Goal: Transaction & Acquisition: Purchase product/service

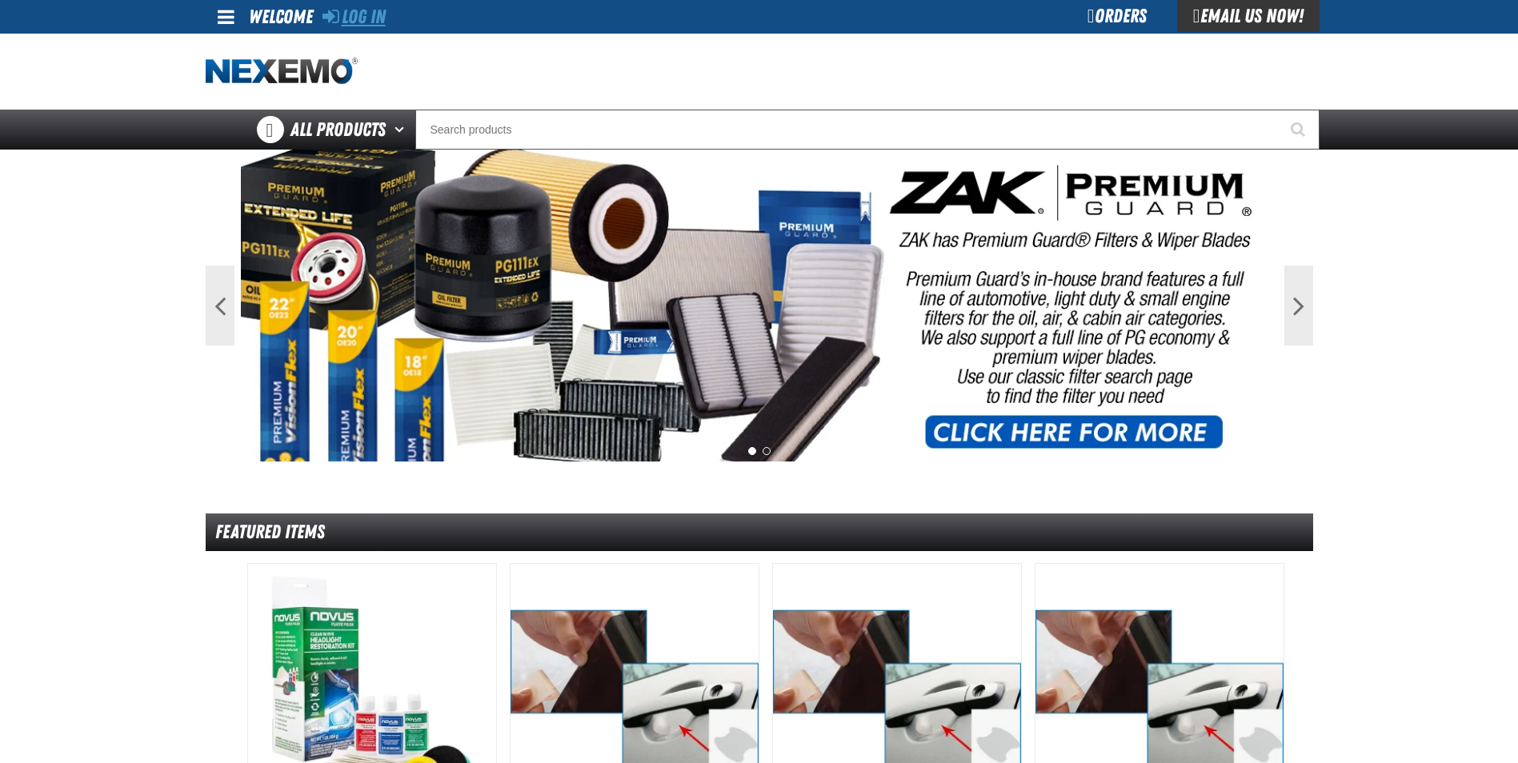
click at [368, 18] on link "Log In" at bounding box center [353, 17] width 63 height 22
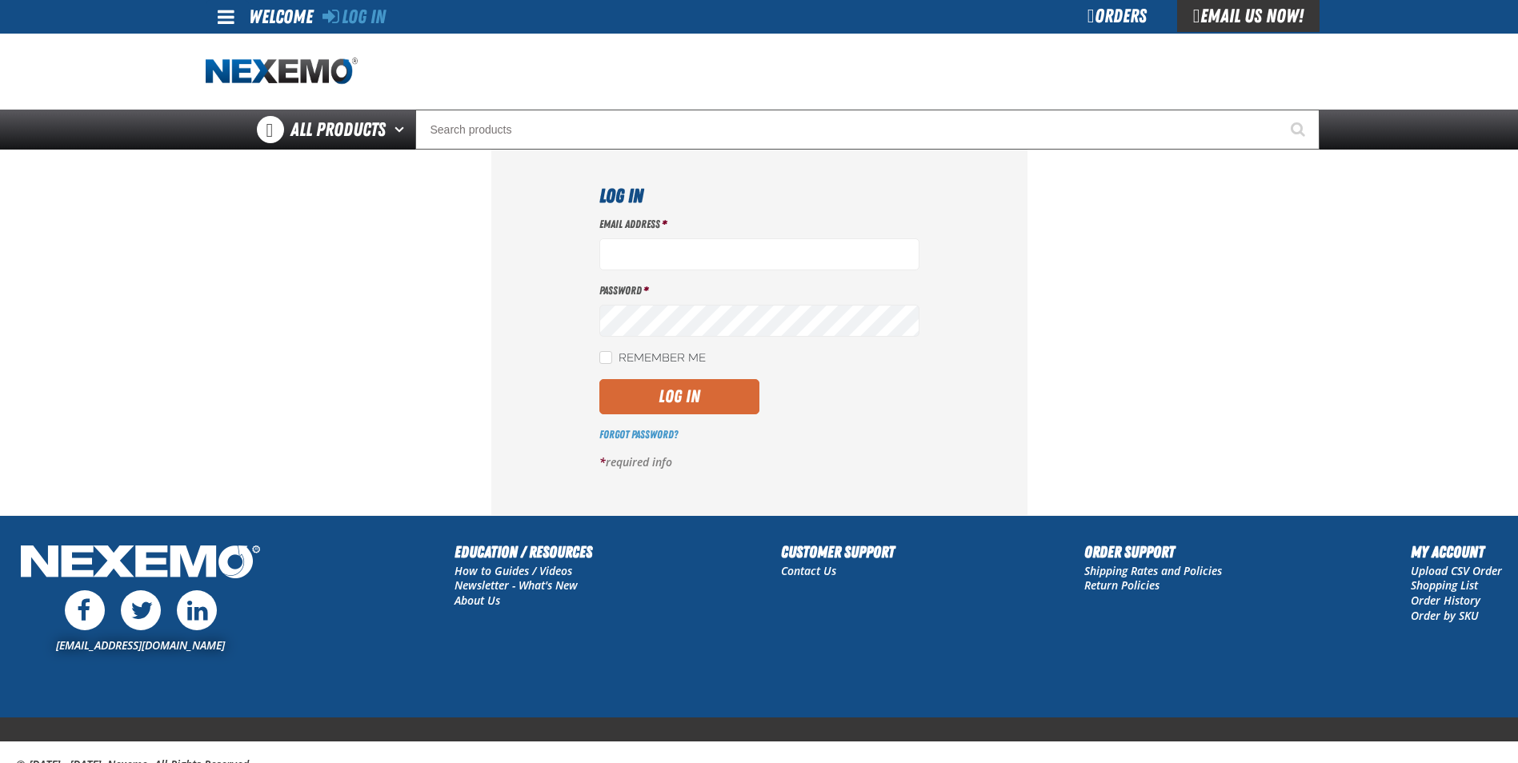
type input "cphillips@vtaig.com"
click at [677, 396] on button "Log In" at bounding box center [679, 396] width 160 height 35
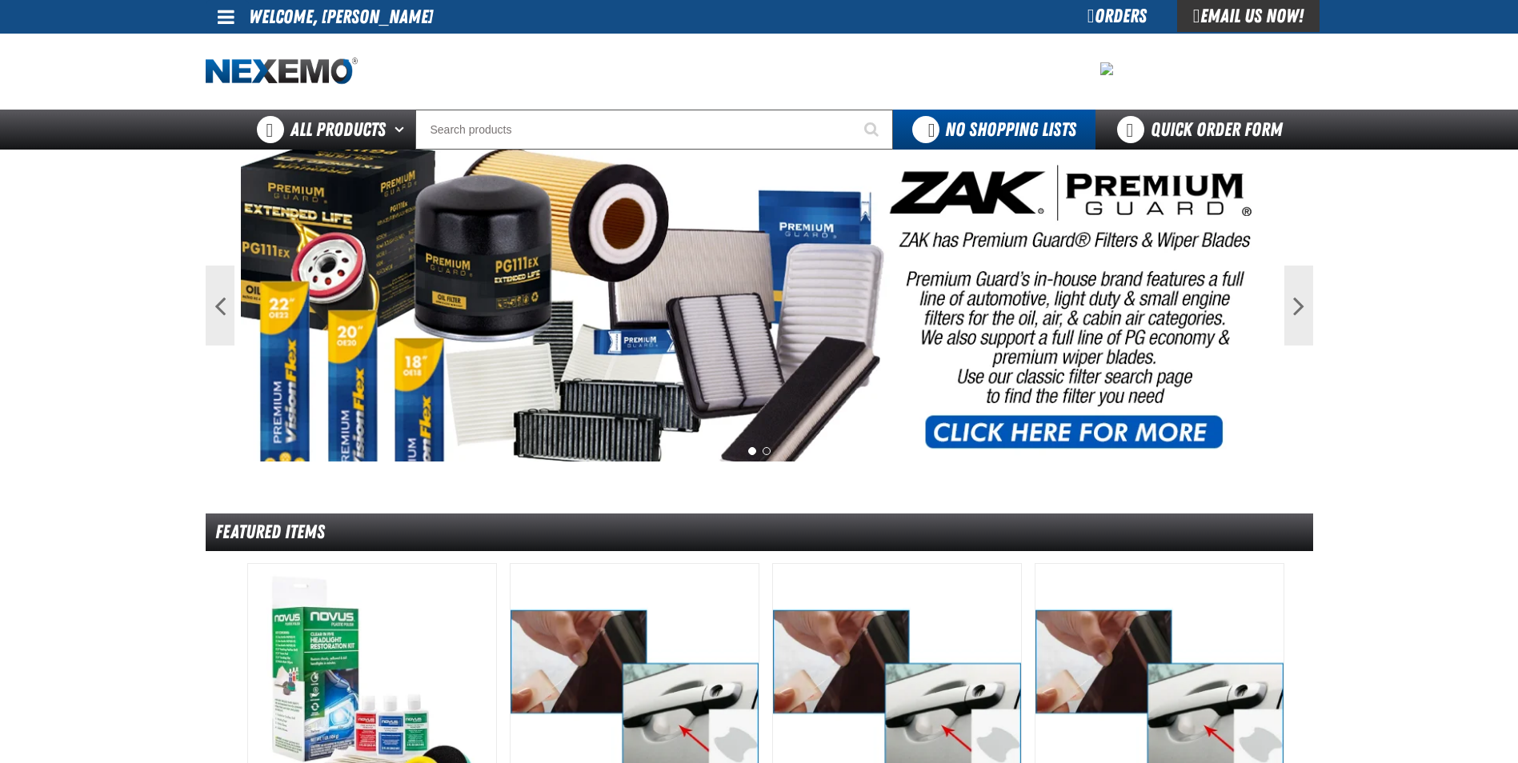
click at [1102, 26] on div "Orders" at bounding box center [1117, 16] width 120 height 32
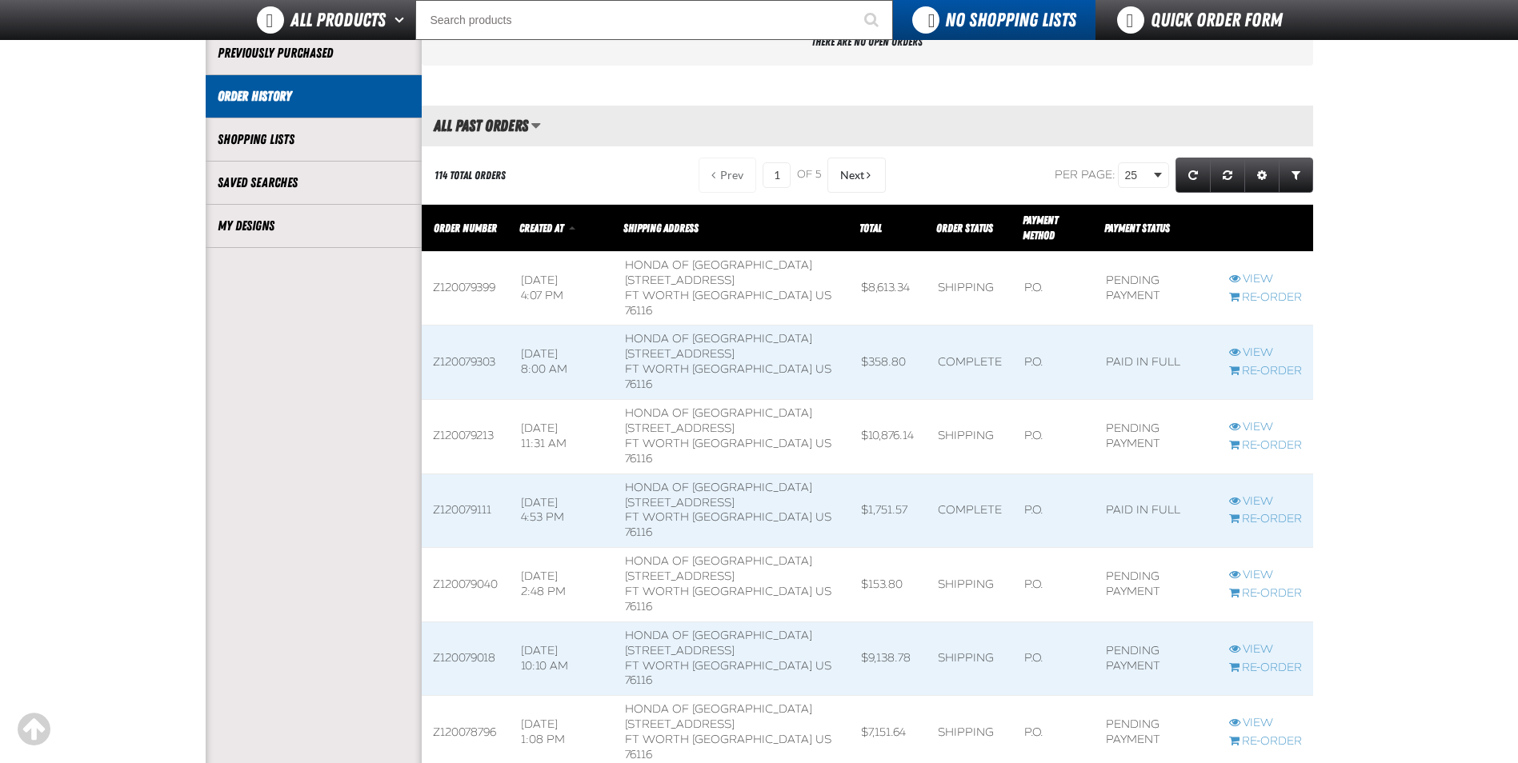
scroll to position [320, 0]
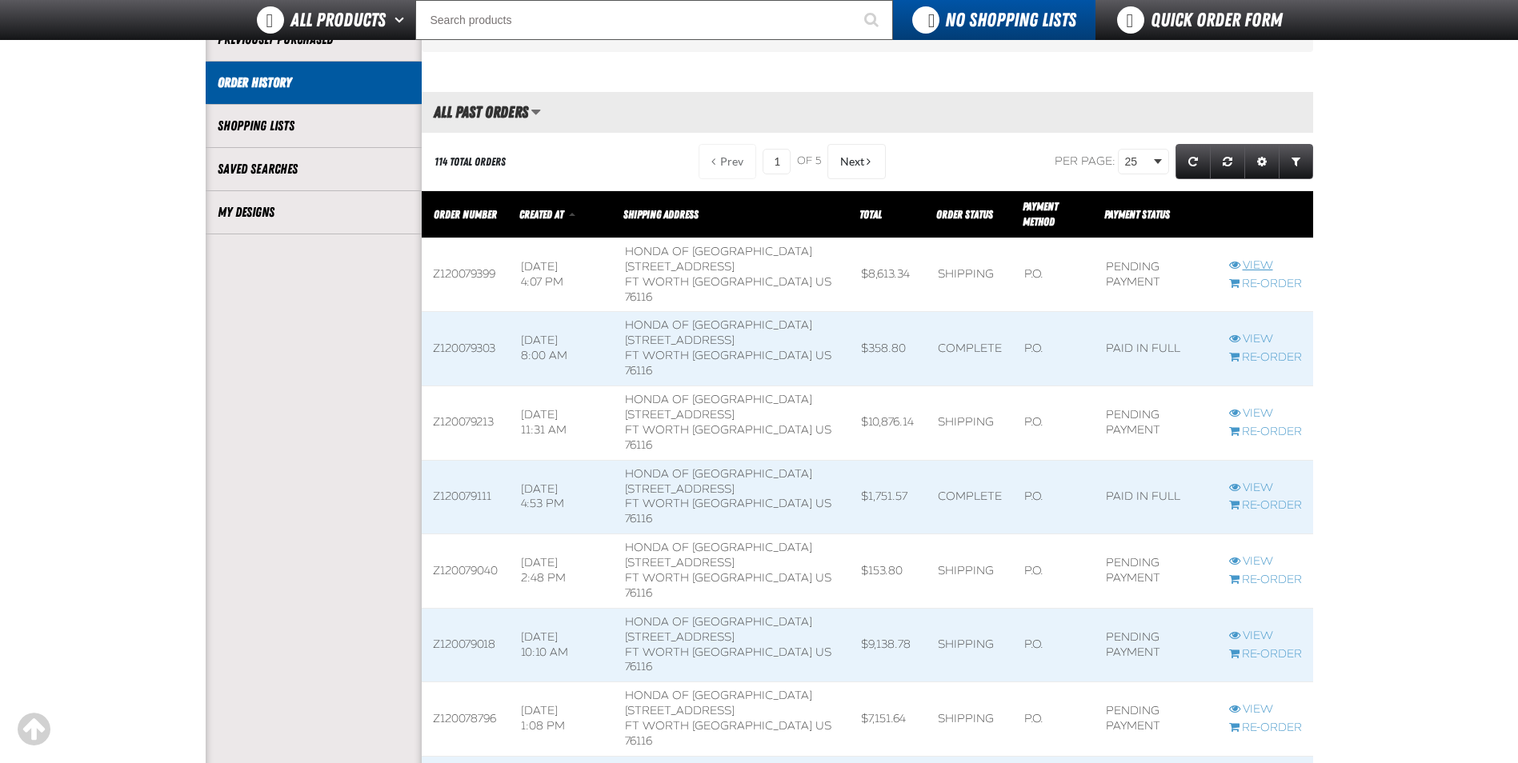
click at [1245, 263] on link "View" at bounding box center [1265, 265] width 73 height 15
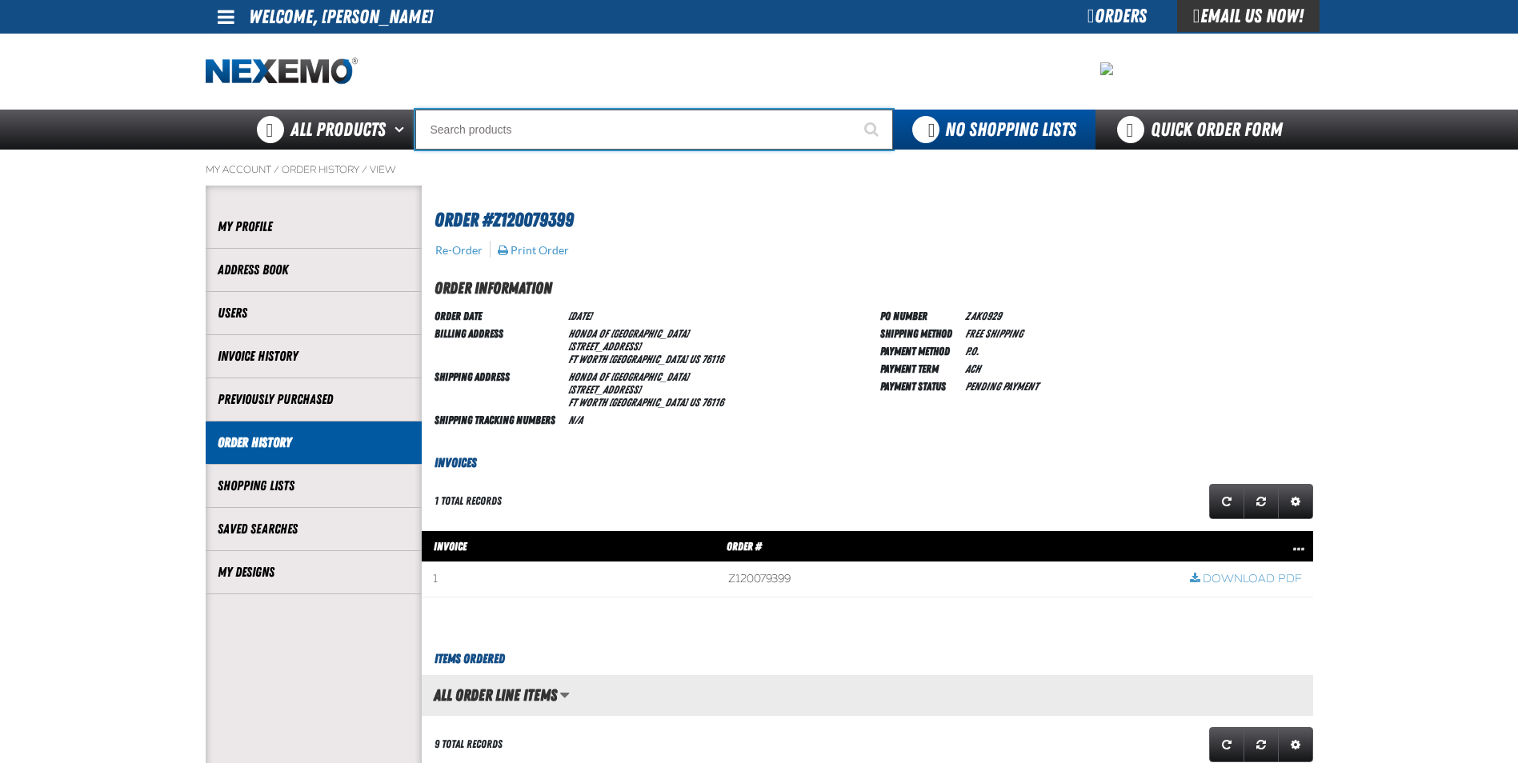
click at [612, 135] on input "Search" at bounding box center [654, 130] width 478 height 40
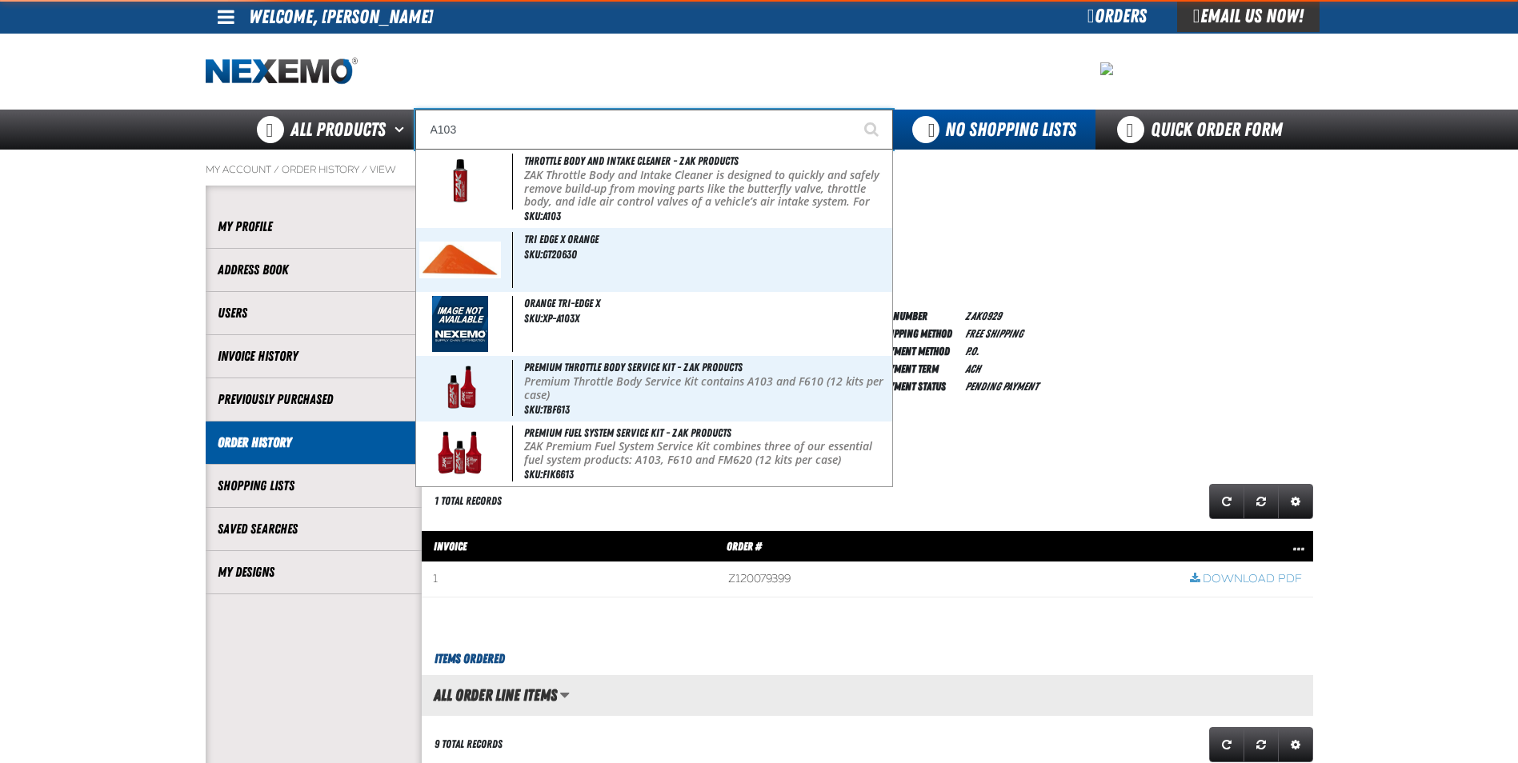
type input "A103"
click at [853, 110] on button "Start Searching" at bounding box center [873, 130] width 40 height 40
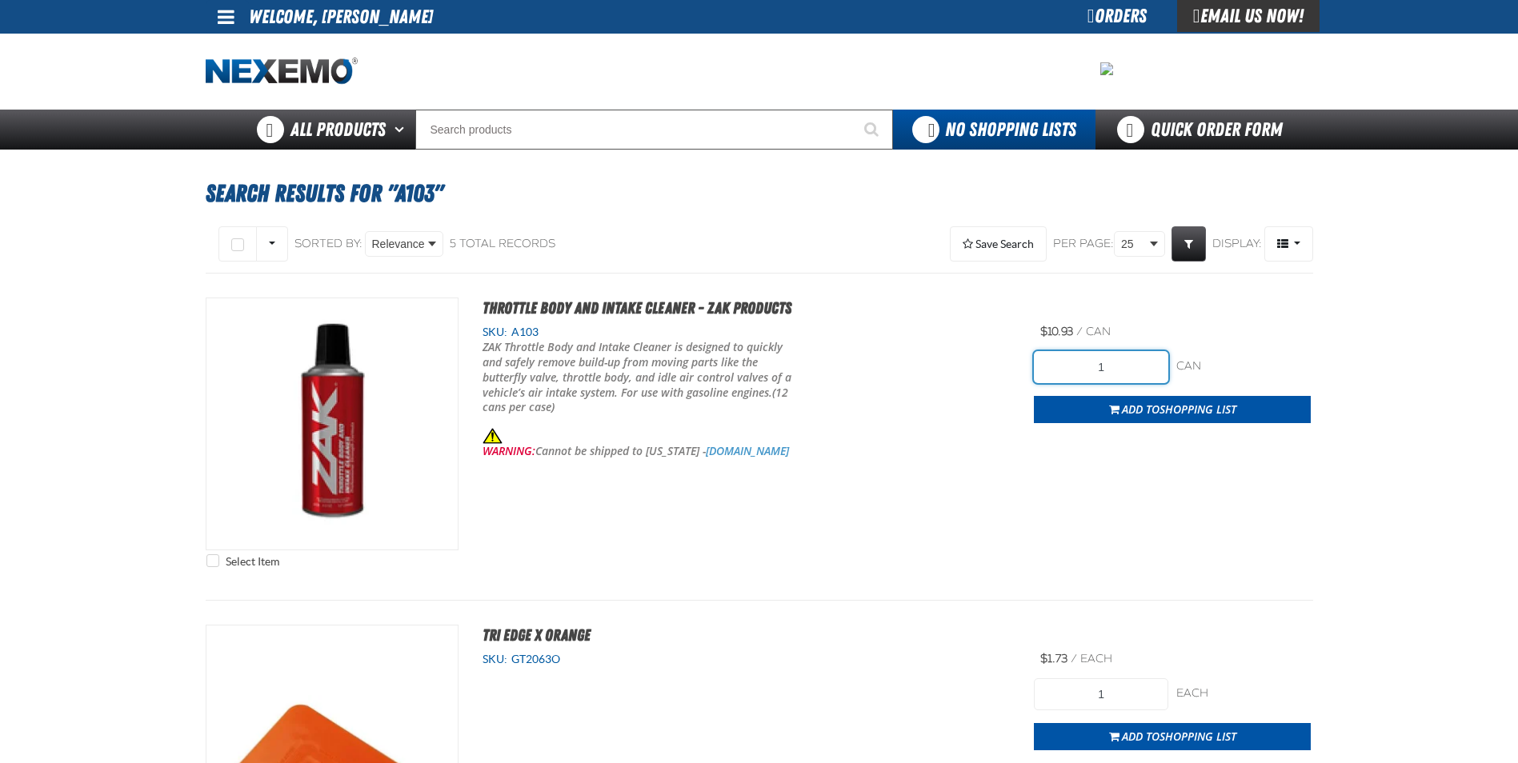
drag, startPoint x: 1143, startPoint y: 359, endPoint x: 978, endPoint y: 358, distance: 164.8
click at [980, 361] on div "Select Item Throttle Body and Intake Cleaner - ZAK Products SKU: A103 WARNING: …" at bounding box center [759, 437] width 1107 height 278
type input "24"
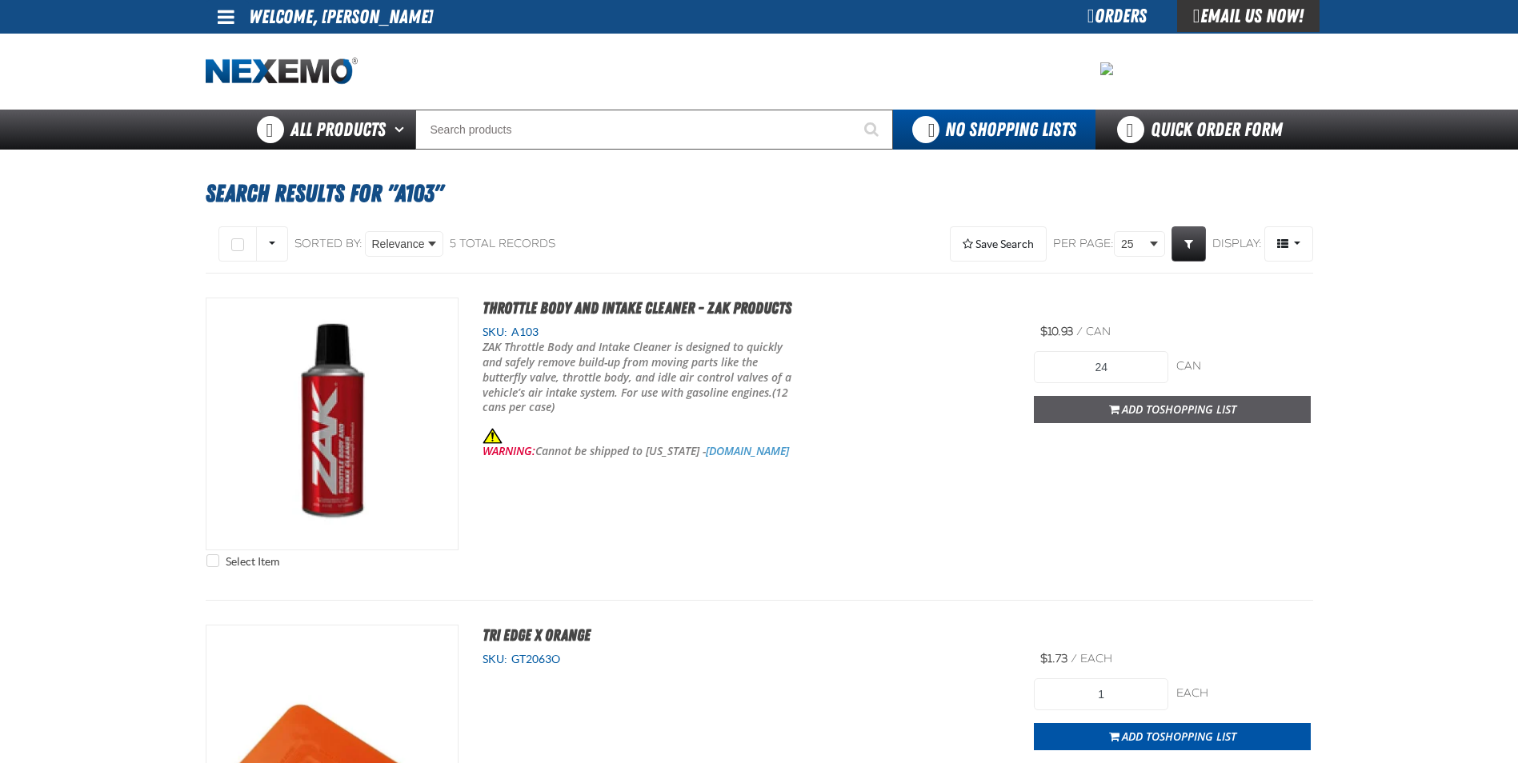
click at [1087, 418] on button "Add to Shopping List" at bounding box center [1172, 409] width 277 height 27
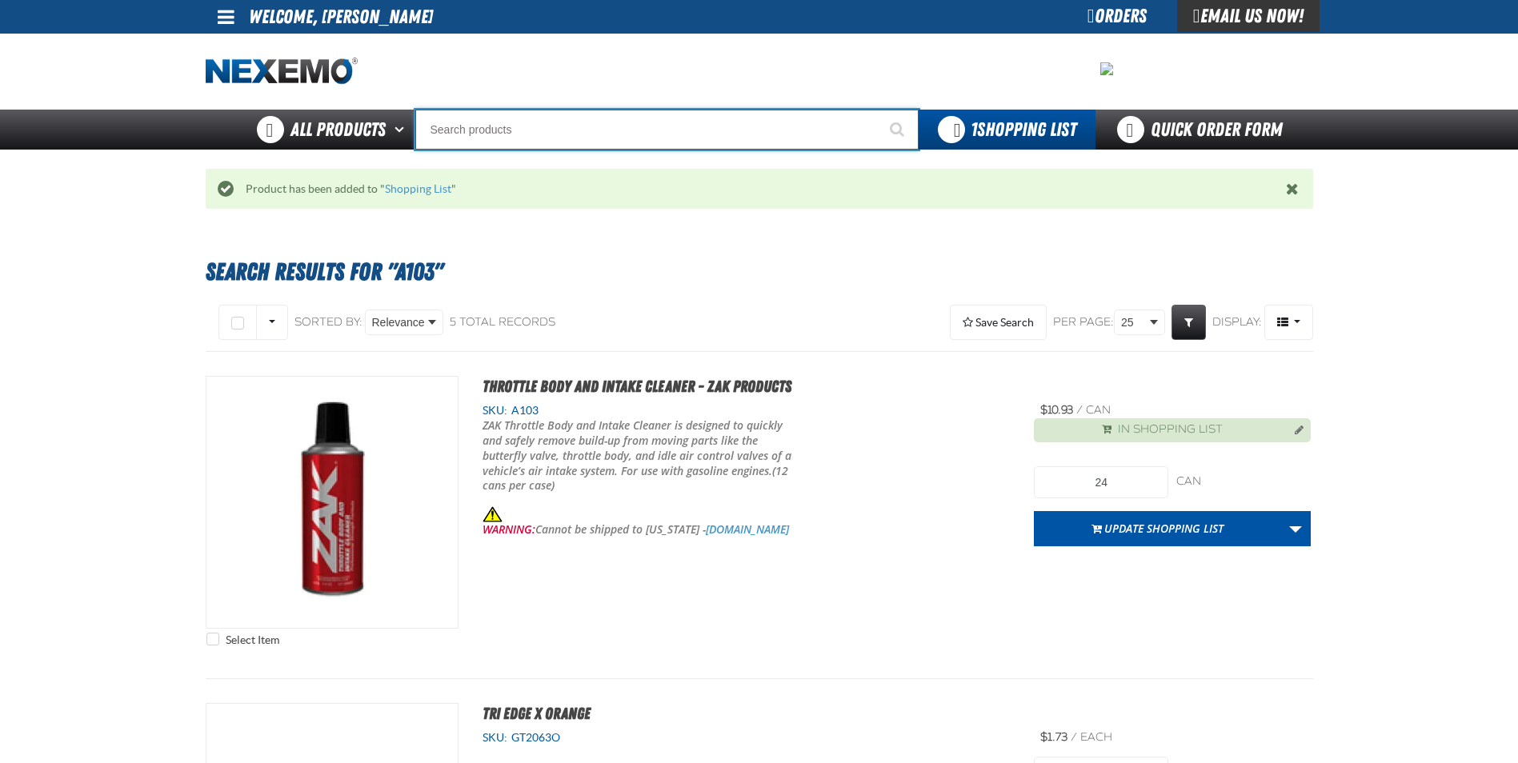
click at [705, 133] on input "Search" at bounding box center [666, 130] width 503 height 40
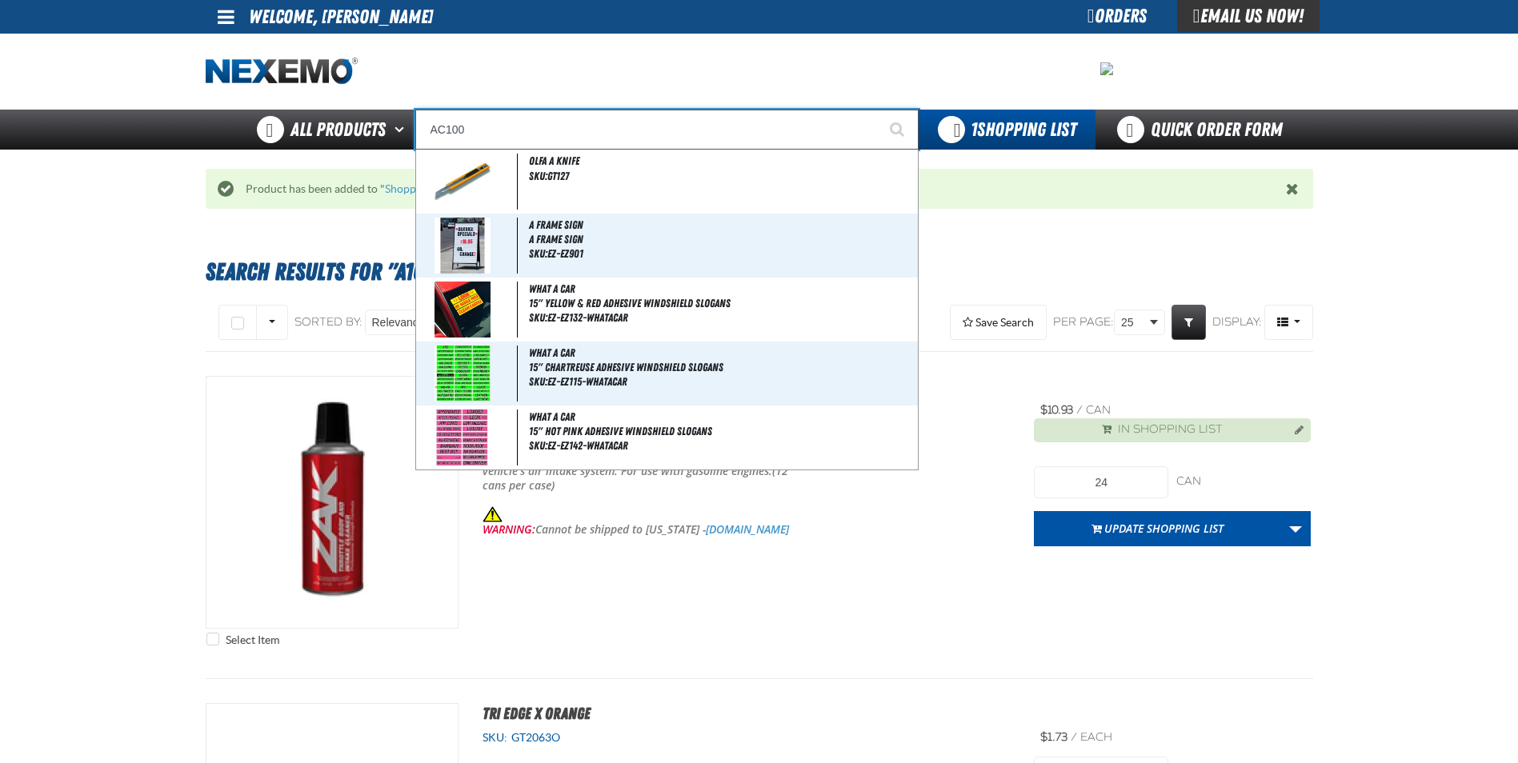
type input "AC100"
click at [879, 110] on button "Start Searching" at bounding box center [899, 130] width 40 height 40
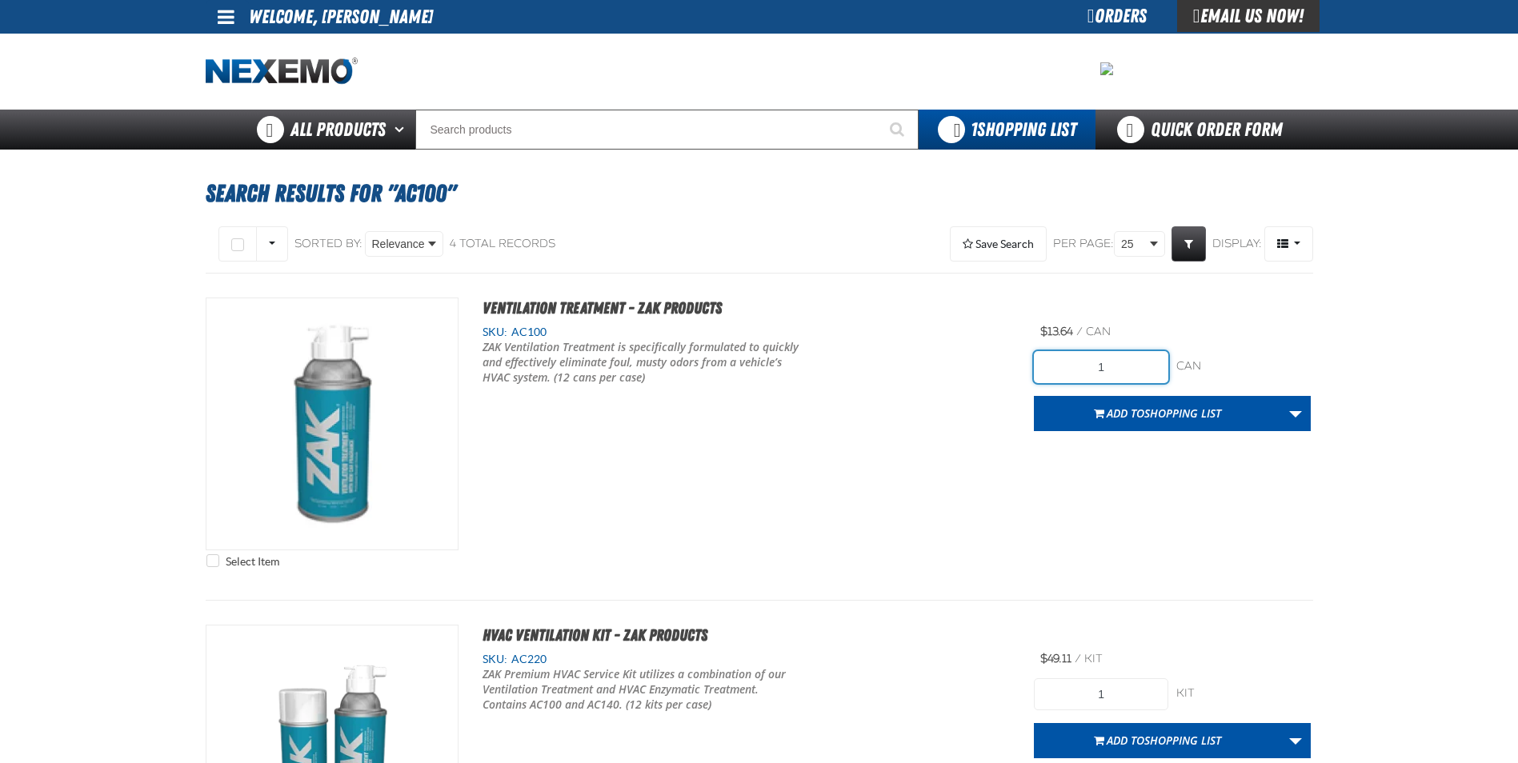
drag, startPoint x: 1143, startPoint y: 370, endPoint x: 837, endPoint y: 334, distance: 308.5
click at [950, 344] on div "Select Item Ventilation Treatment - ZAK Products SKU: AC100 1" at bounding box center [759, 437] width 1107 height 278
type input "36"
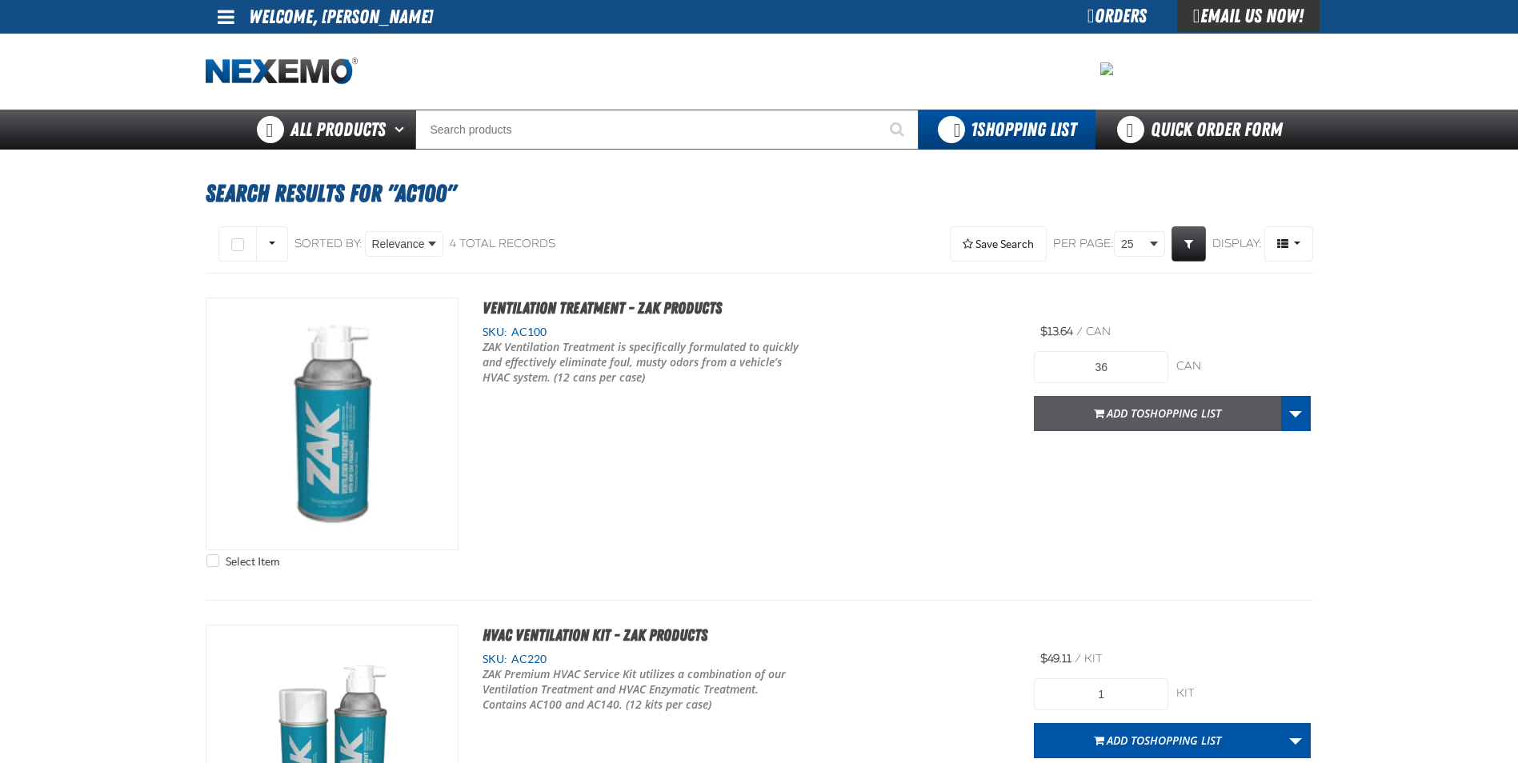
click at [1135, 412] on span "Add to Shopping List" at bounding box center [1164, 413] width 114 height 15
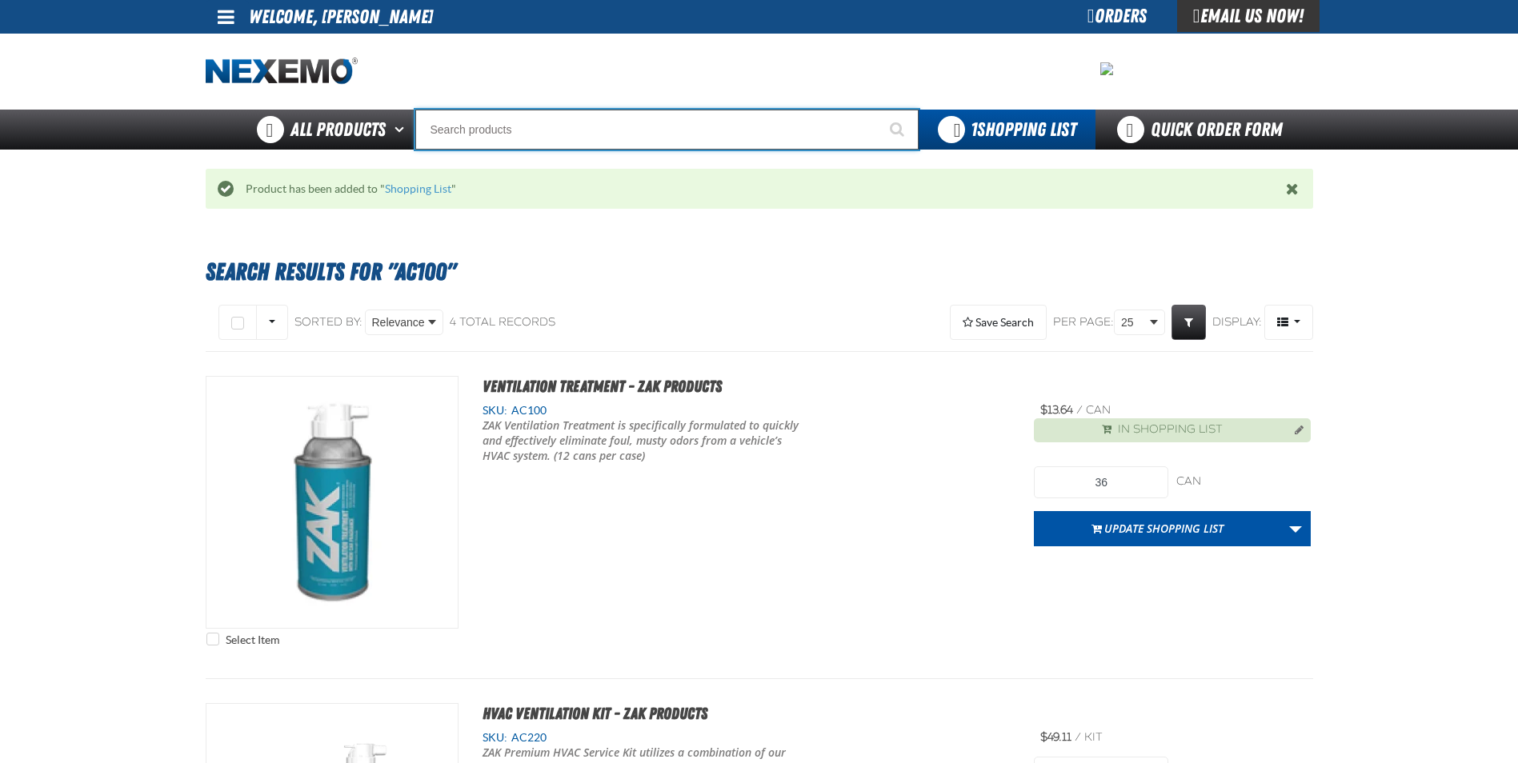
click at [649, 143] on input "Search" at bounding box center [666, 130] width 503 height 40
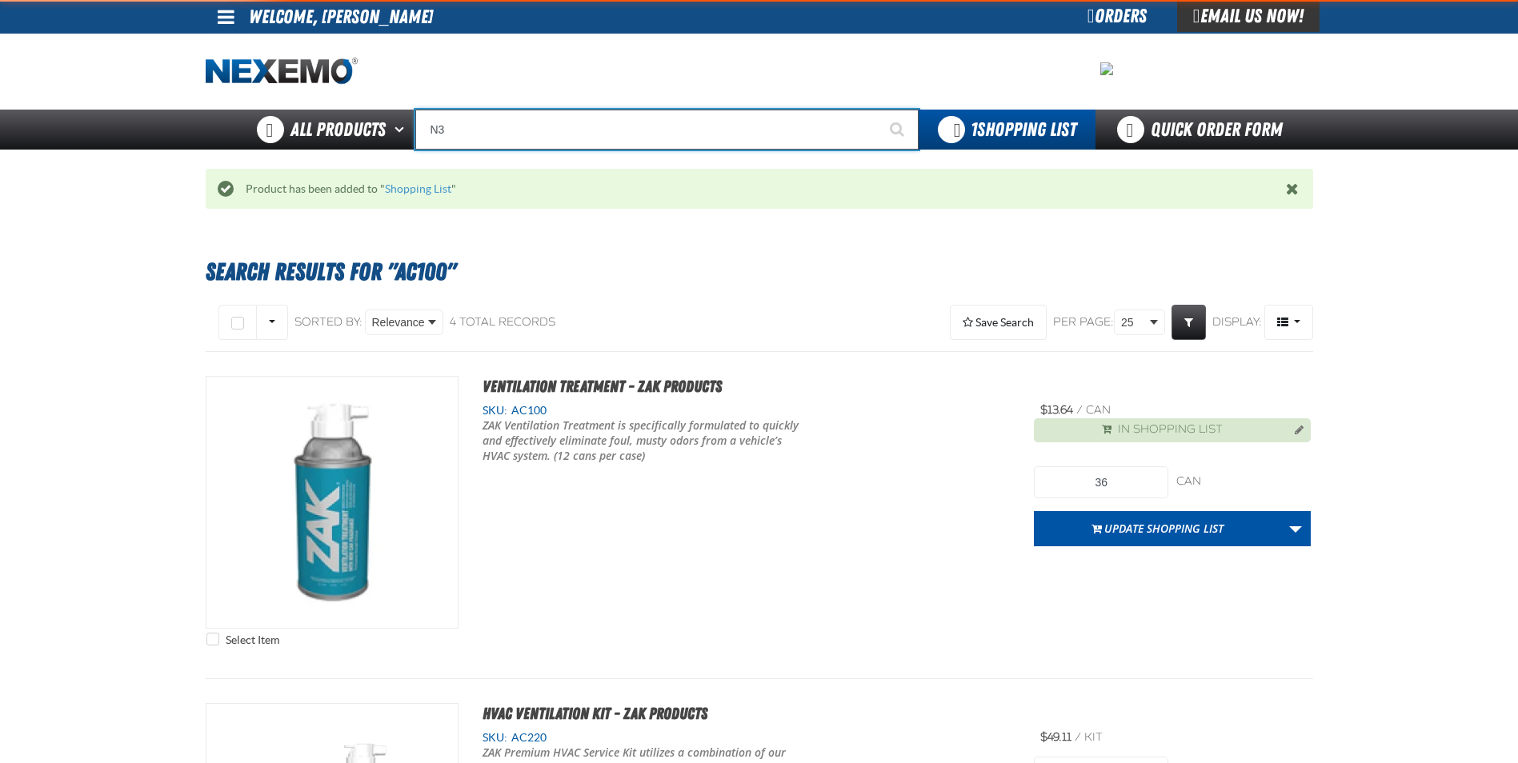
type input "N"
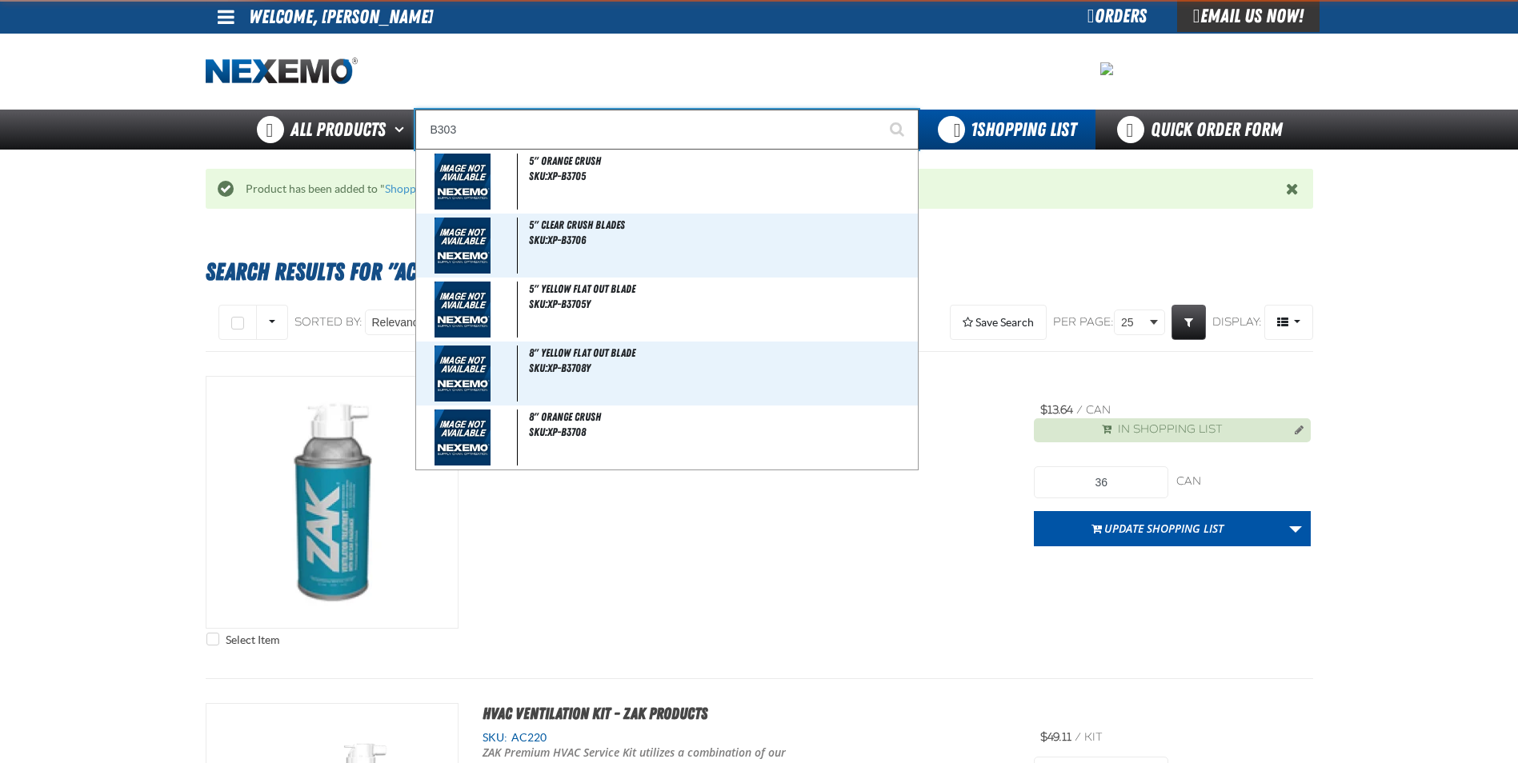
type input "B303"
click at [879, 110] on button "Start Searching" at bounding box center [899, 130] width 40 height 40
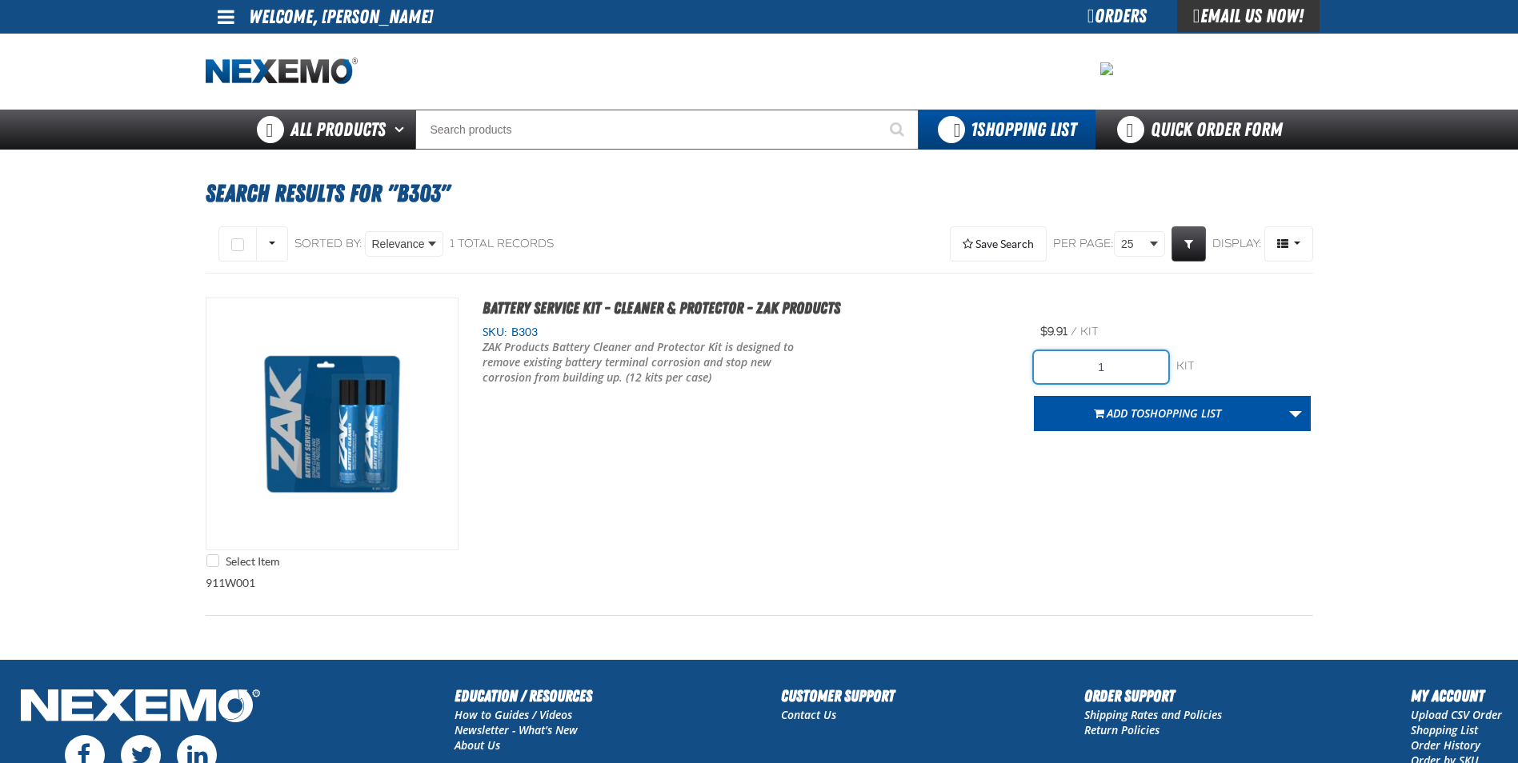
drag, startPoint x: 1155, startPoint y: 363, endPoint x: 895, endPoint y: 393, distance: 260.9
click at [937, 384] on div "Select Item Battery Service Kit - Cleaner & Protector - ZAK Products SKU: B303 1" at bounding box center [759, 437] width 1107 height 278
type input "48"
click at [1171, 417] on span "Shopping List" at bounding box center [1182, 413] width 77 height 15
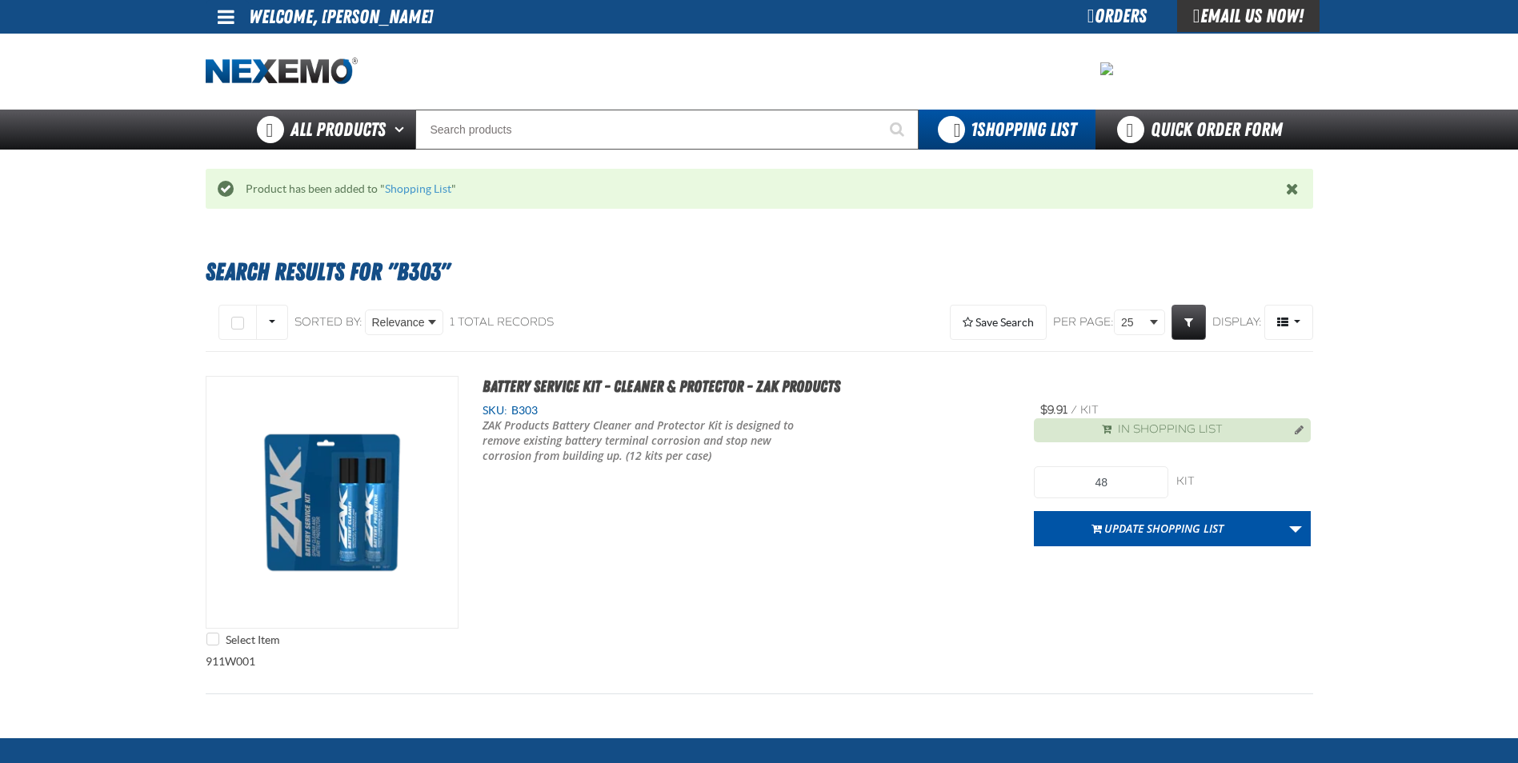
drag, startPoint x: 641, startPoint y: 106, endPoint x: 626, endPoint y: 134, distance: 32.6
click at [641, 106] on div at bounding box center [759, 72] width 1107 height 76
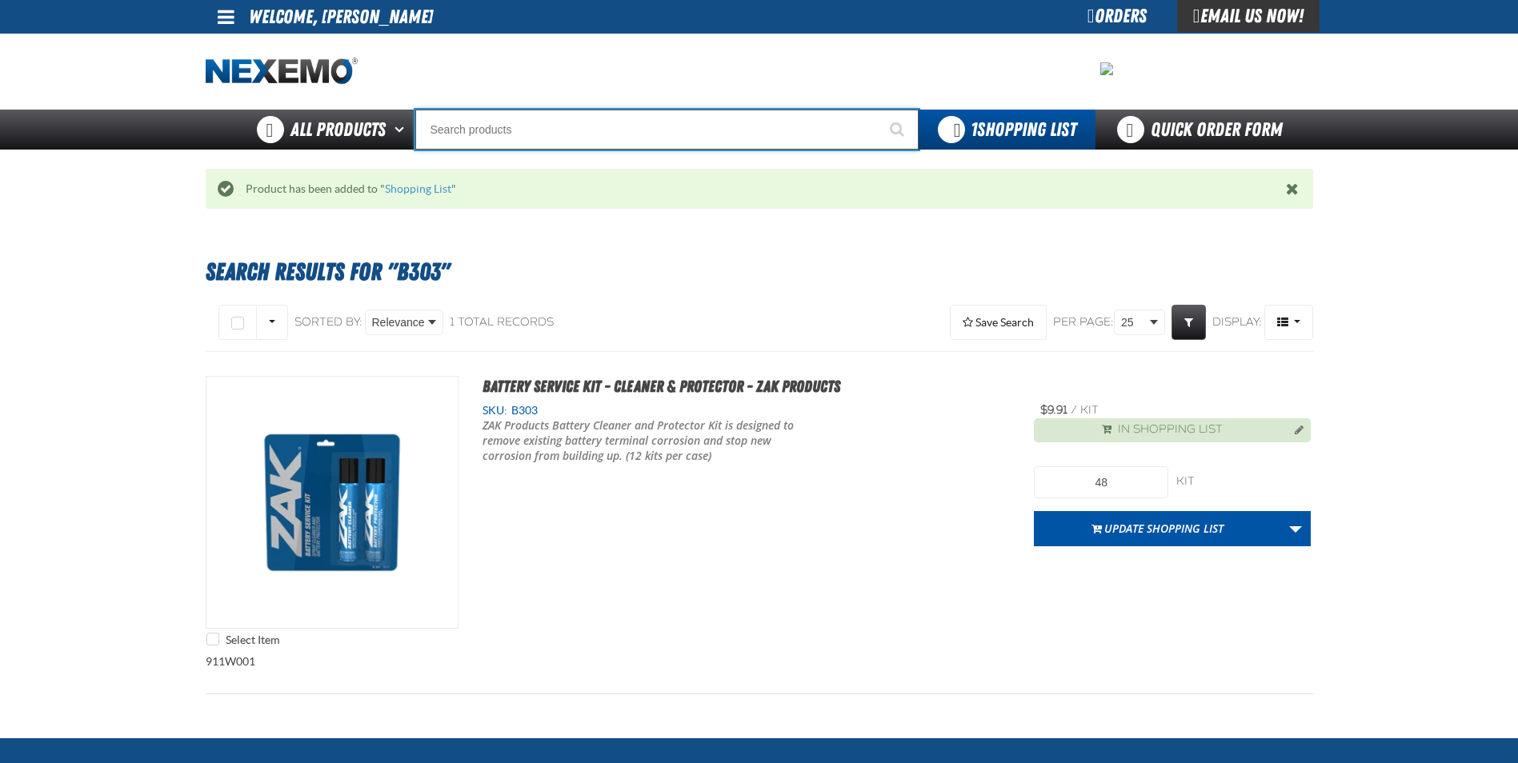
click at [599, 120] on input "Search" at bounding box center [666, 130] width 503 height 40
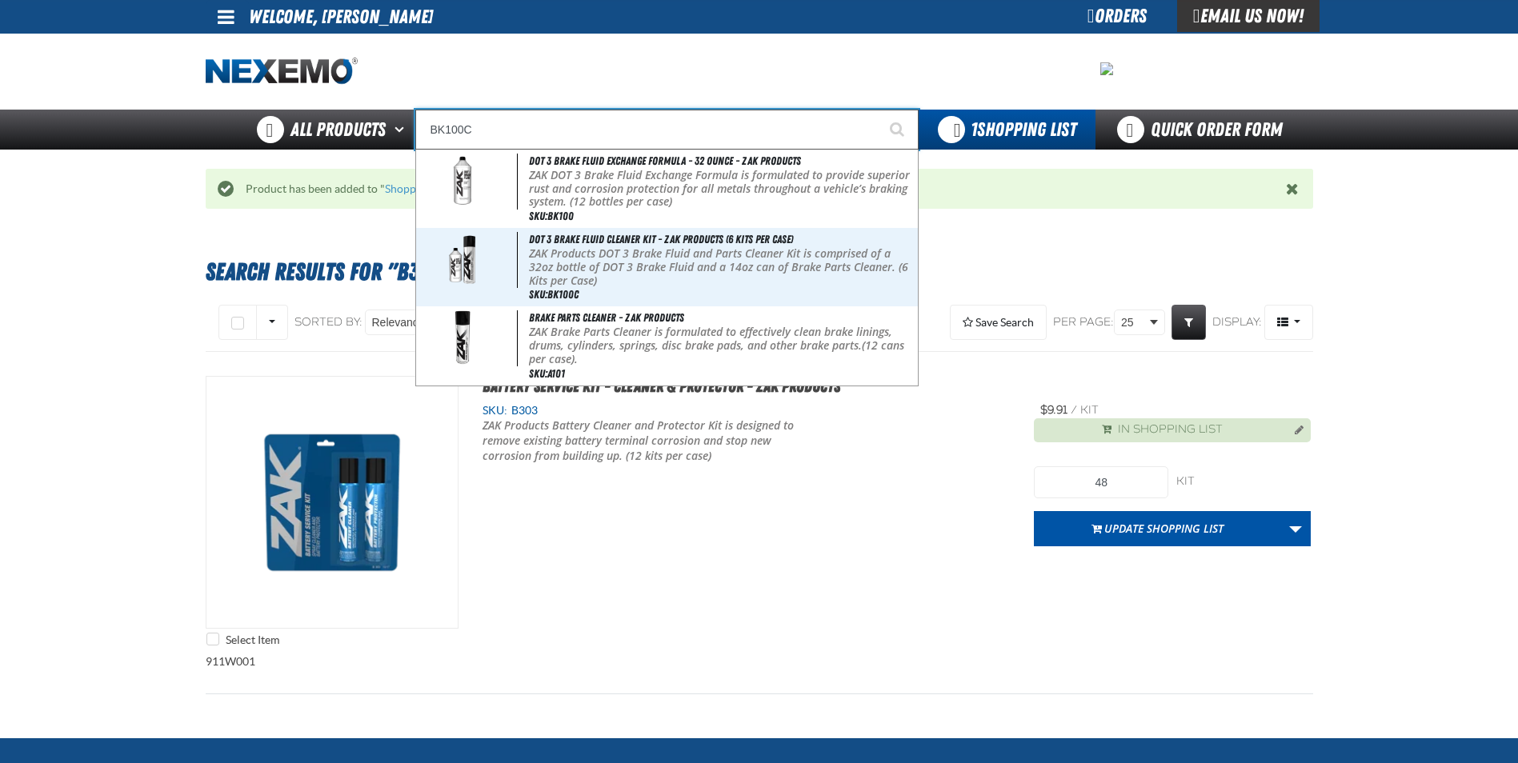
type input "BK100C"
click at [879, 110] on button "Start Searching" at bounding box center [899, 130] width 40 height 40
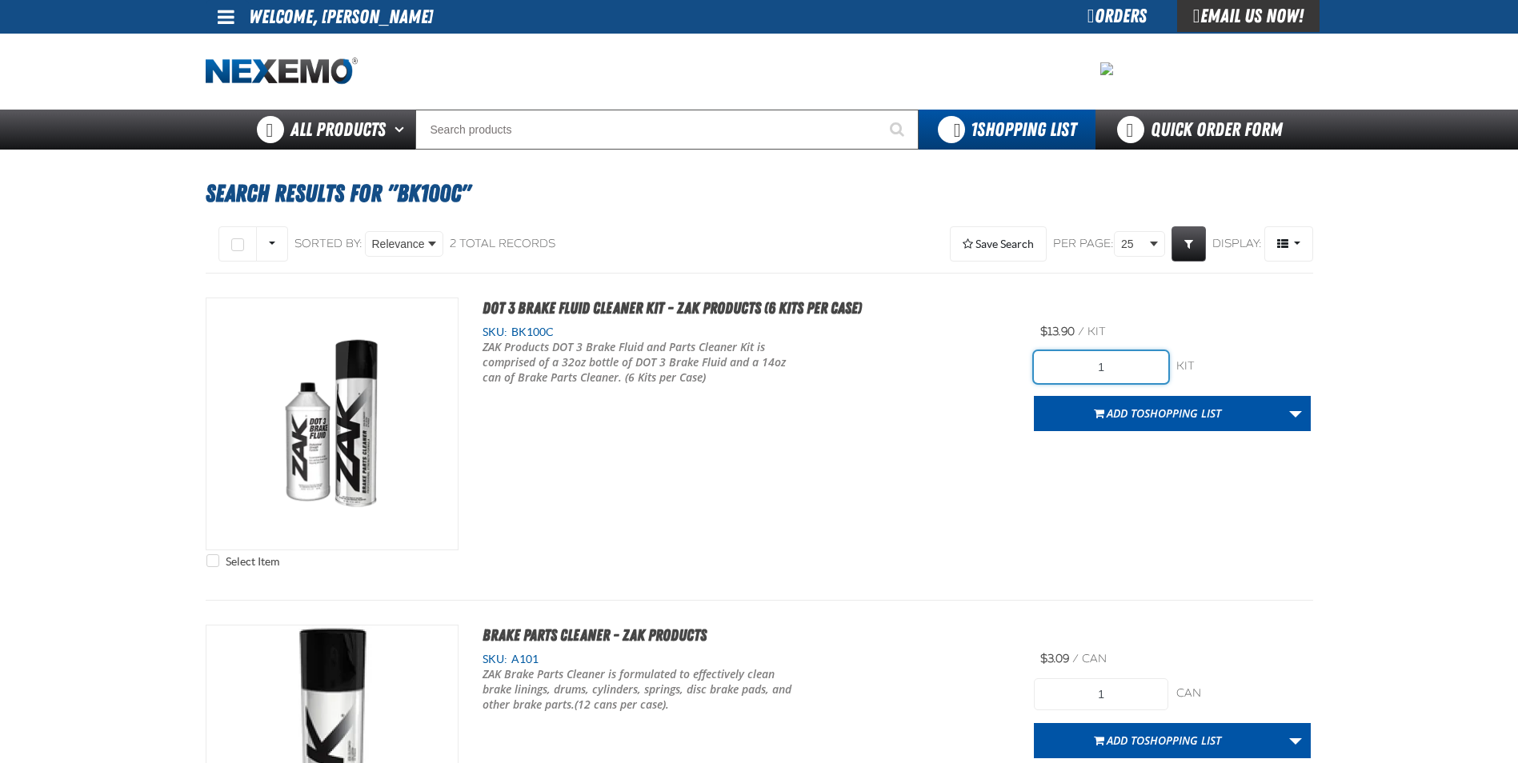
drag, startPoint x: 1150, startPoint y: 372, endPoint x: 1123, endPoint y: 369, distance: 26.6
click at [1129, 370] on input "1" at bounding box center [1101, 367] width 134 height 32
type input "78"
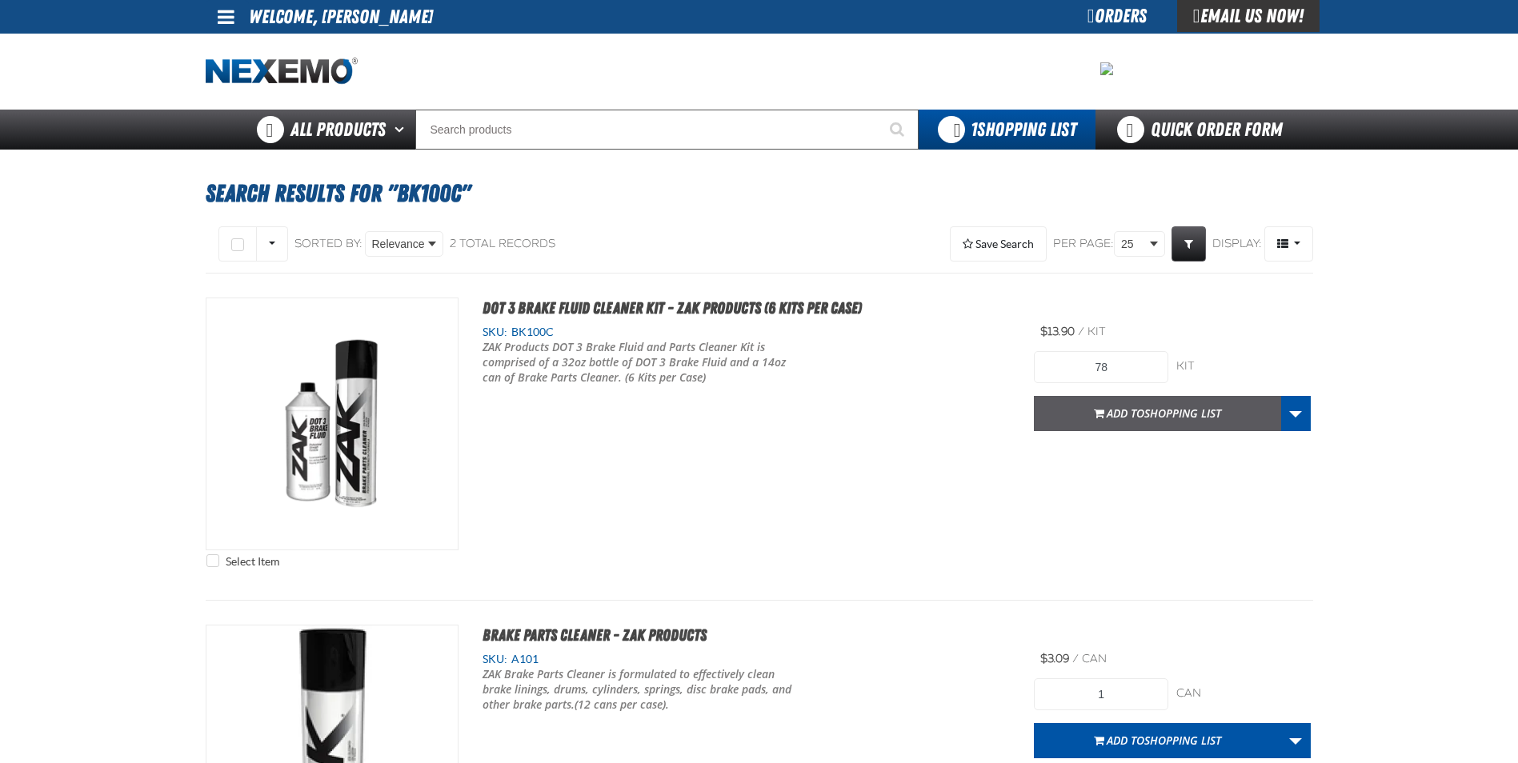
click at [1158, 418] on span "Shopping List" at bounding box center [1182, 413] width 77 height 15
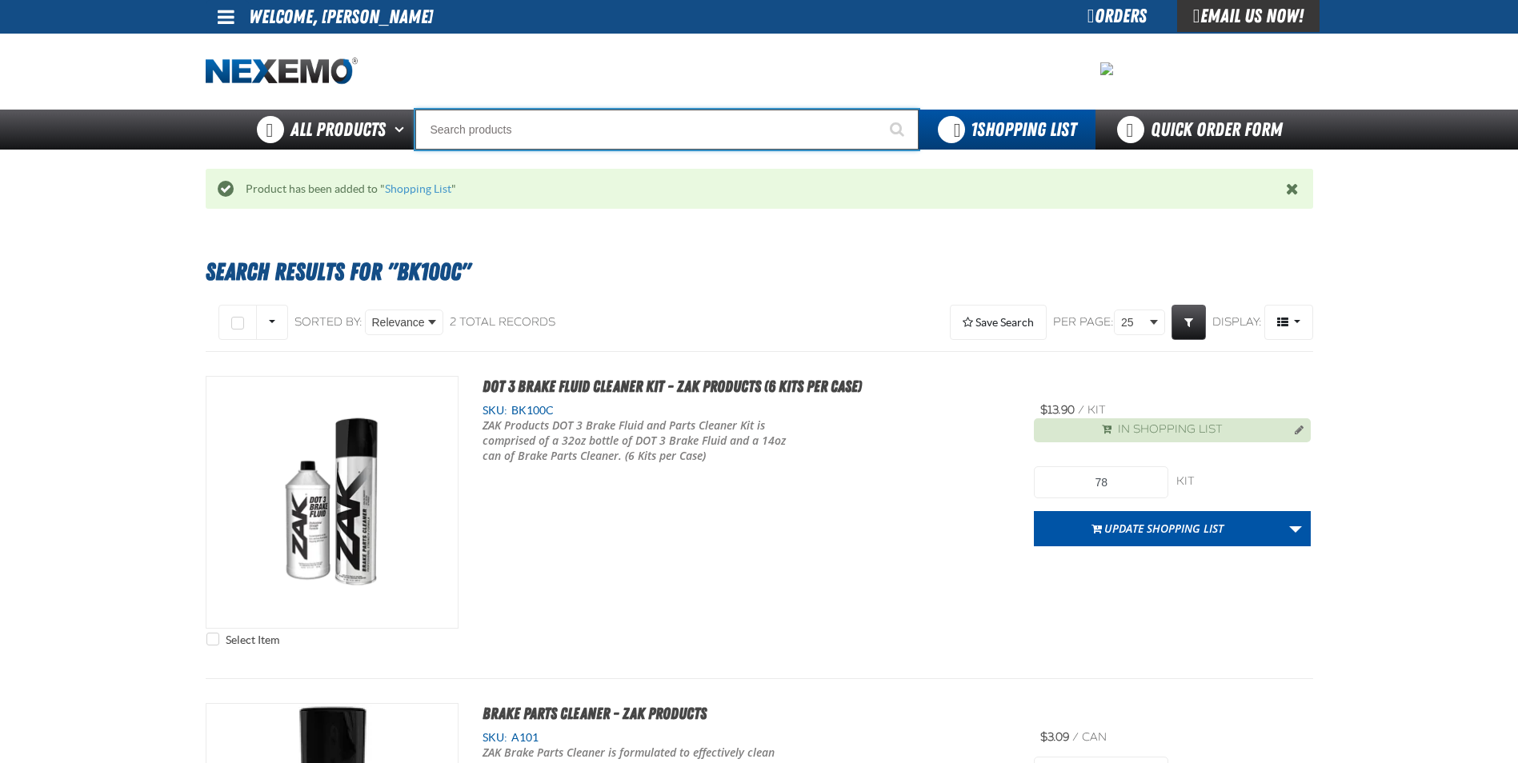
click at [711, 125] on input "Search" at bounding box center [666, 130] width 503 height 40
type input "C"
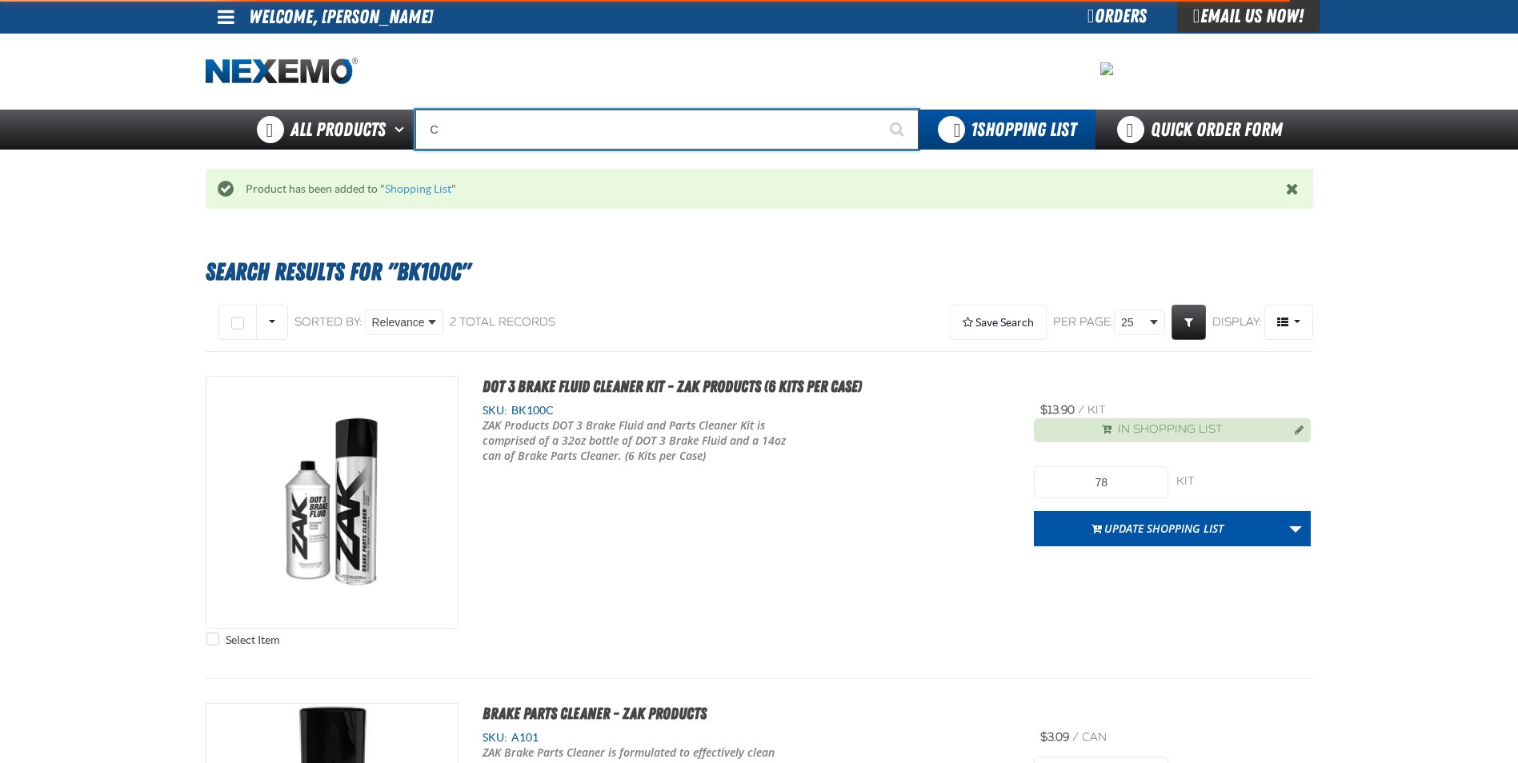
type input "C Alkaline Battery 1.5 Volt (12 per pack)"
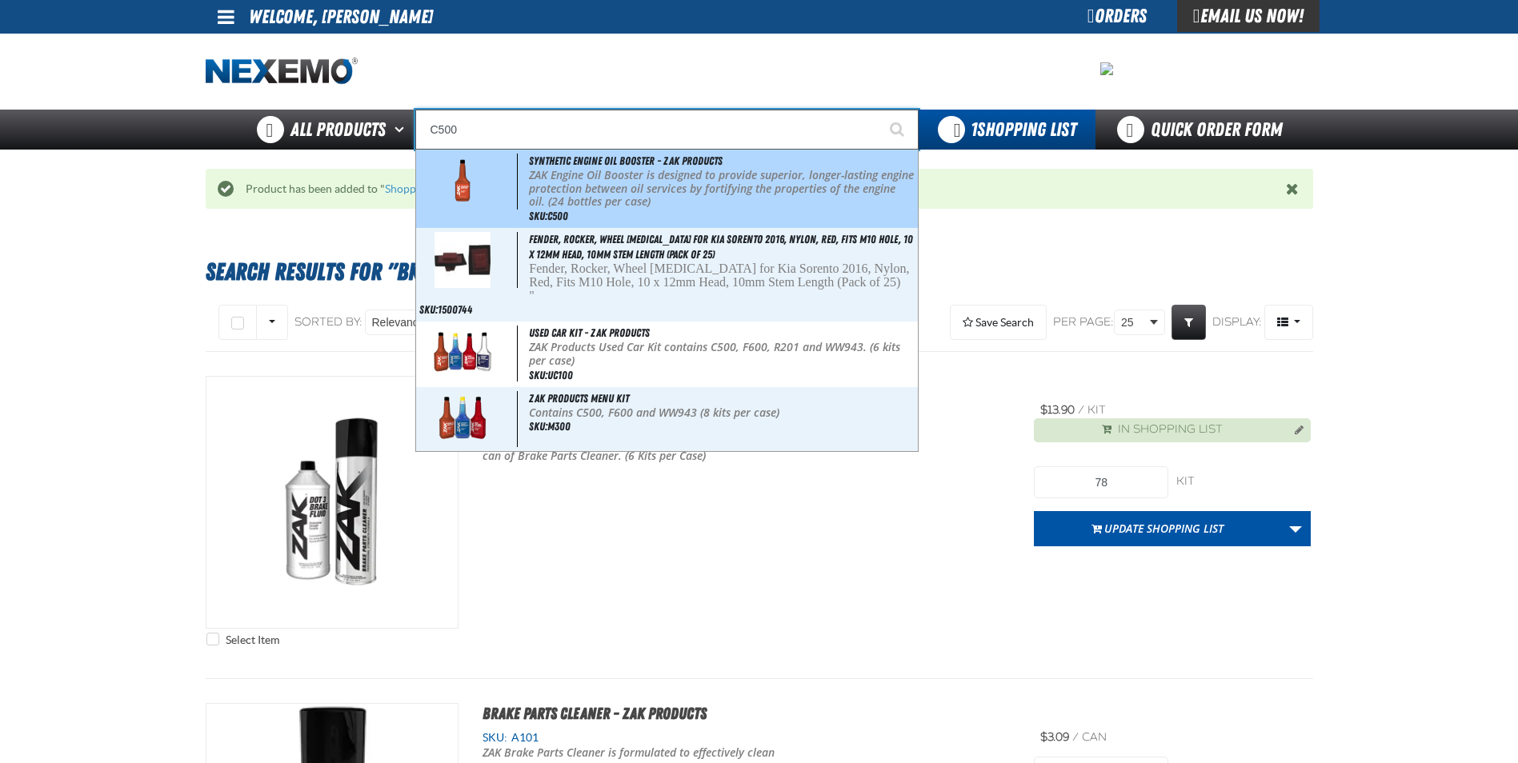
click at [659, 172] on p "ZAK Engine Oil Booster is designed to provide superior, longer-lasting engine p…" at bounding box center [721, 189] width 385 height 40
type input "Synthetic Engine Oil Booster - ZAK Products"
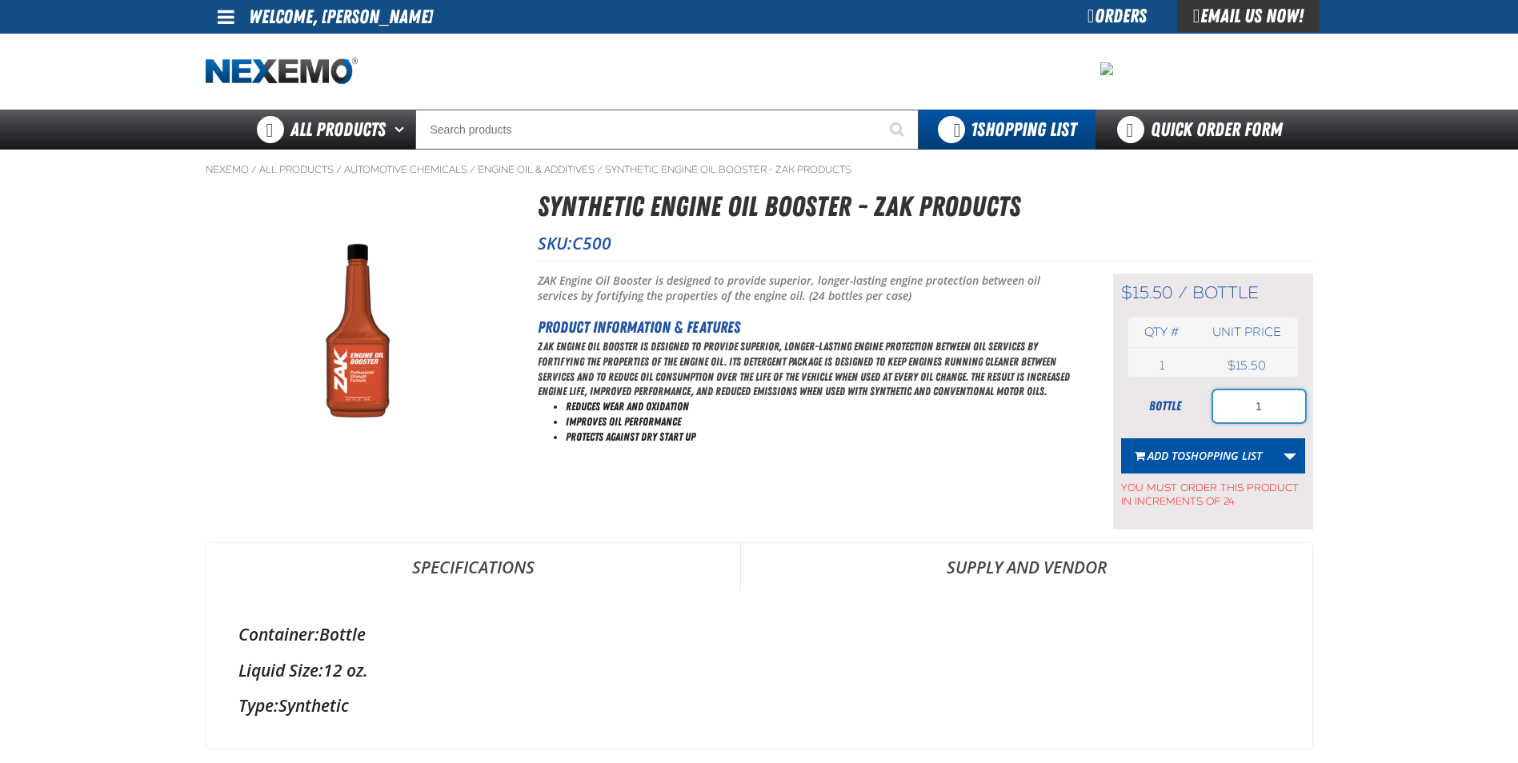
drag, startPoint x: 1251, startPoint y: 414, endPoint x: 1471, endPoint y: 404, distance: 220.3
click at [1435, 418] on main "Nexemo / All Products / / / C500 1" at bounding box center [759, 693] width 1518 height 1087
drag, startPoint x: 1284, startPoint y: 417, endPoint x: 1121, endPoint y: 414, distance: 163.2
click at [1124, 414] on div "bottle 24" at bounding box center [1213, 406] width 184 height 32
type input "240"
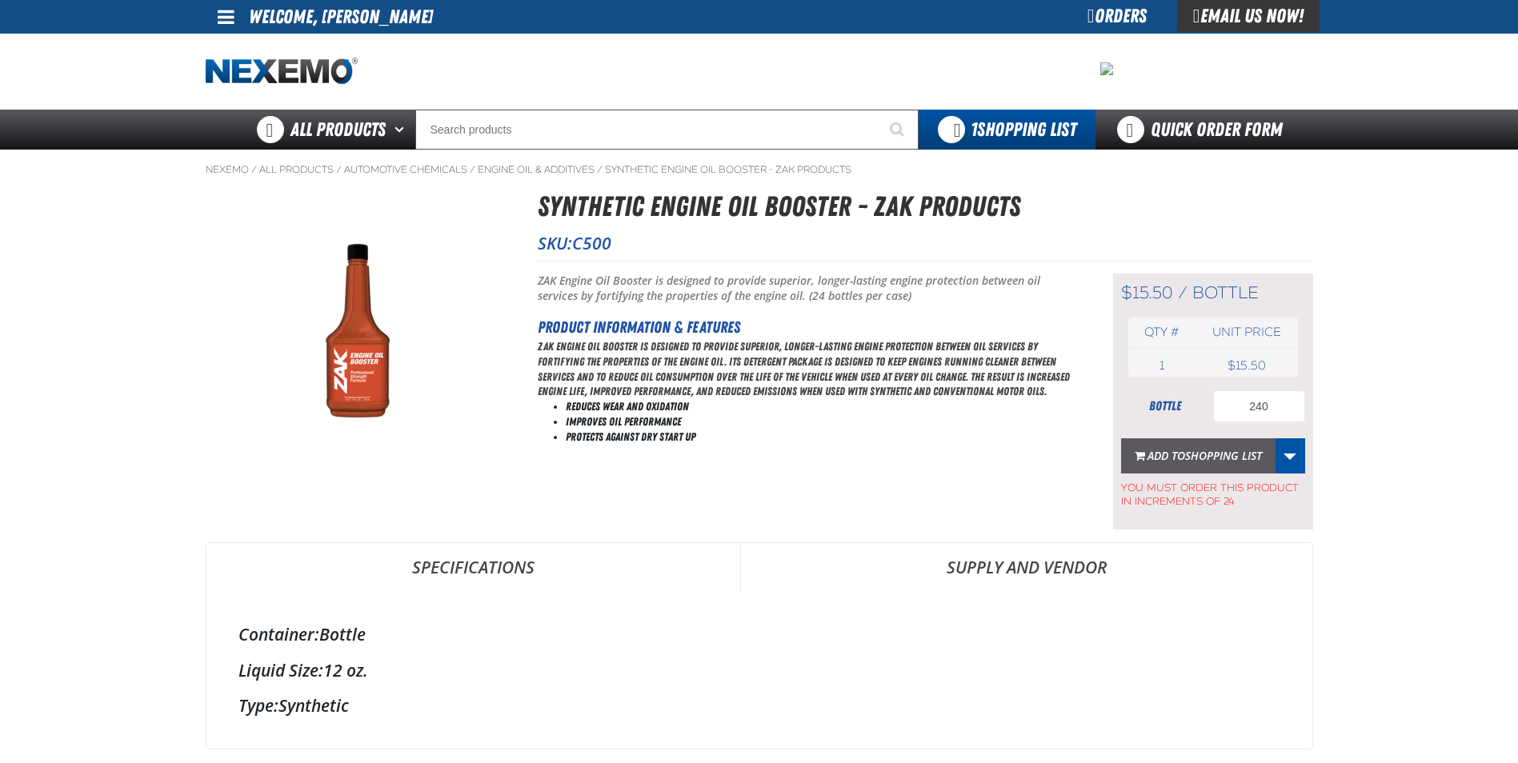
click at [1150, 452] on span "Add to Shopping List" at bounding box center [1204, 455] width 114 height 15
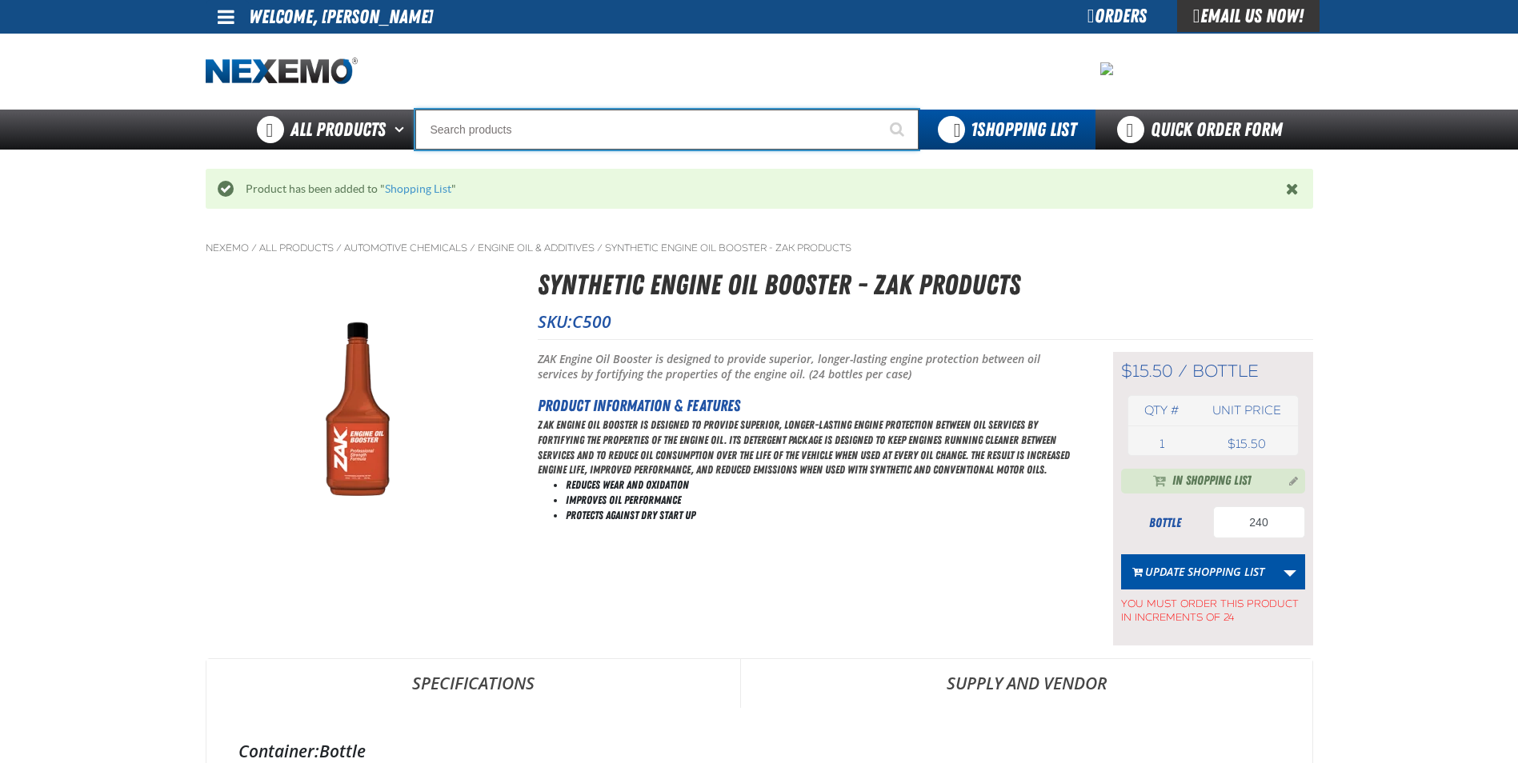
click at [502, 135] on input "Search" at bounding box center [666, 130] width 503 height 40
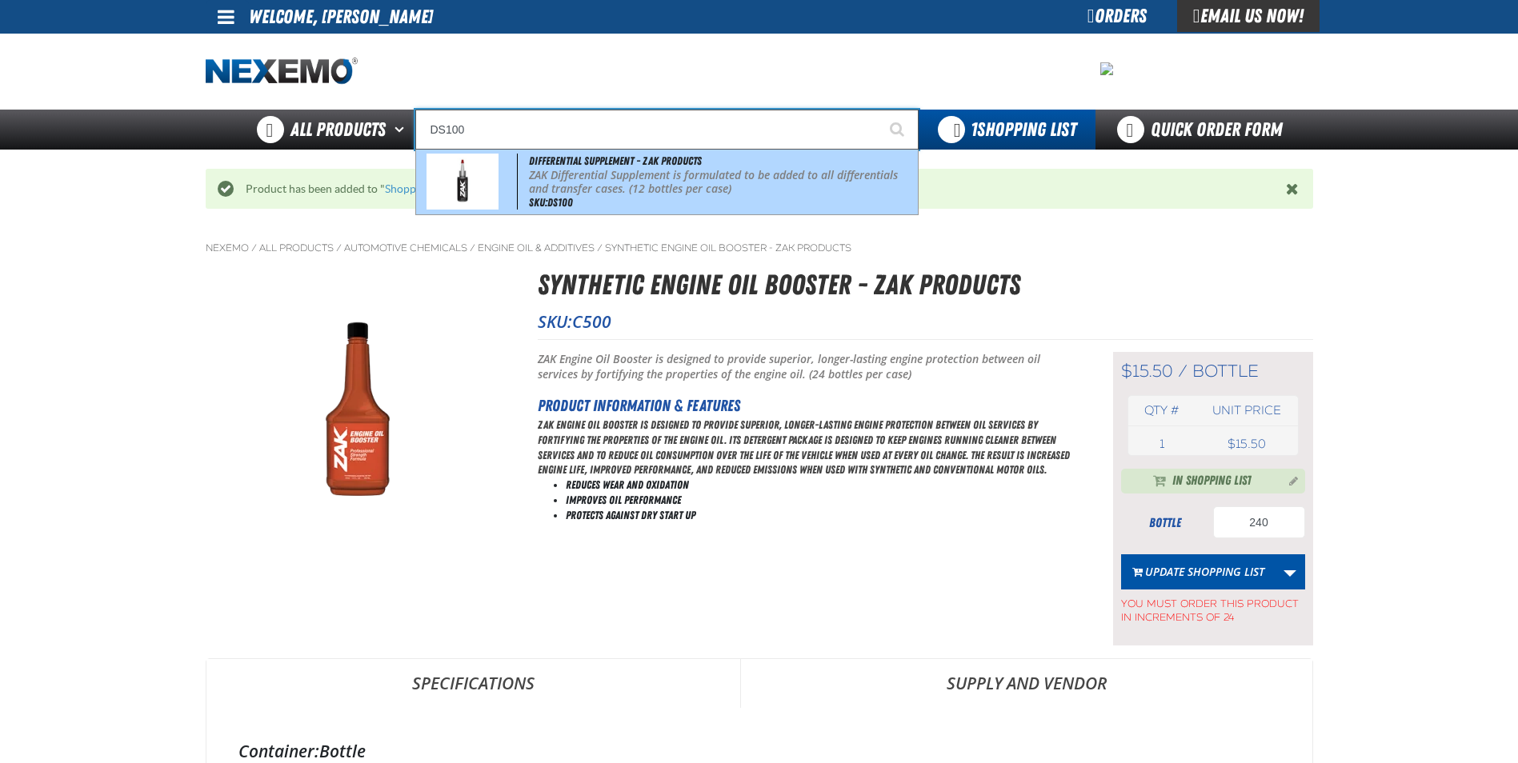
click at [559, 178] on p "ZAK Differential Supplement is formulated to be added to all differentials and …" at bounding box center [721, 182] width 385 height 27
type input "Differential Supplement - ZAK Products"
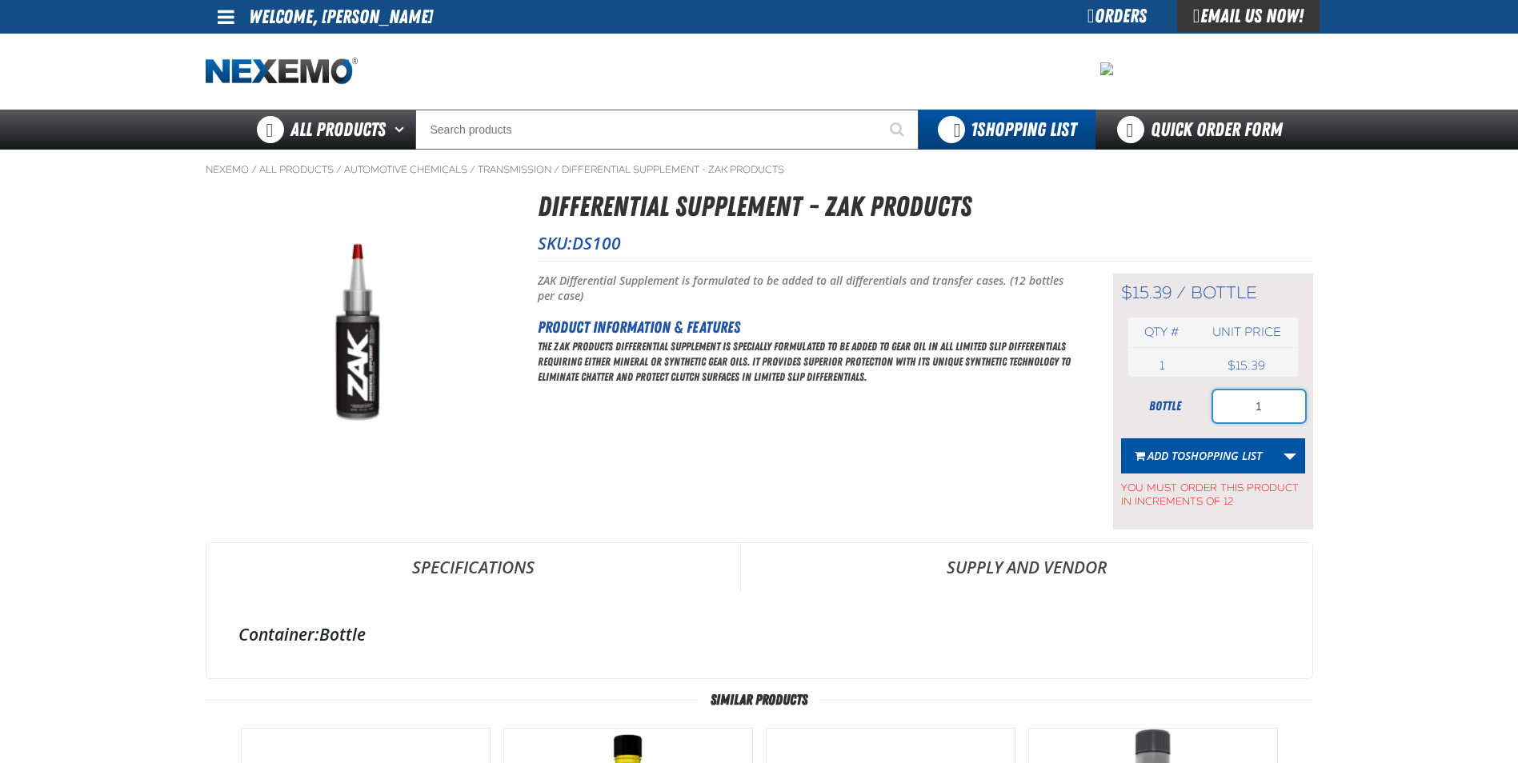
drag, startPoint x: 1286, startPoint y: 417, endPoint x: 1082, endPoint y: 399, distance: 204.8
click at [1115, 398] on div "$15.39 / bottle bottle Qty # Unit price 1 bottle USD 15.39 $15.39 1" at bounding box center [1213, 402] width 200 height 256
type input "36"
click at [1155, 461] on span "Add to Shopping List" at bounding box center [1204, 455] width 114 height 15
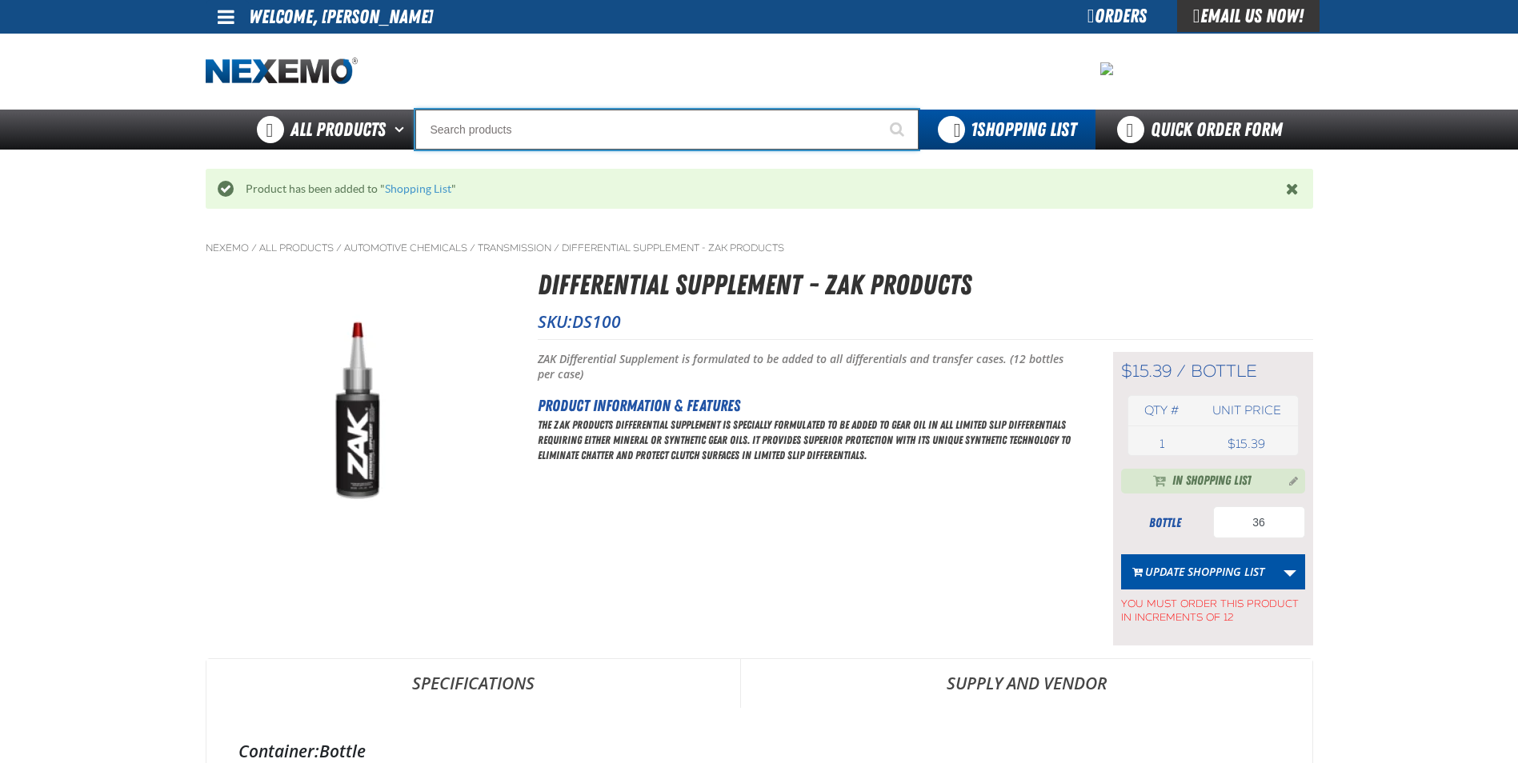
click at [551, 143] on input "Search" at bounding box center [666, 130] width 503 height 40
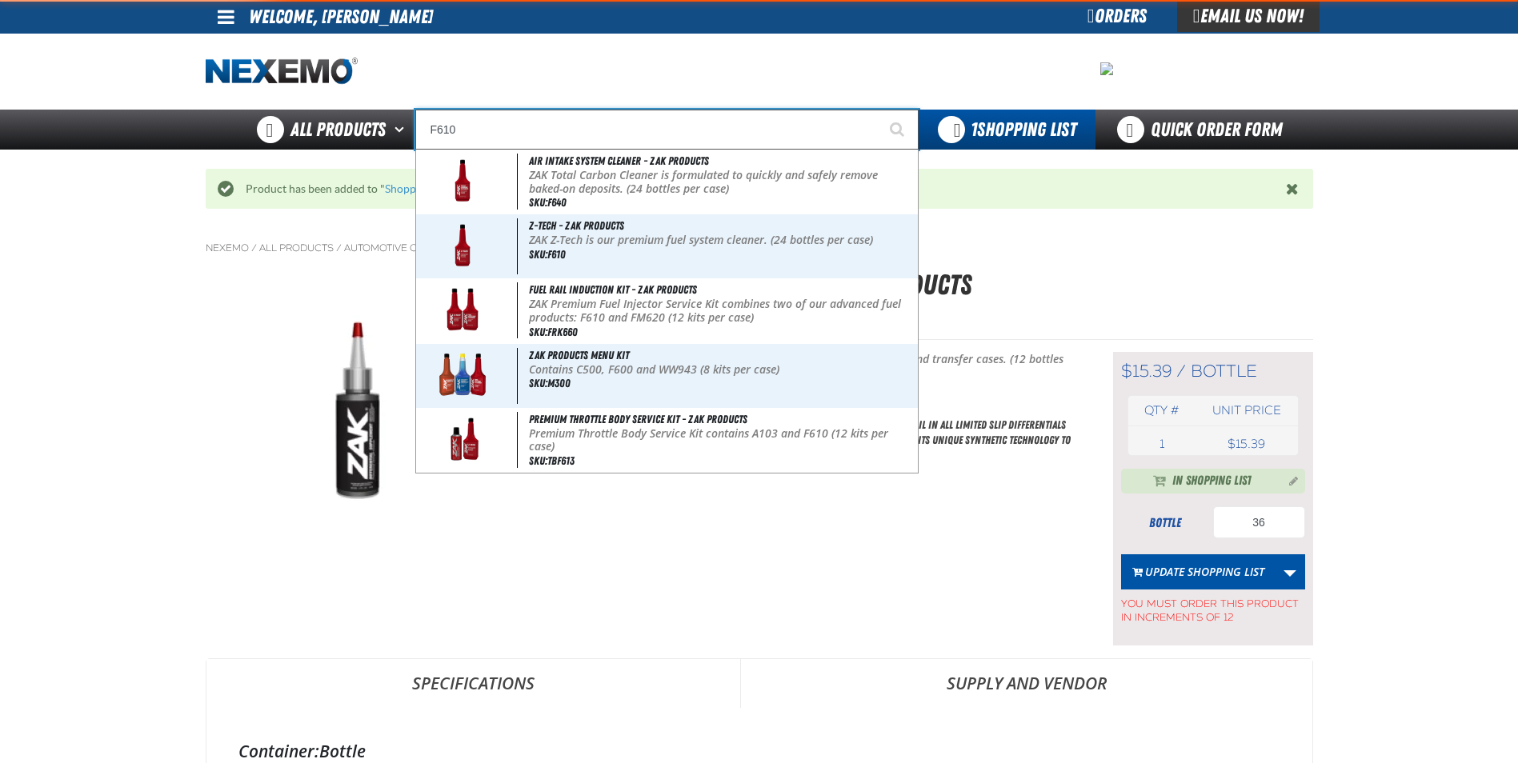
type input "F610"
click at [879, 110] on button "Start Searching" at bounding box center [899, 130] width 40 height 40
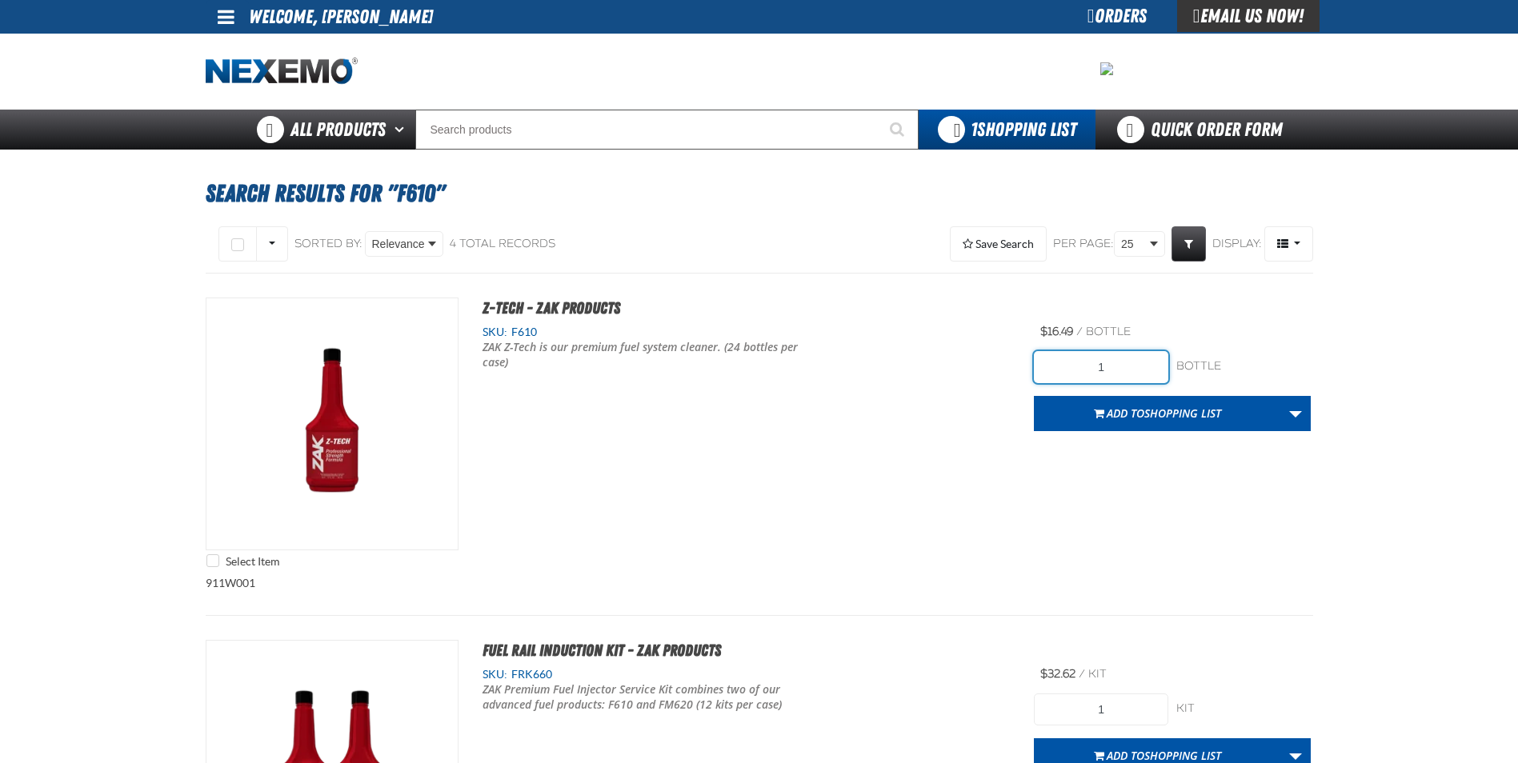
drag, startPoint x: 1143, startPoint y: 365, endPoint x: 840, endPoint y: 370, distance: 303.3
click at [843, 366] on div "Select Item Z-Tech - ZAK Products SKU: F610 ZAK Z-Tech is our premium fuel syst…" at bounding box center [759, 437] width 1107 height 278
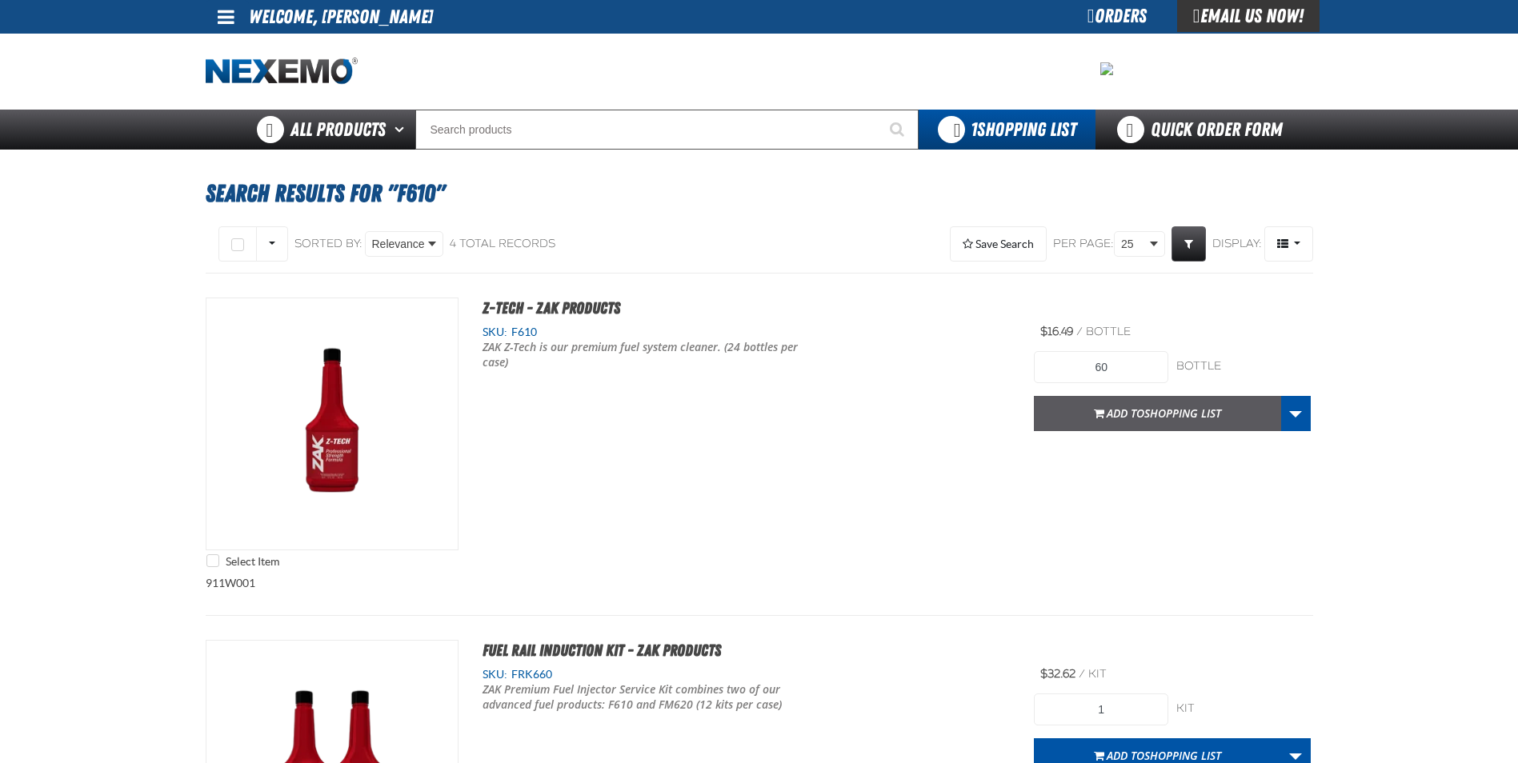
click at [1094, 418] on span "button" at bounding box center [1099, 416] width 10 height 4
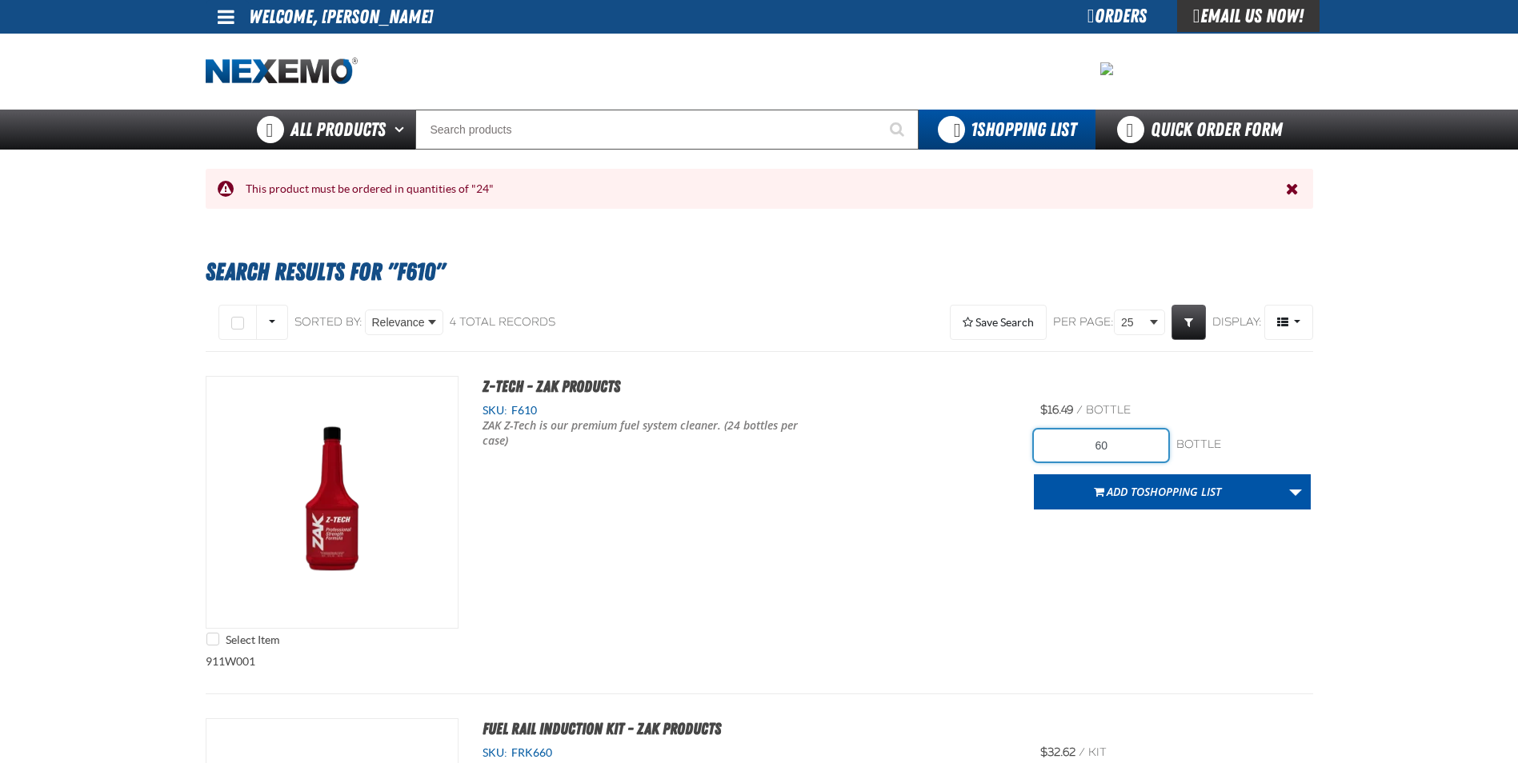
drag, startPoint x: 1145, startPoint y: 446, endPoint x: 925, endPoint y: 444, distance: 220.1
click at [989, 440] on div "Select Item Z-Tech - ZAK Products SKU: F610 ZAK Z-Tech is our premium fuel syst…" at bounding box center [759, 515] width 1107 height 278
type input "72"
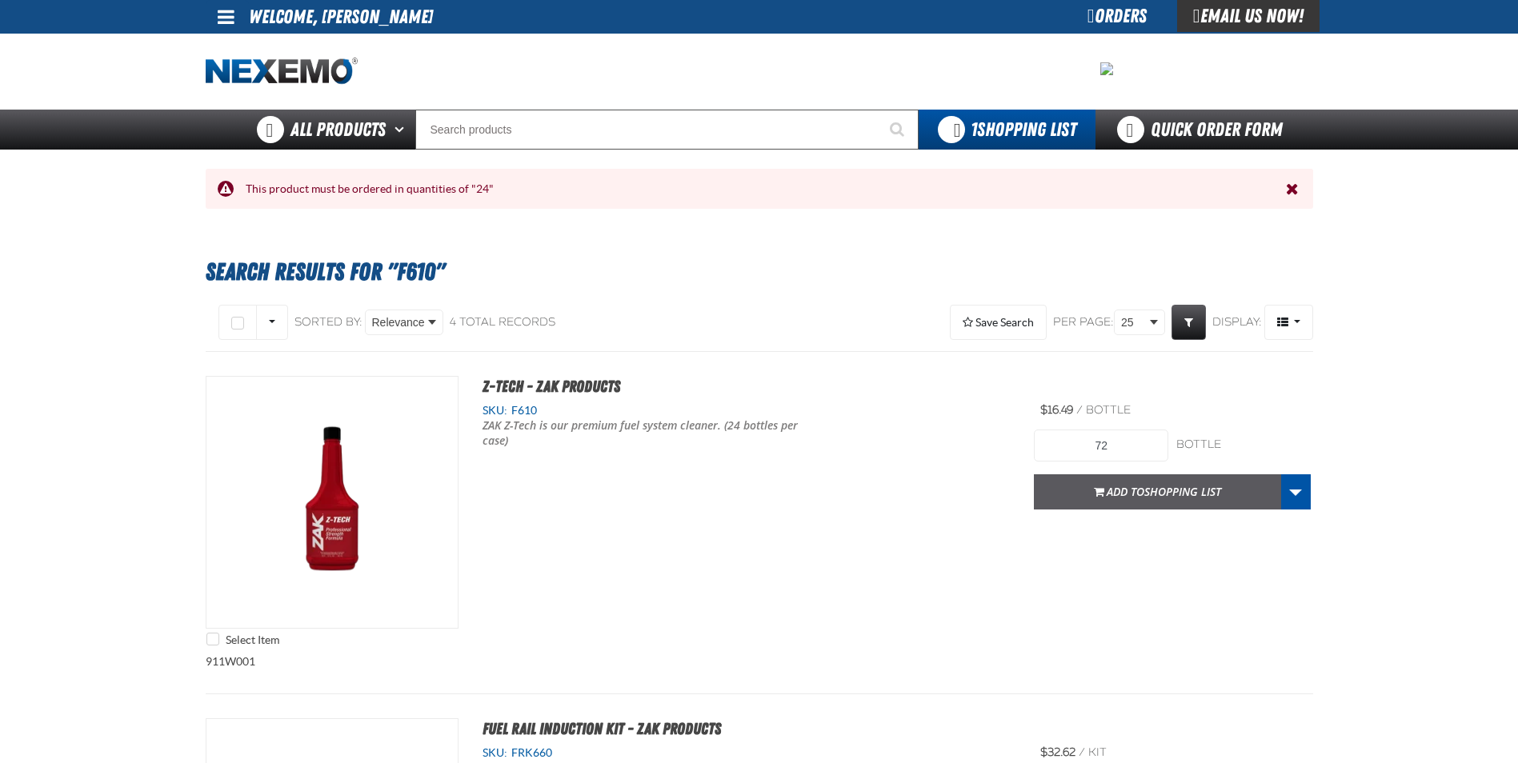
click at [1137, 484] on span "Add to Shopping List" at bounding box center [1164, 491] width 114 height 15
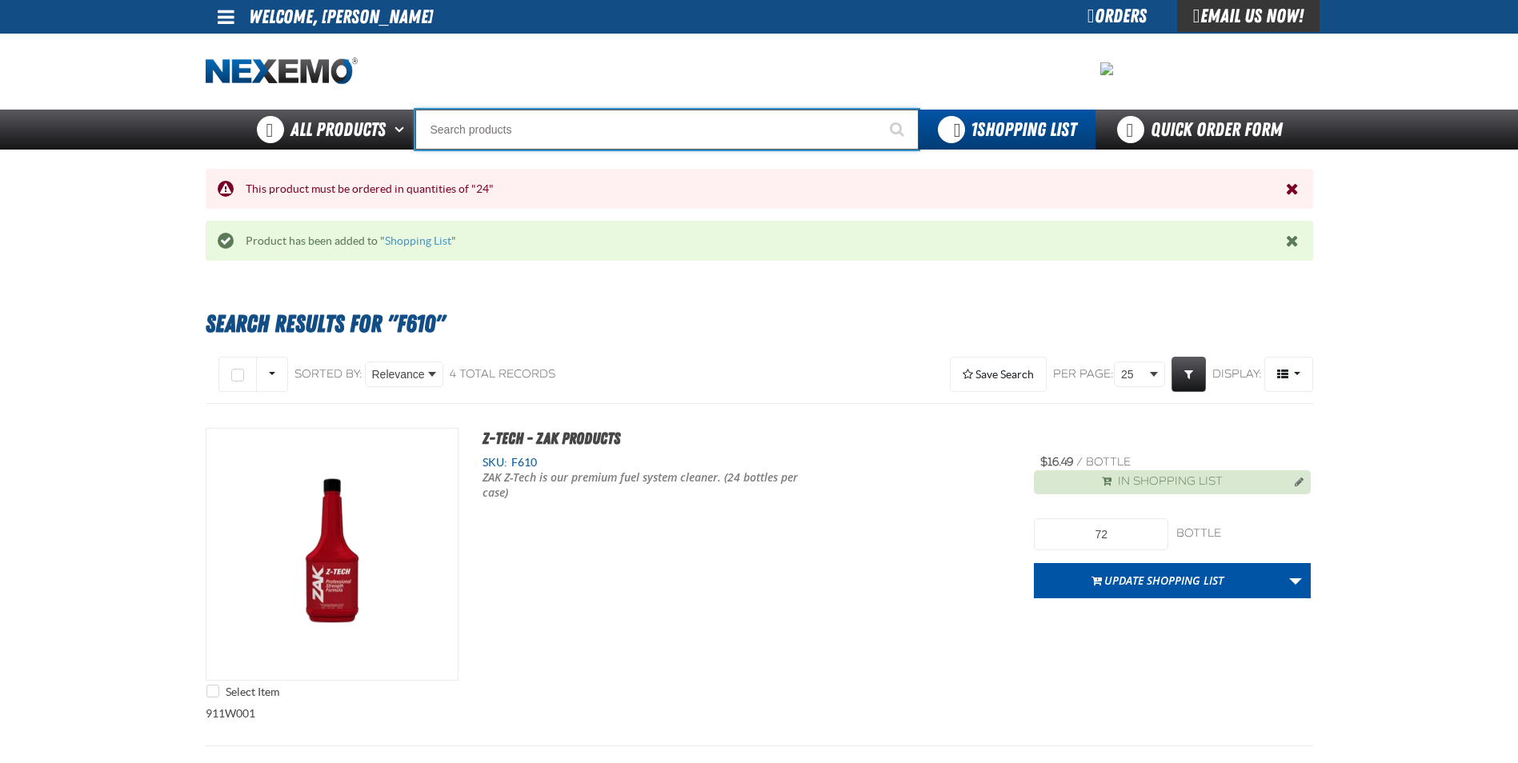
click at [583, 130] on input "Search" at bounding box center [666, 130] width 503 height 40
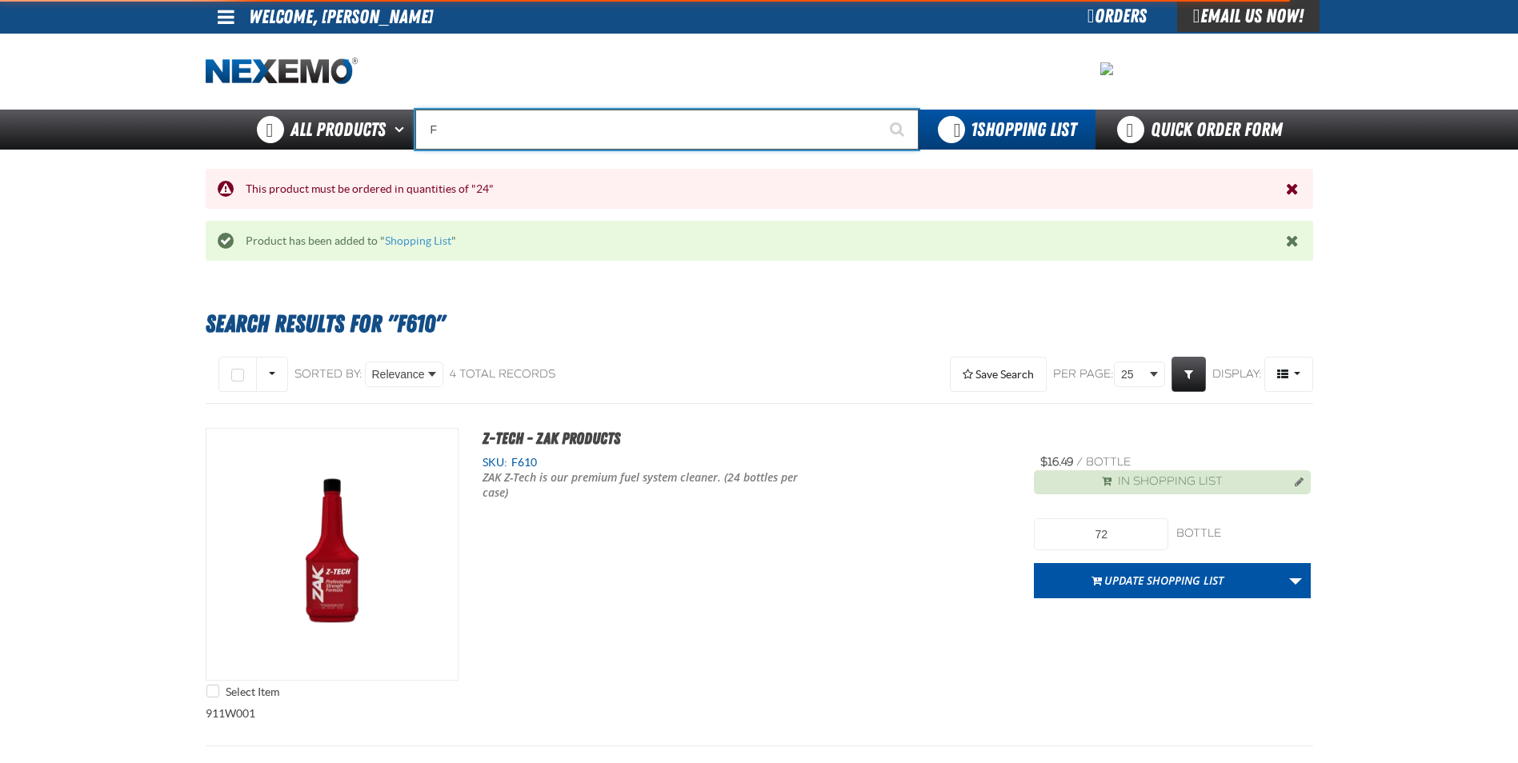
type input "FR"
type input "FROM"
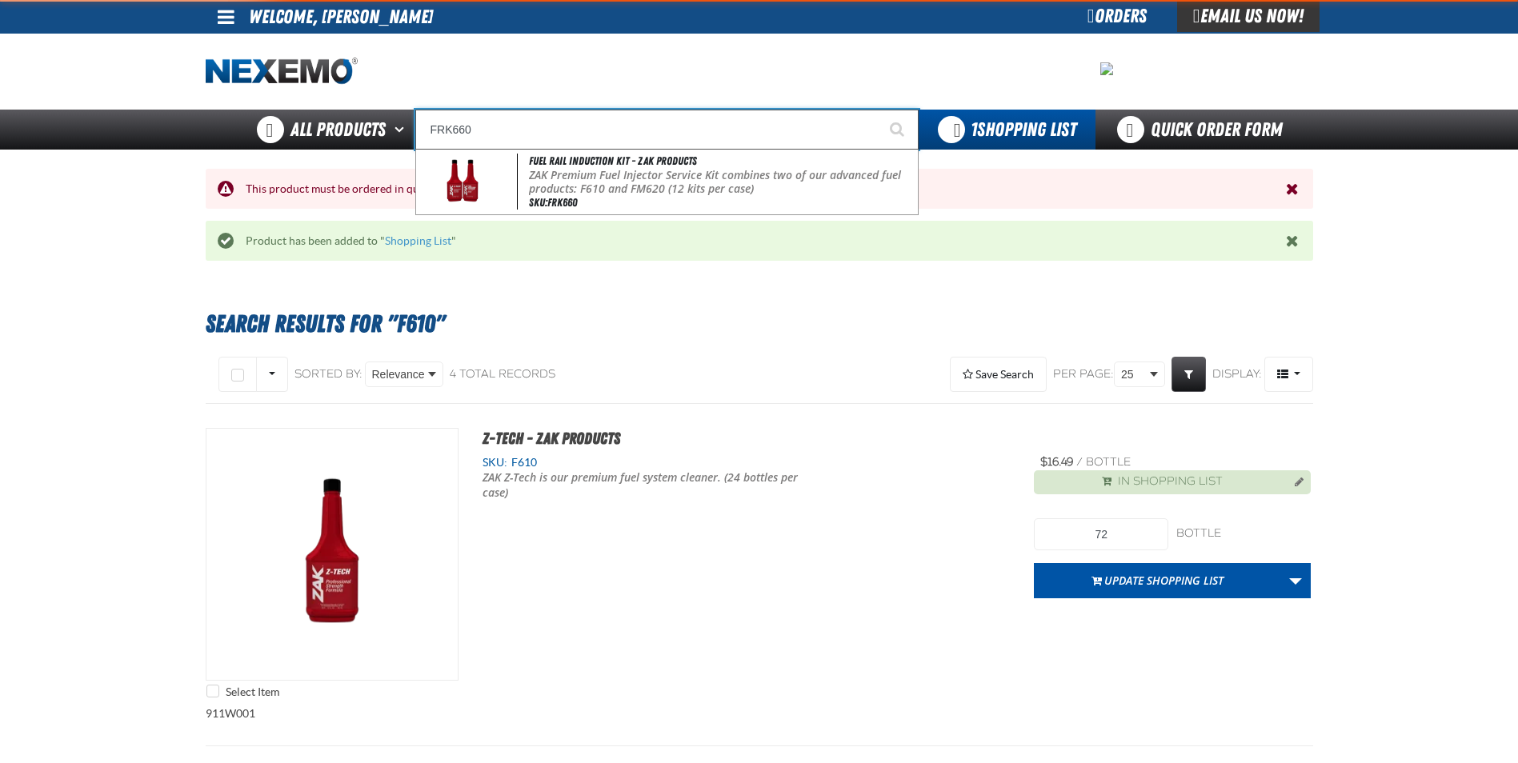
type input "FRK660"
click at [879, 110] on button "Start Searching" at bounding box center [899, 130] width 40 height 40
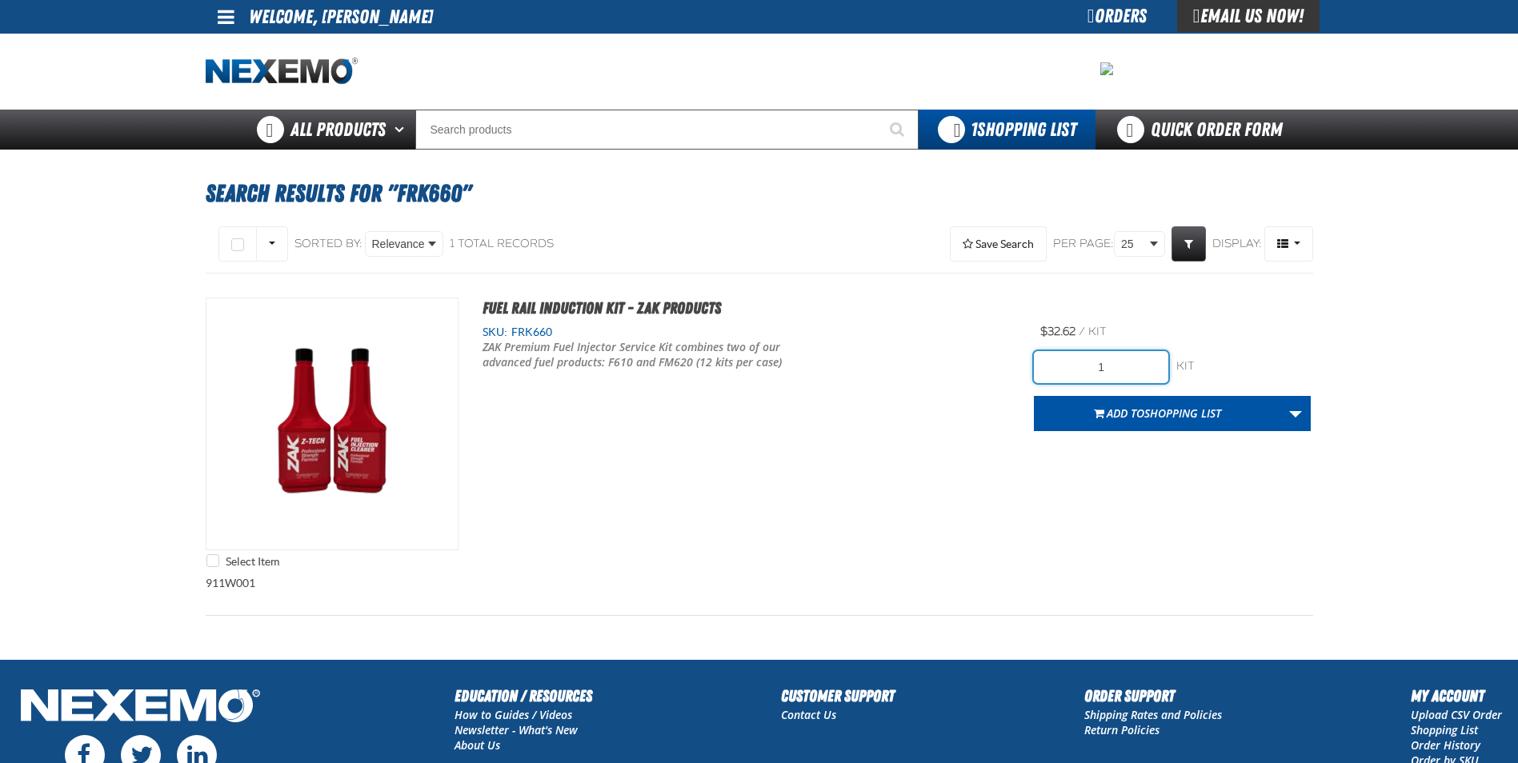
drag, startPoint x: 1134, startPoint y: 375, endPoint x: 801, endPoint y: 362, distance: 333.1
click at [905, 378] on div "Select Item Fuel Rail Induction Kit - ZAK Products SKU: FRK660 /" at bounding box center [759, 437] width 1107 height 278
type input "12"
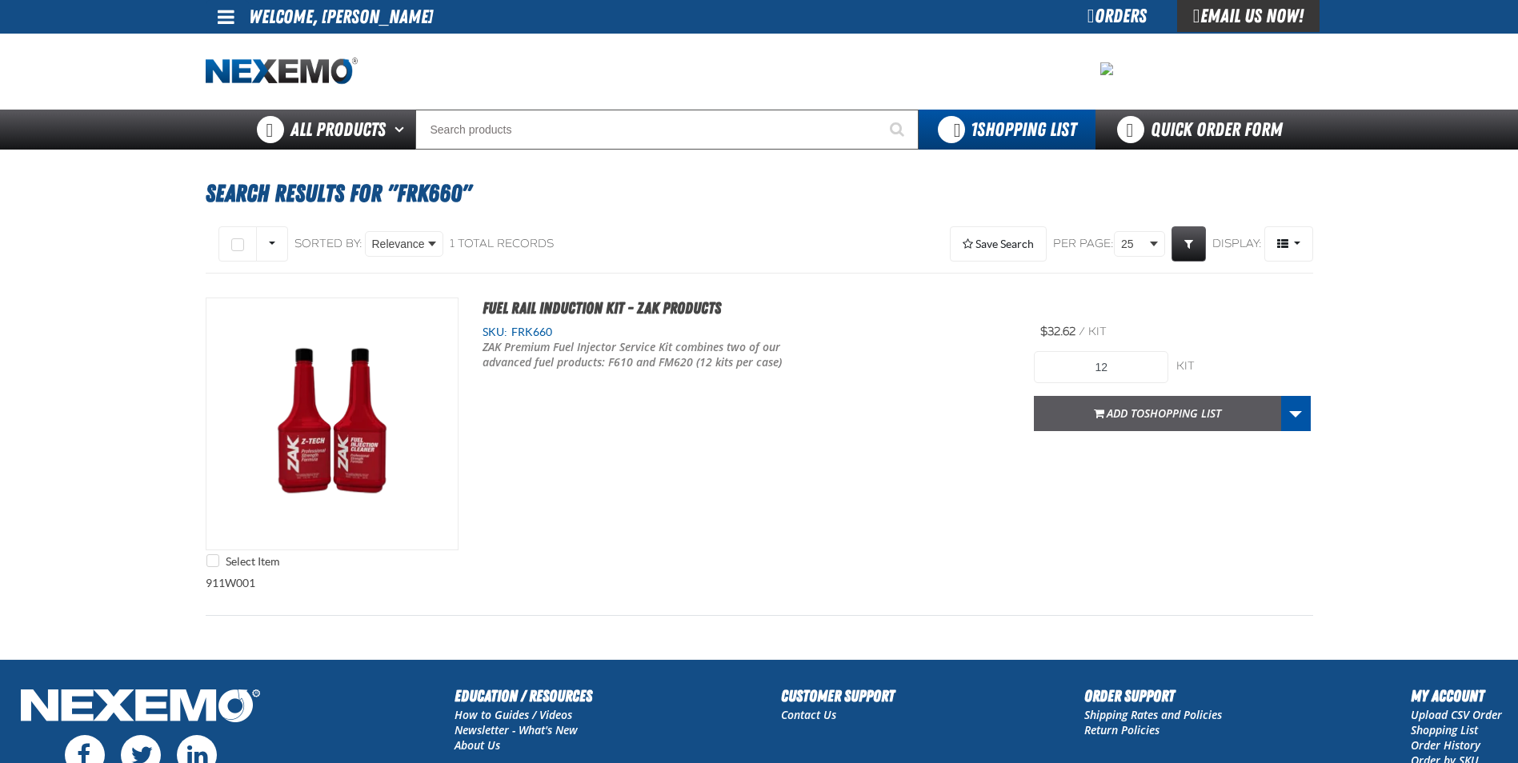
click at [1086, 415] on button "Add to Shopping List" at bounding box center [1157, 413] width 247 height 35
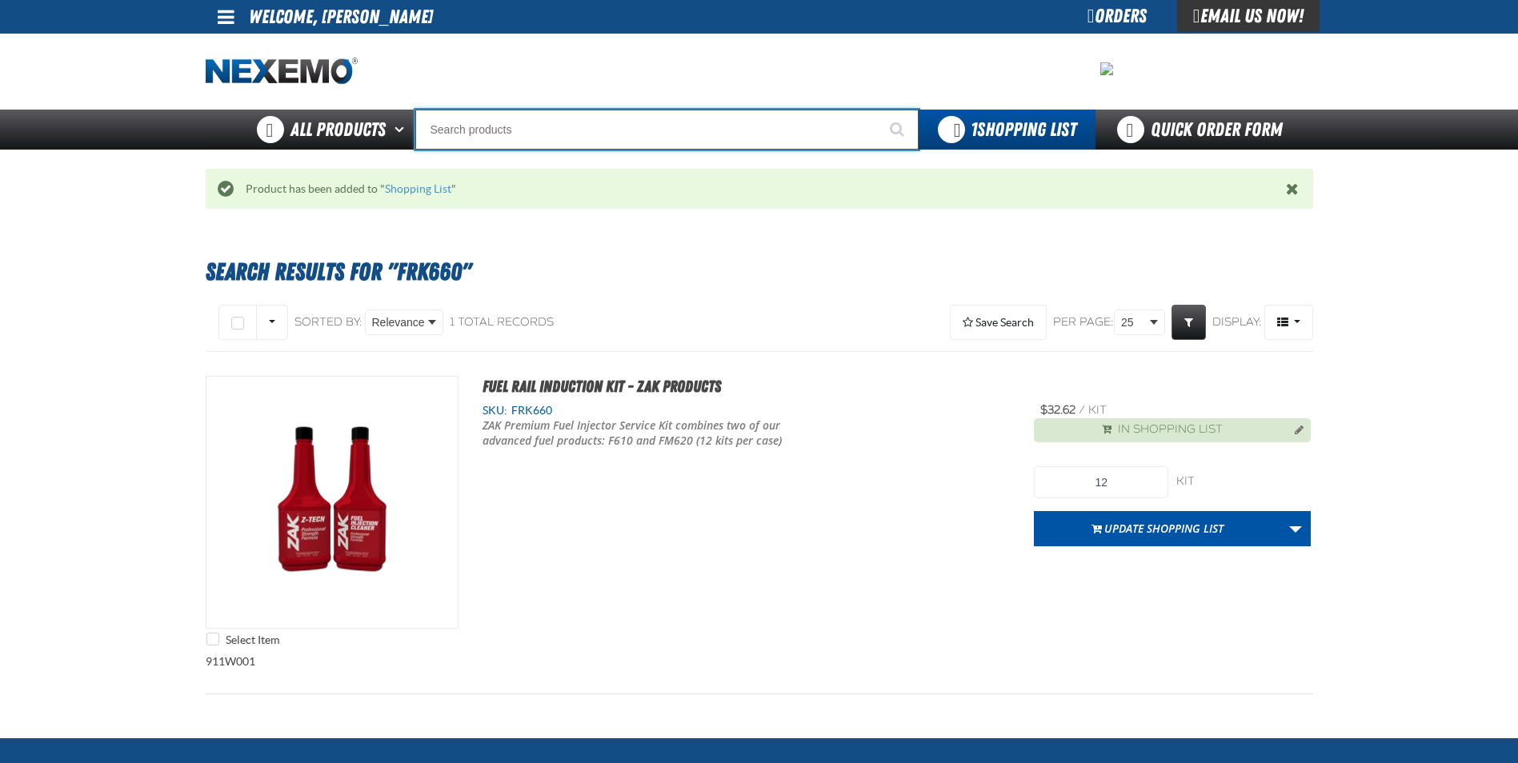
click at [595, 126] on input "Search" at bounding box center [666, 130] width 503 height 40
type input "P"
type input "Perfect P Series 0.25-ounce Lead Wheel Weight"
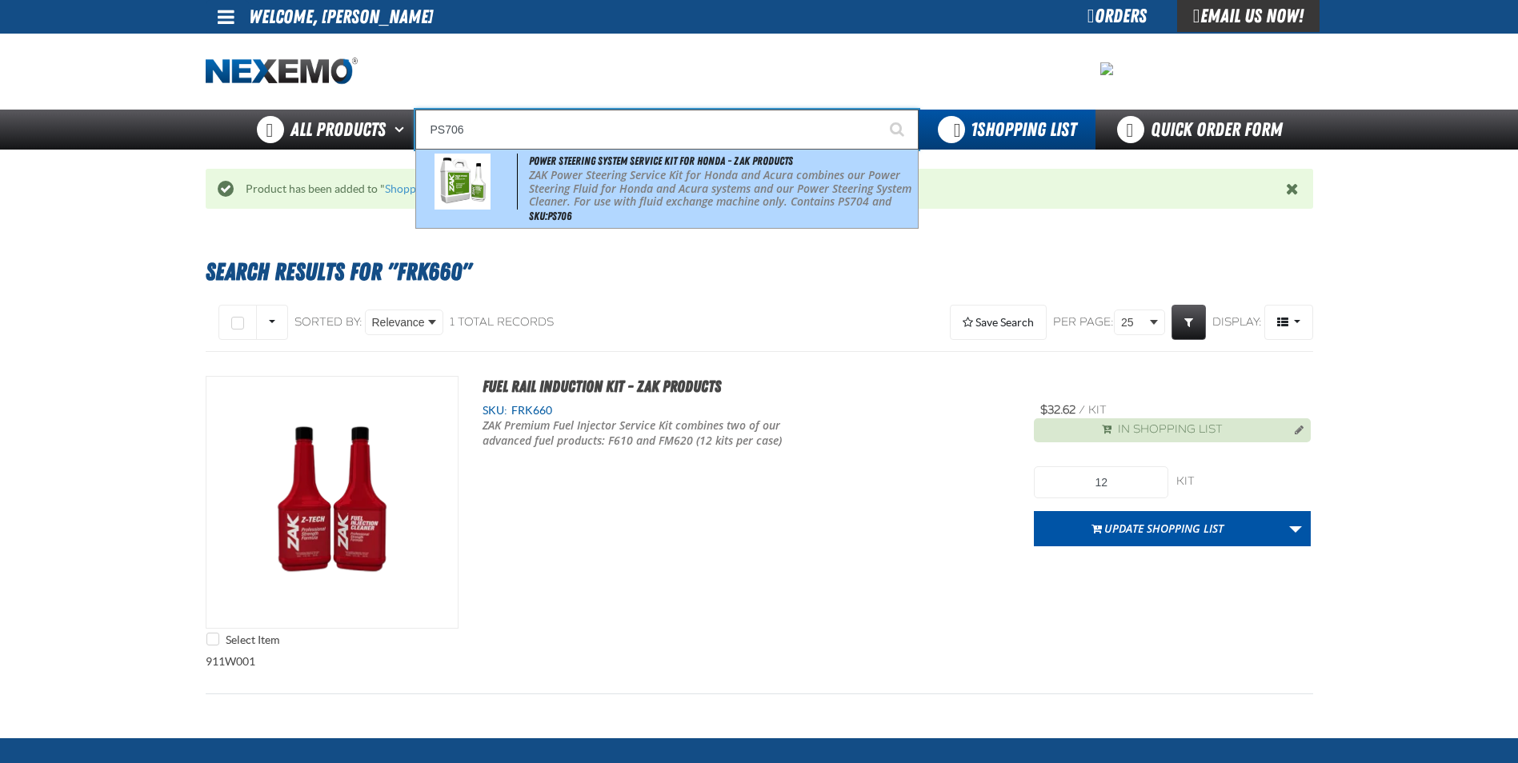
click at [571, 189] on p "ZAK Power Steering Service Kit for Honda and Acura combines our Power Steering …" at bounding box center [721, 196] width 385 height 54
type input "Power Steering System Service Kit for Honda - ZAK Products"
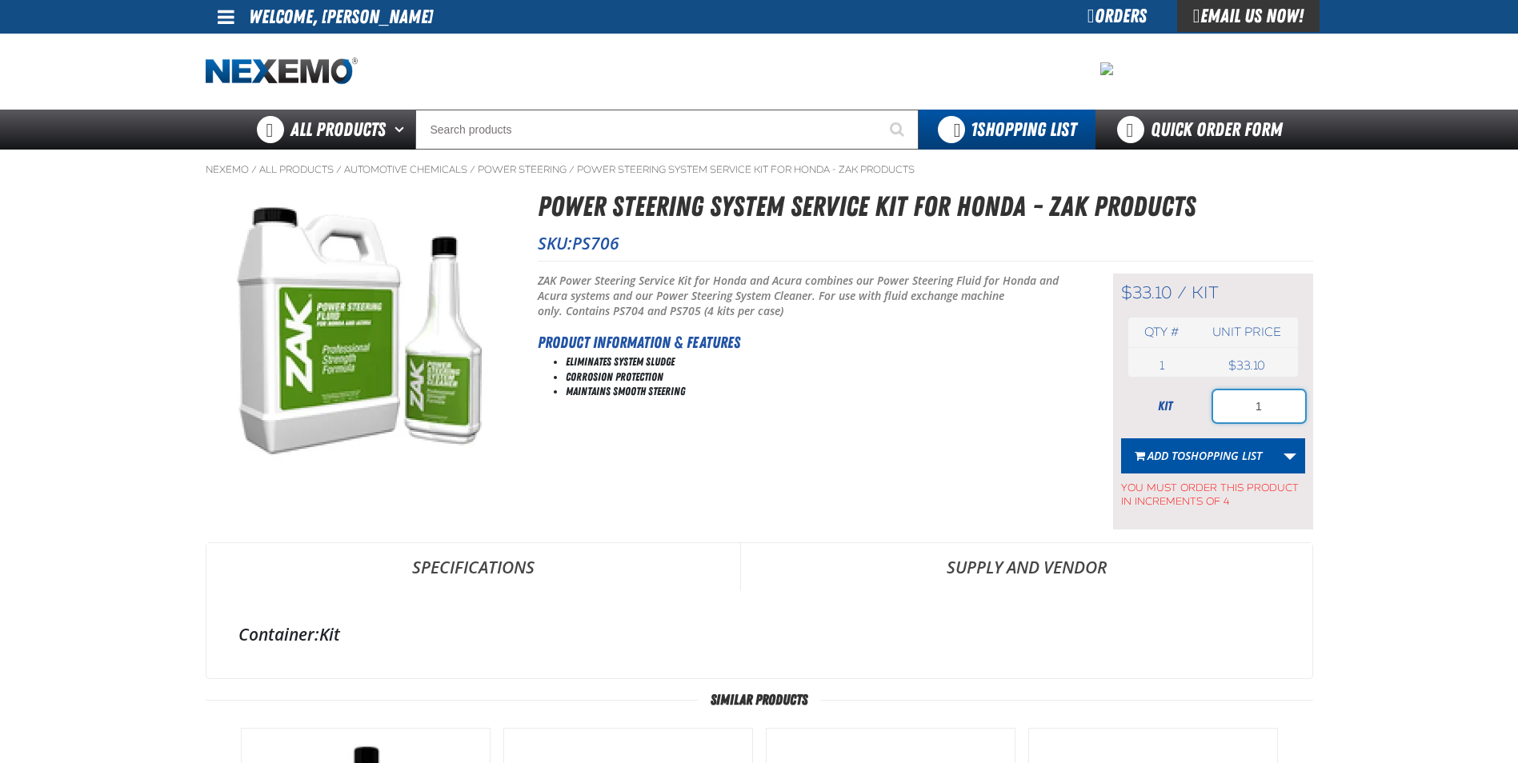
drag, startPoint x: 1261, startPoint y: 412, endPoint x: 1203, endPoint y: 412, distance: 58.4
click at [1203, 412] on div "kit 1" at bounding box center [1213, 406] width 184 height 32
type input "8"
click at [1212, 463] on button "Add to Shopping List" at bounding box center [1198, 455] width 154 height 35
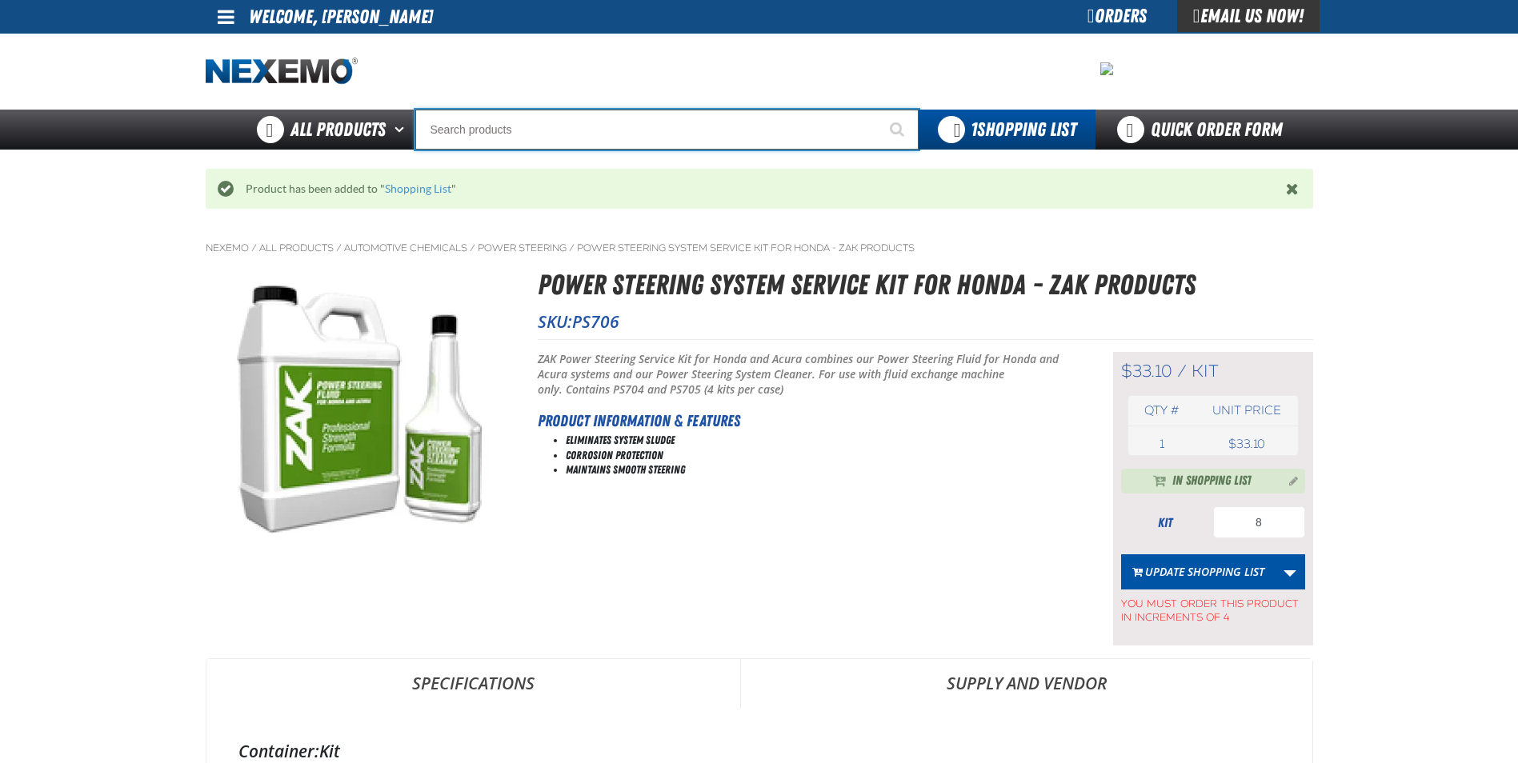
click at [689, 120] on input "Search" at bounding box center [666, 130] width 503 height 40
type input "R"
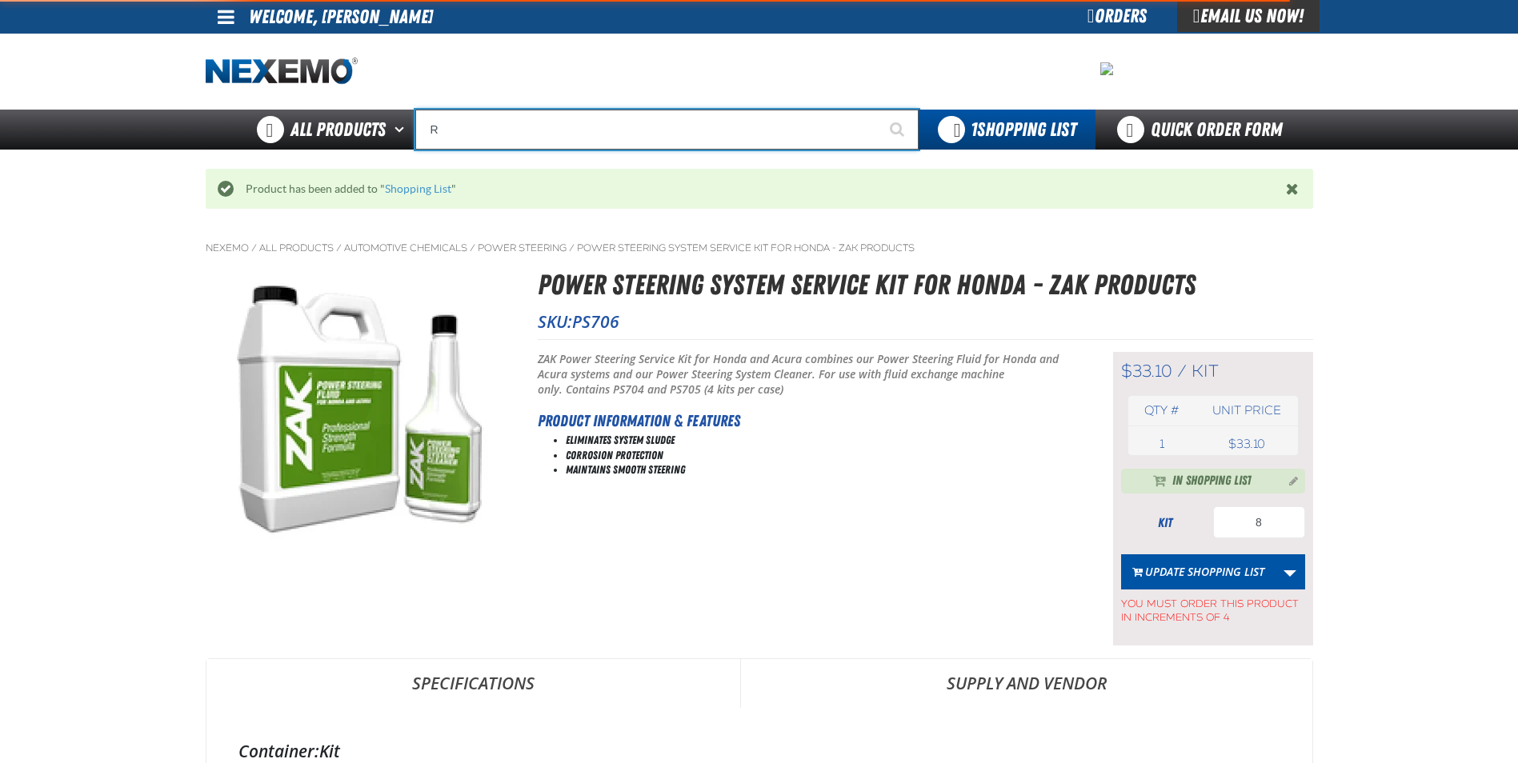
type input "ROADSIDE R"
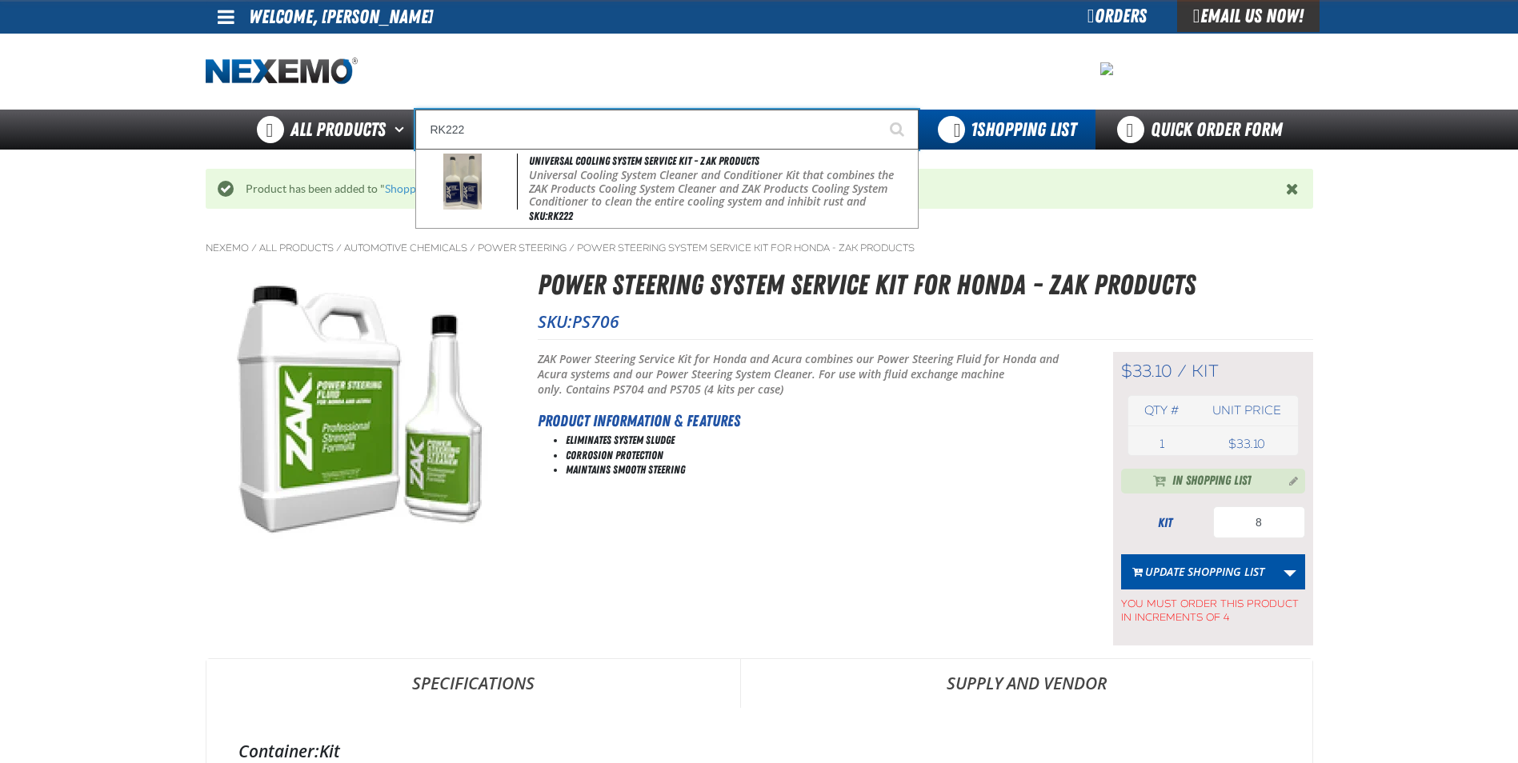
type input "RK222"
click at [879, 110] on button "Start Searching" at bounding box center [899, 130] width 40 height 40
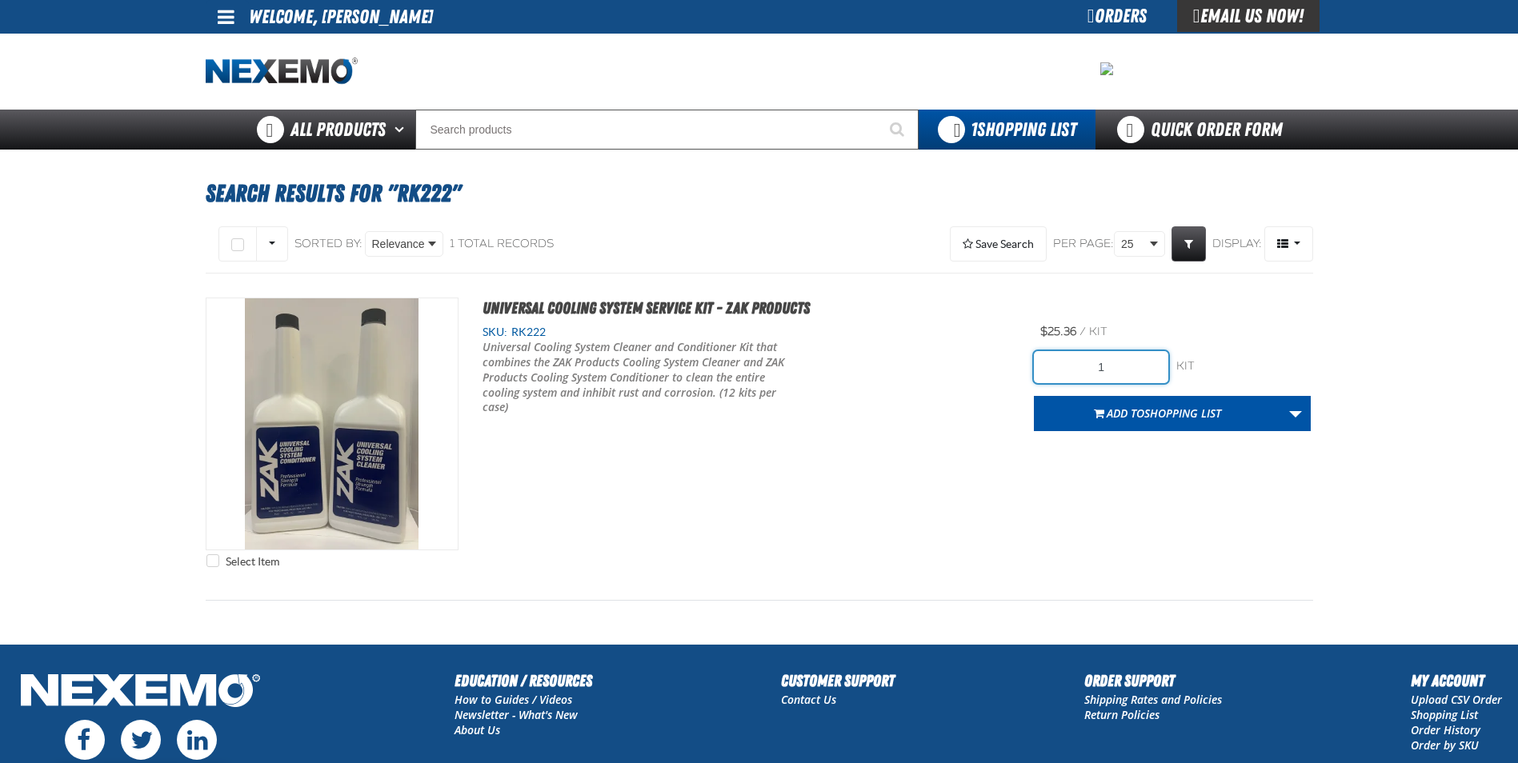
drag, startPoint x: 1119, startPoint y: 367, endPoint x: 1097, endPoint y: 381, distance: 25.5
click at [1097, 381] on input "1" at bounding box center [1101, 367] width 134 height 32
type input "12"
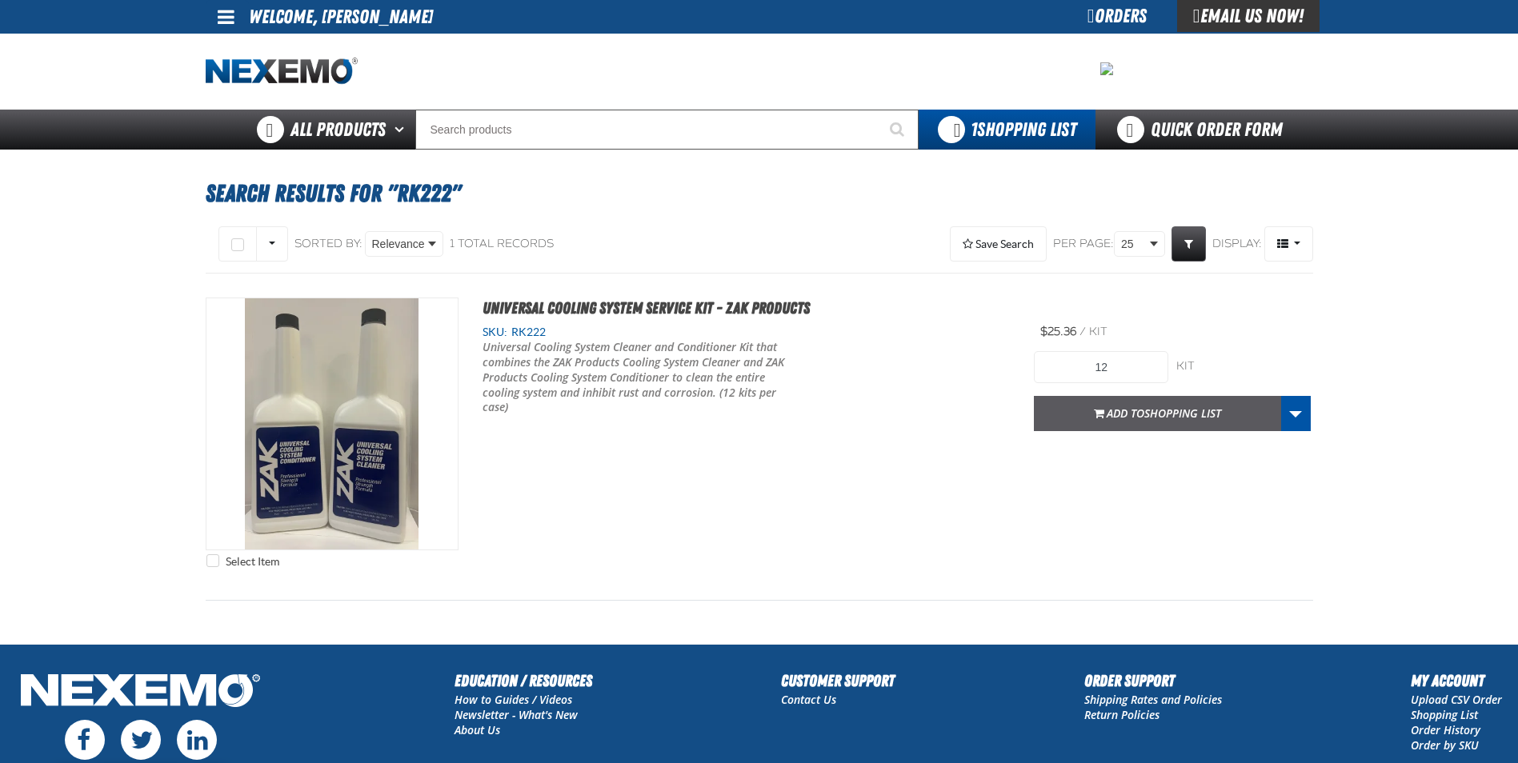
click at [1107, 406] on span "Add to Shopping List" at bounding box center [1164, 413] width 114 height 15
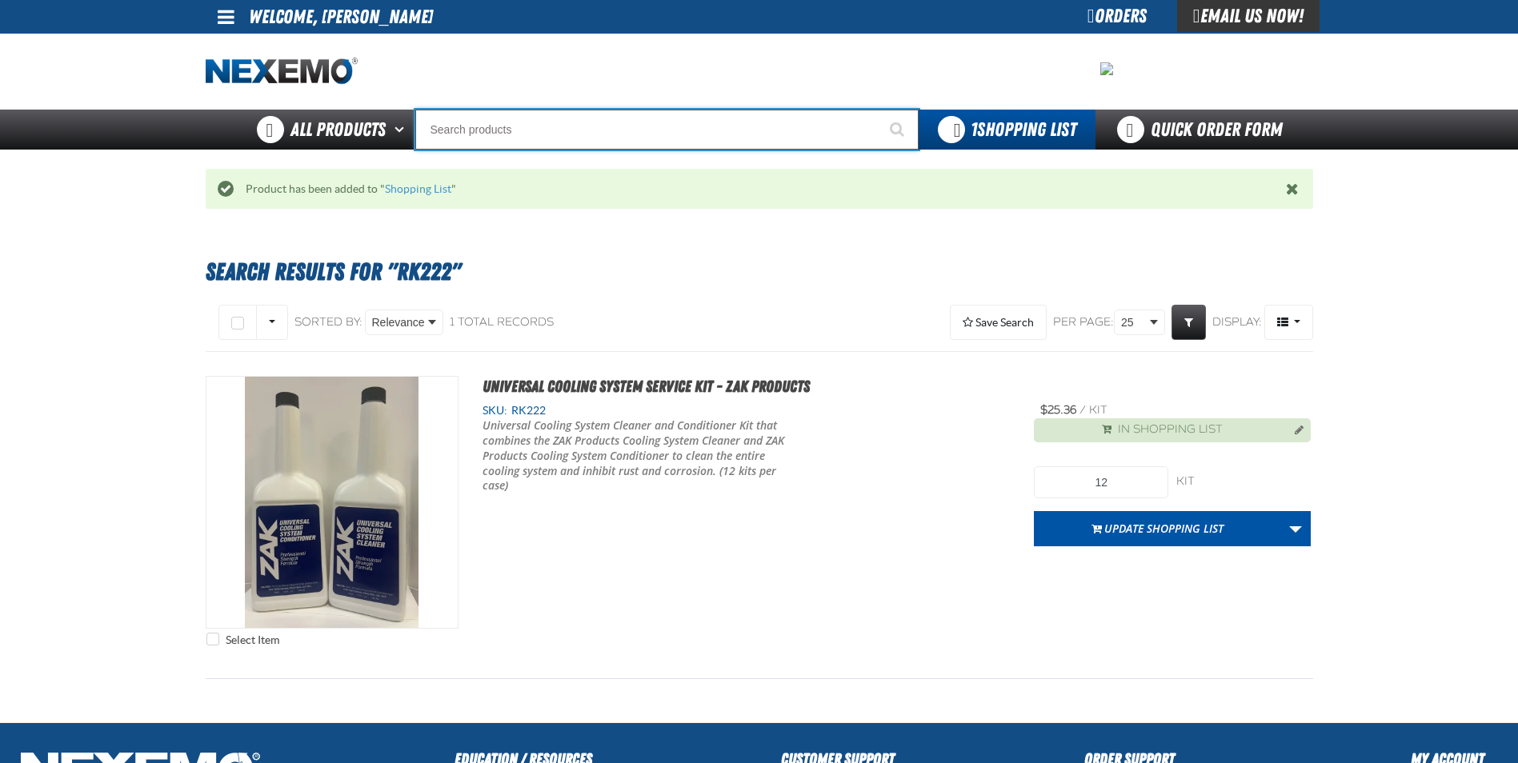
click at [688, 148] on input "Search" at bounding box center [666, 130] width 503 height 40
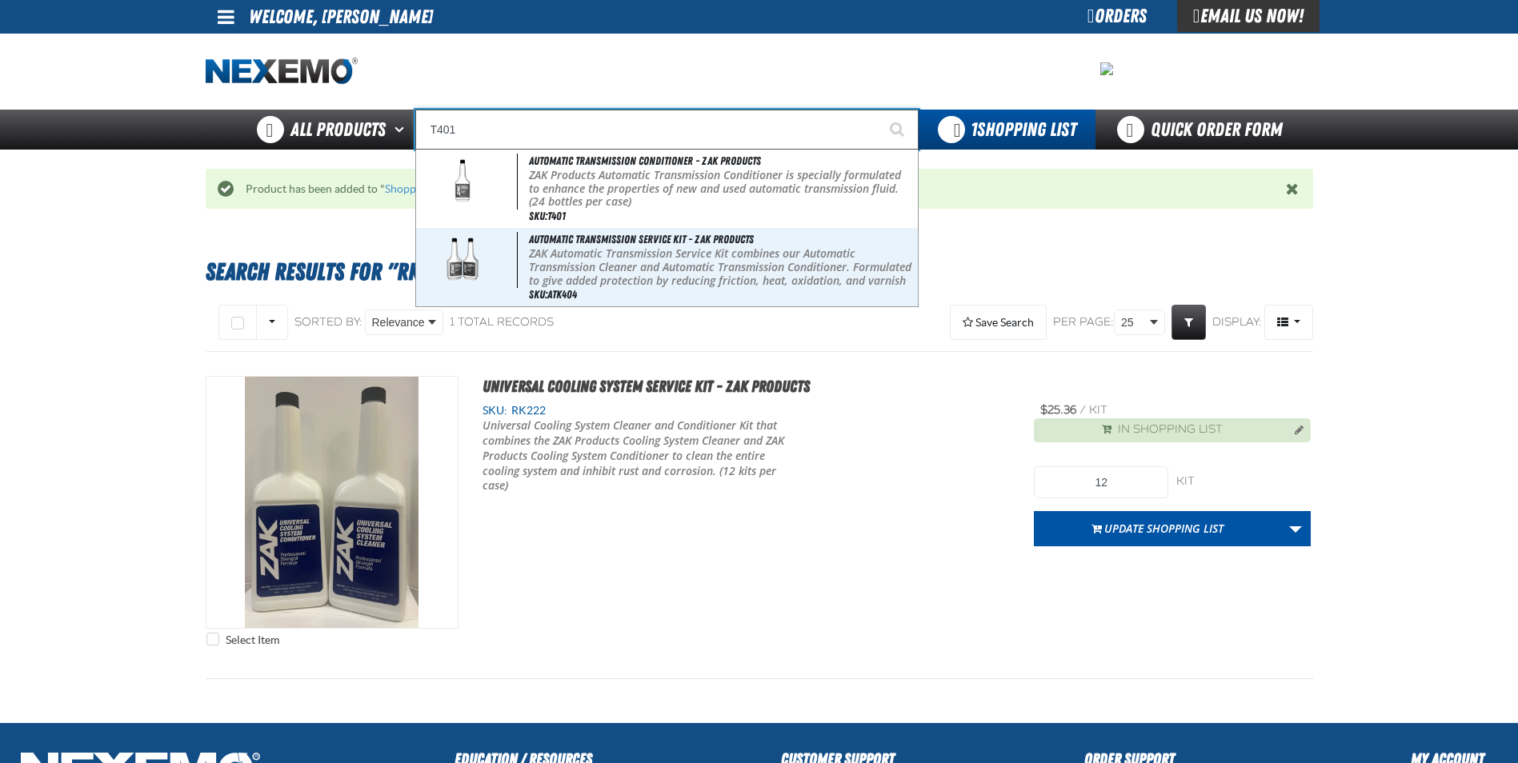
type input "T401"
click at [879, 110] on button "Start Searching" at bounding box center [899, 130] width 40 height 40
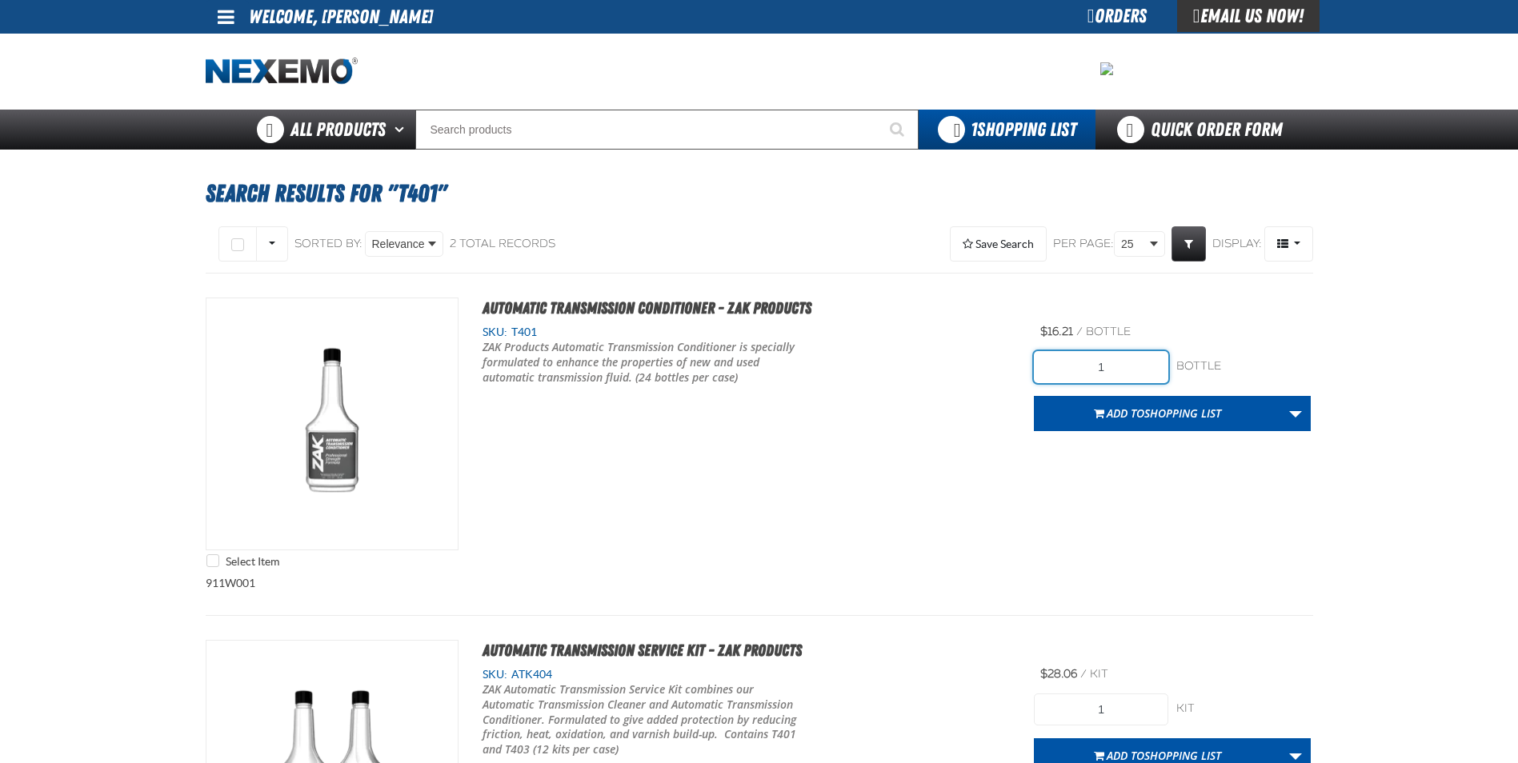
drag, startPoint x: 1143, startPoint y: 371, endPoint x: 952, endPoint y: 363, distance: 190.6
click at [960, 360] on div "Select Item Automatic Transmission Conditioner - ZAK Products SKU: T401" at bounding box center [759, 437] width 1107 height 278
type input "24"
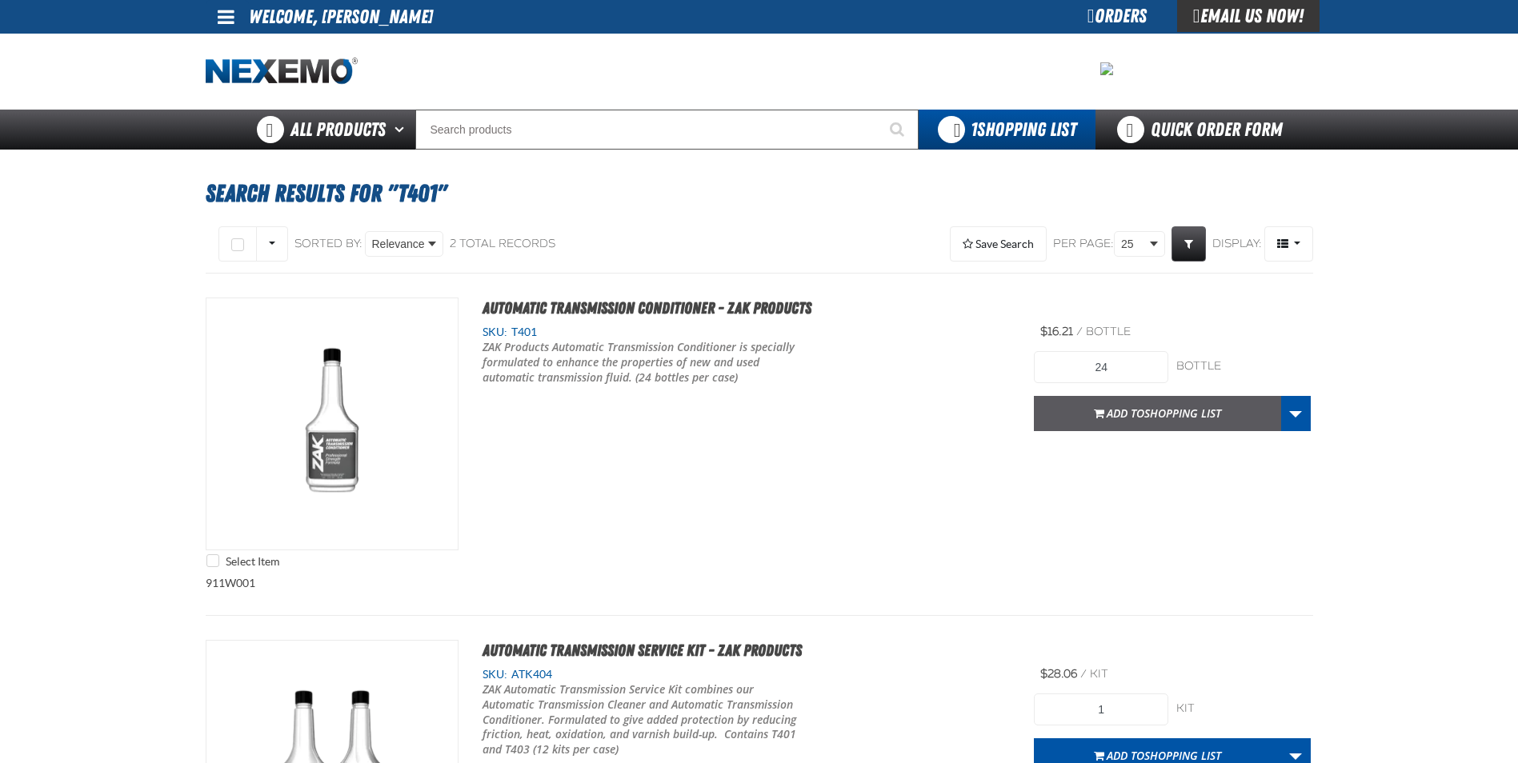
click at [1123, 420] on span "Add to Shopping List" at bounding box center [1164, 413] width 114 height 15
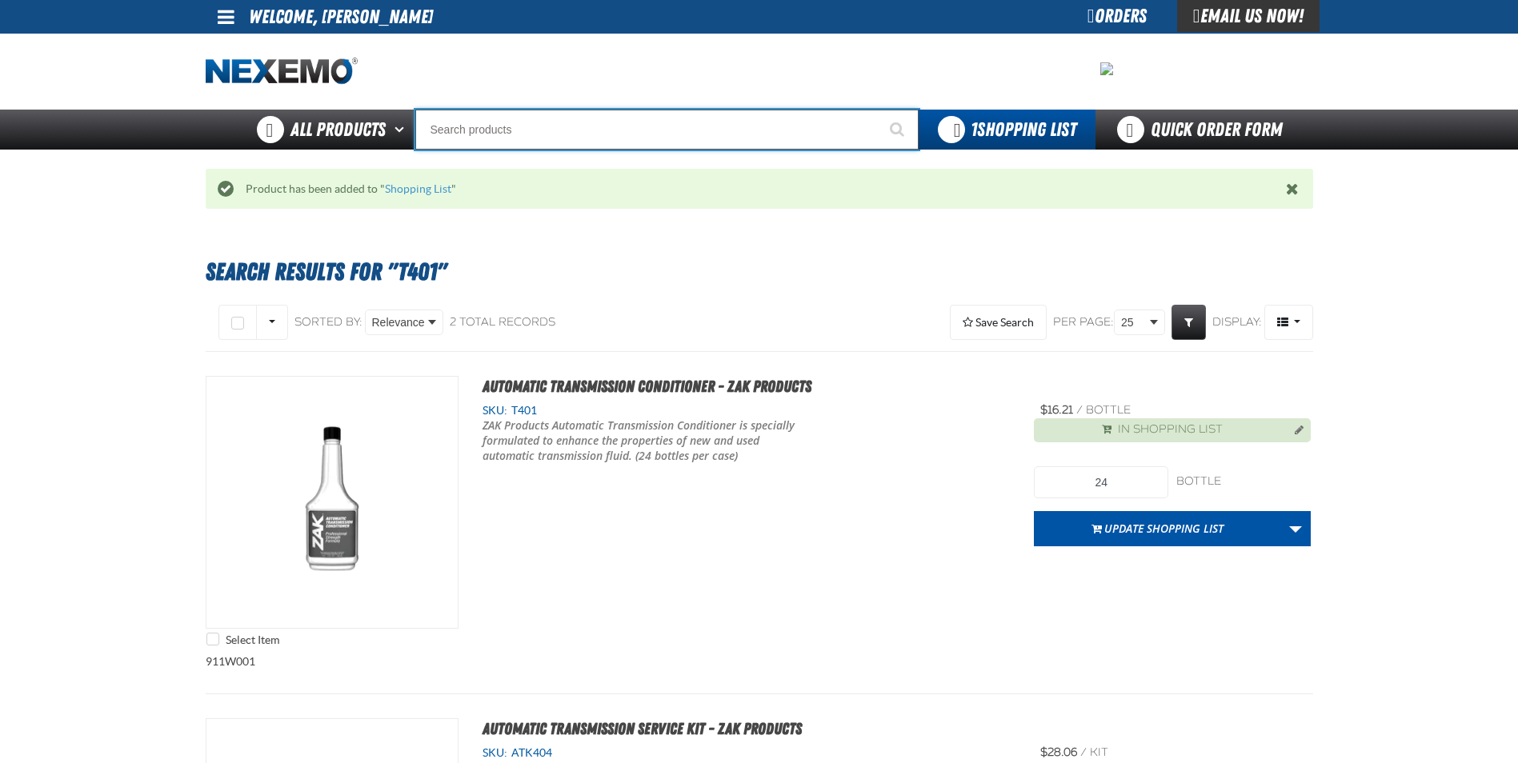
click at [570, 123] on input "Search" at bounding box center [666, 130] width 503 height 40
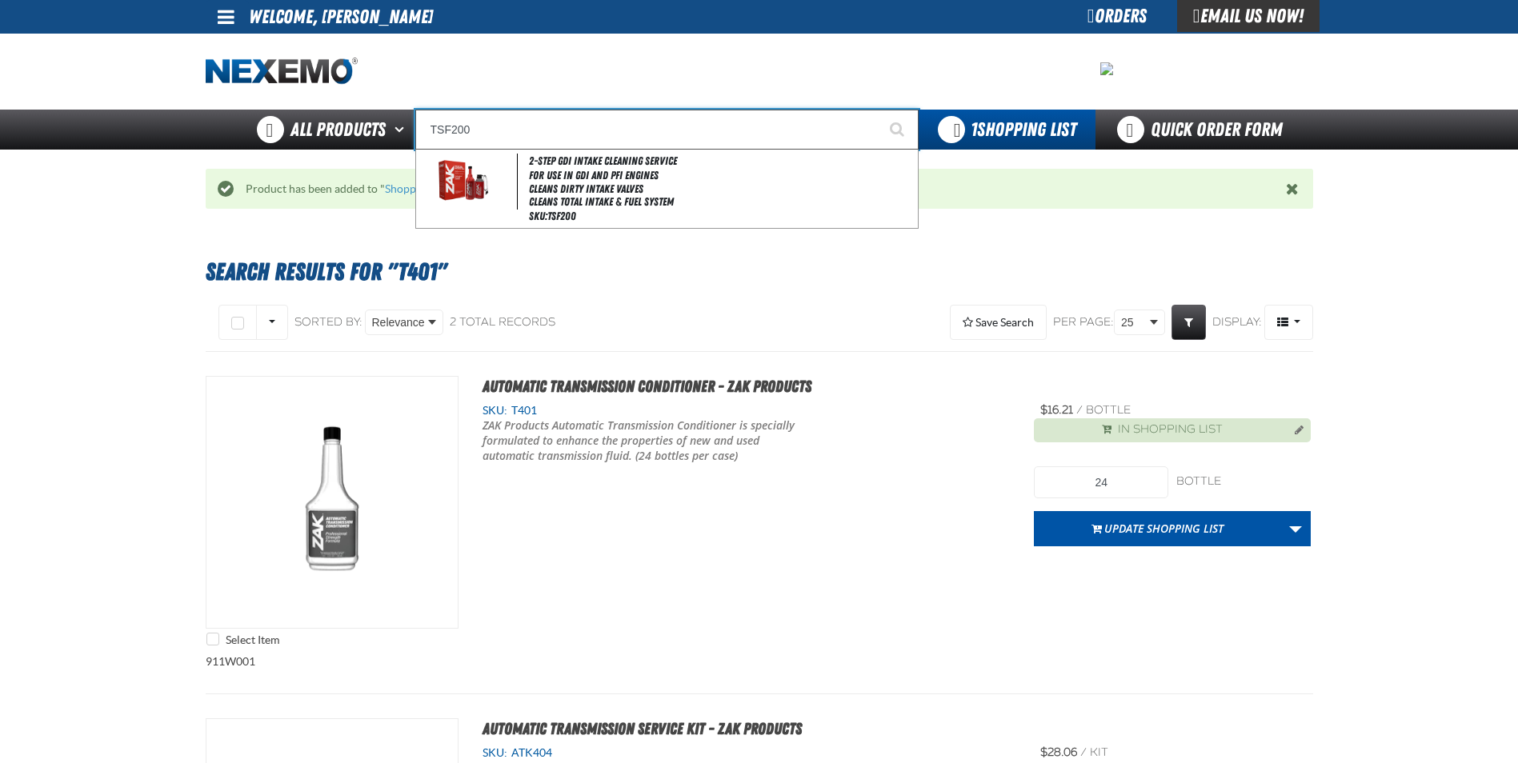
type input "TSF200"
click at [879, 110] on button "Start Searching" at bounding box center [899, 130] width 40 height 40
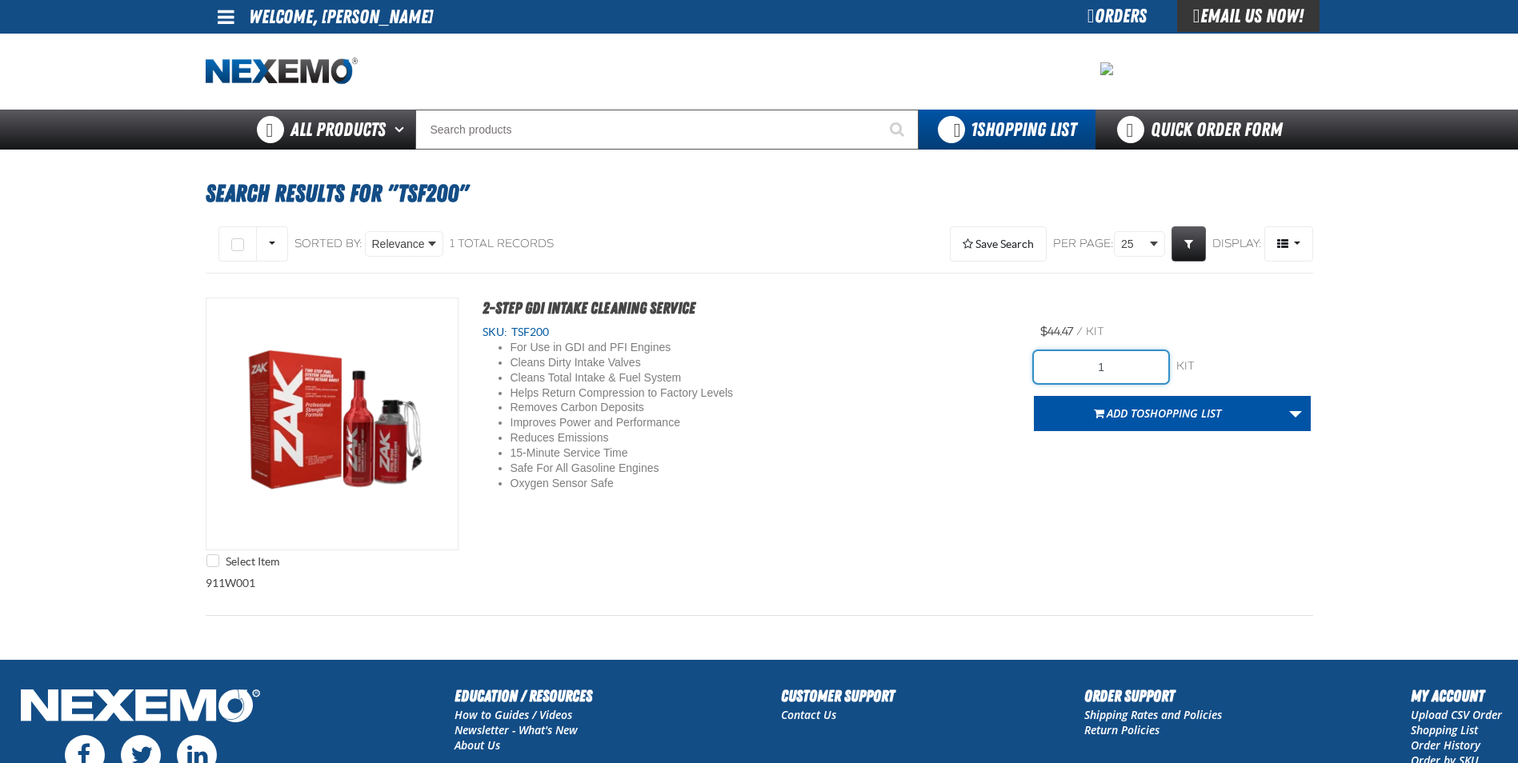
drag, startPoint x: 1136, startPoint y: 366, endPoint x: 795, endPoint y: 386, distance: 341.4
click at [813, 370] on div "Select Item 2-Step GDI Intake Cleaning Service SKU: TSF200 For Use in GDI and P…" at bounding box center [759, 437] width 1107 height 278
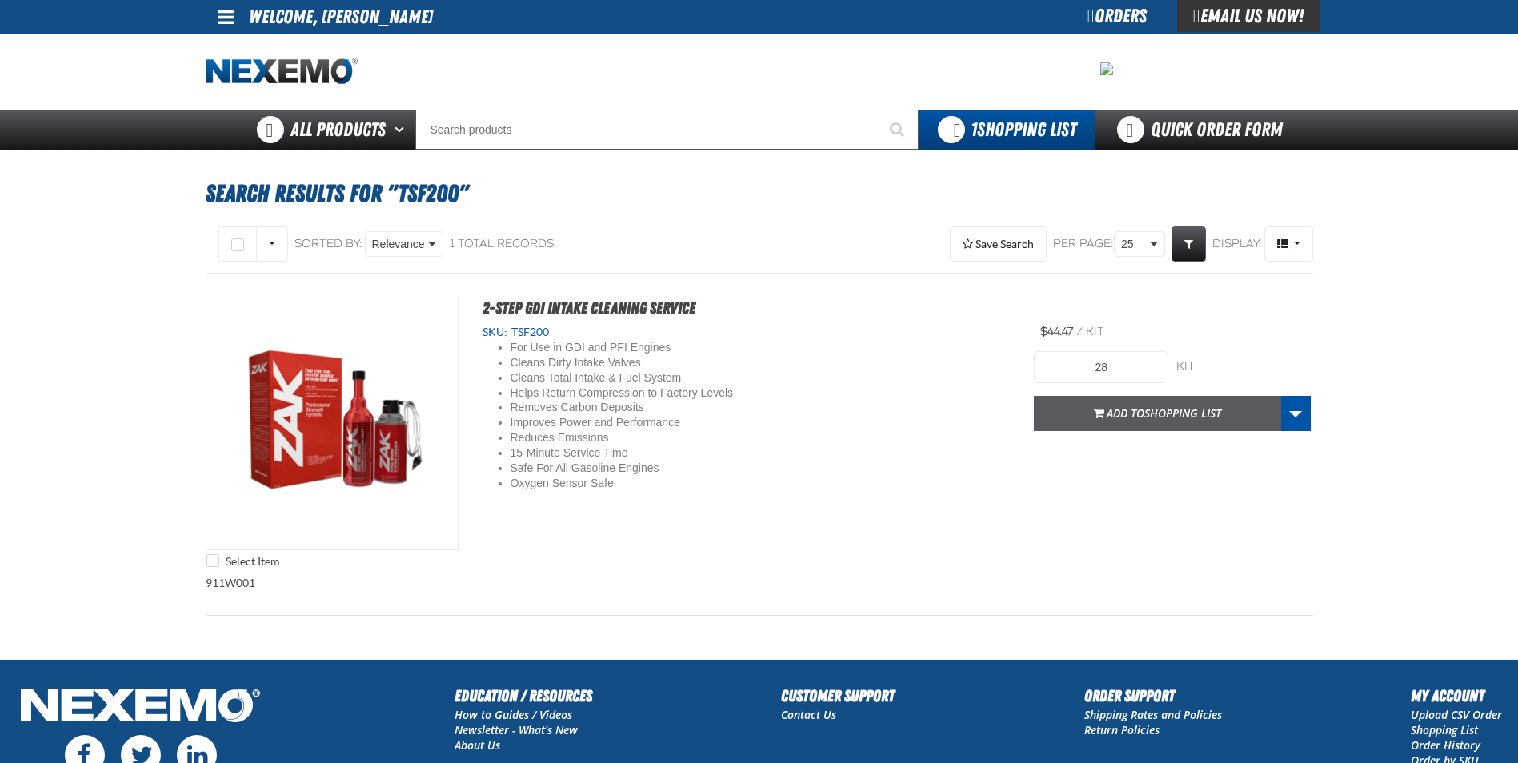
click at [1075, 414] on button "Add to Shopping List" at bounding box center [1157, 413] width 247 height 35
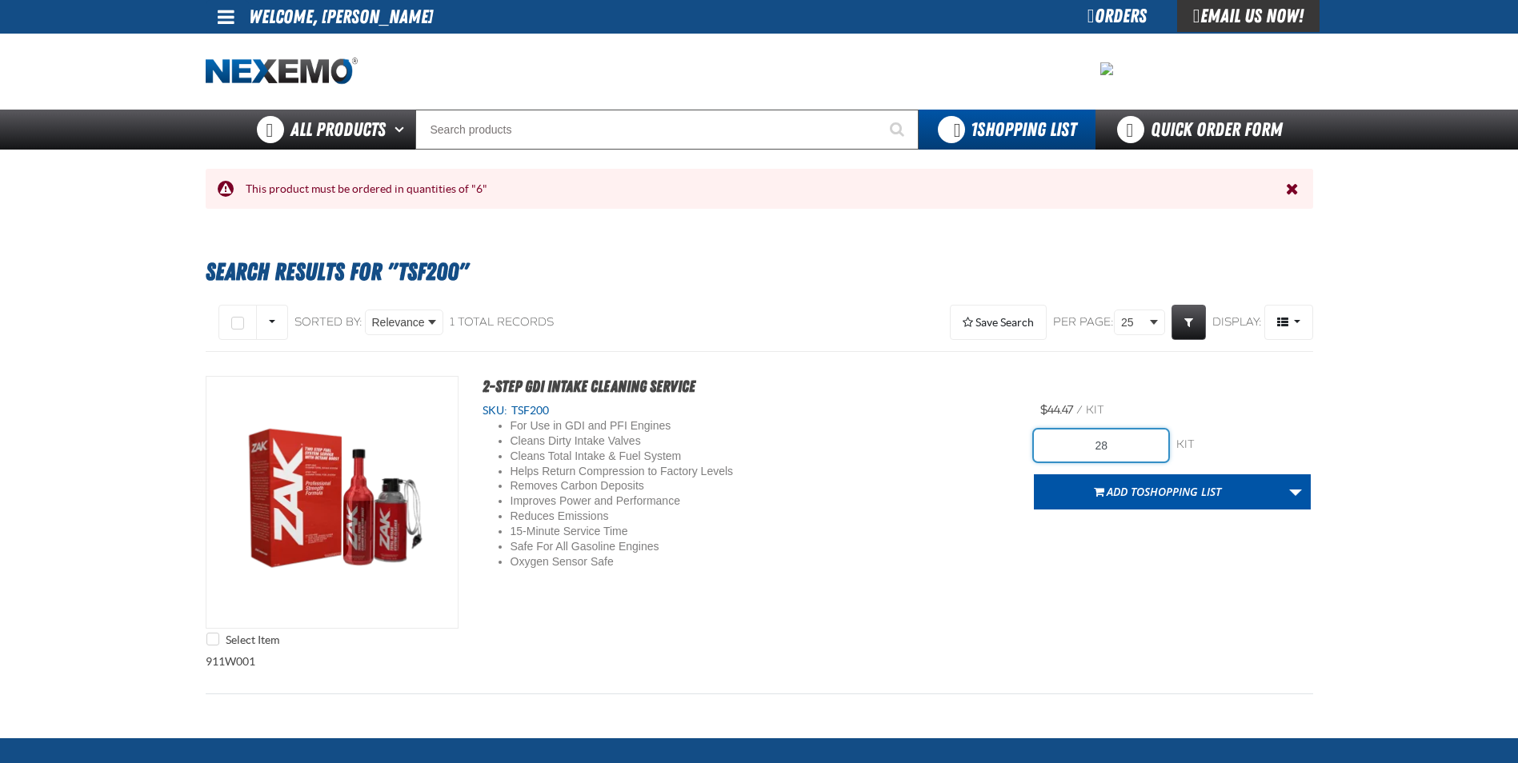
drag, startPoint x: 1146, startPoint y: 445, endPoint x: 1007, endPoint y: 434, distance: 139.6
click at [1033, 444] on div "Select Item 2-Step GDI Intake Cleaning Service SKU: TSF200 For Use in GDI and P…" at bounding box center [759, 515] width 1107 height 278
type input "30"
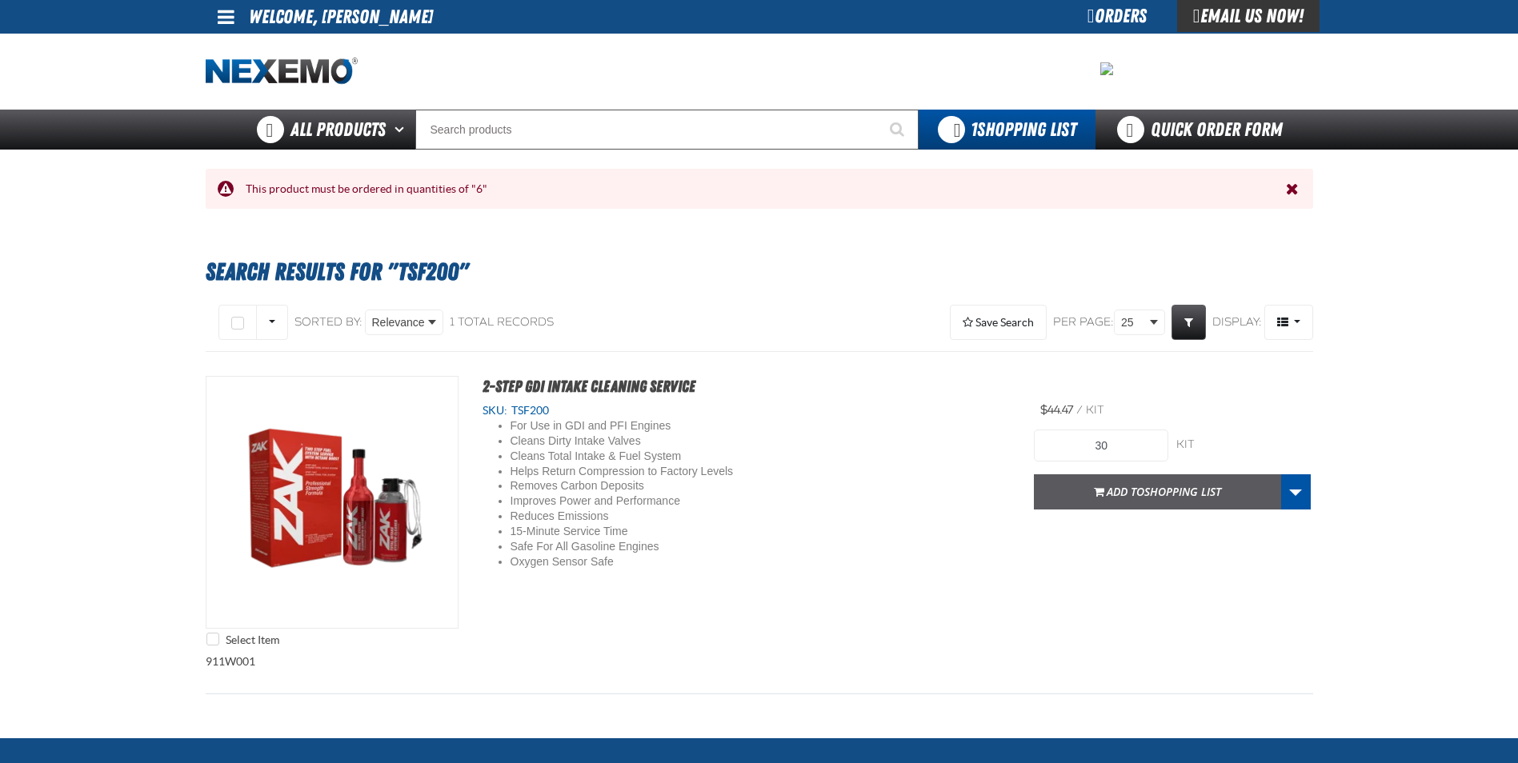
click at [1092, 483] on button "Add to Shopping List" at bounding box center [1157, 491] width 247 height 35
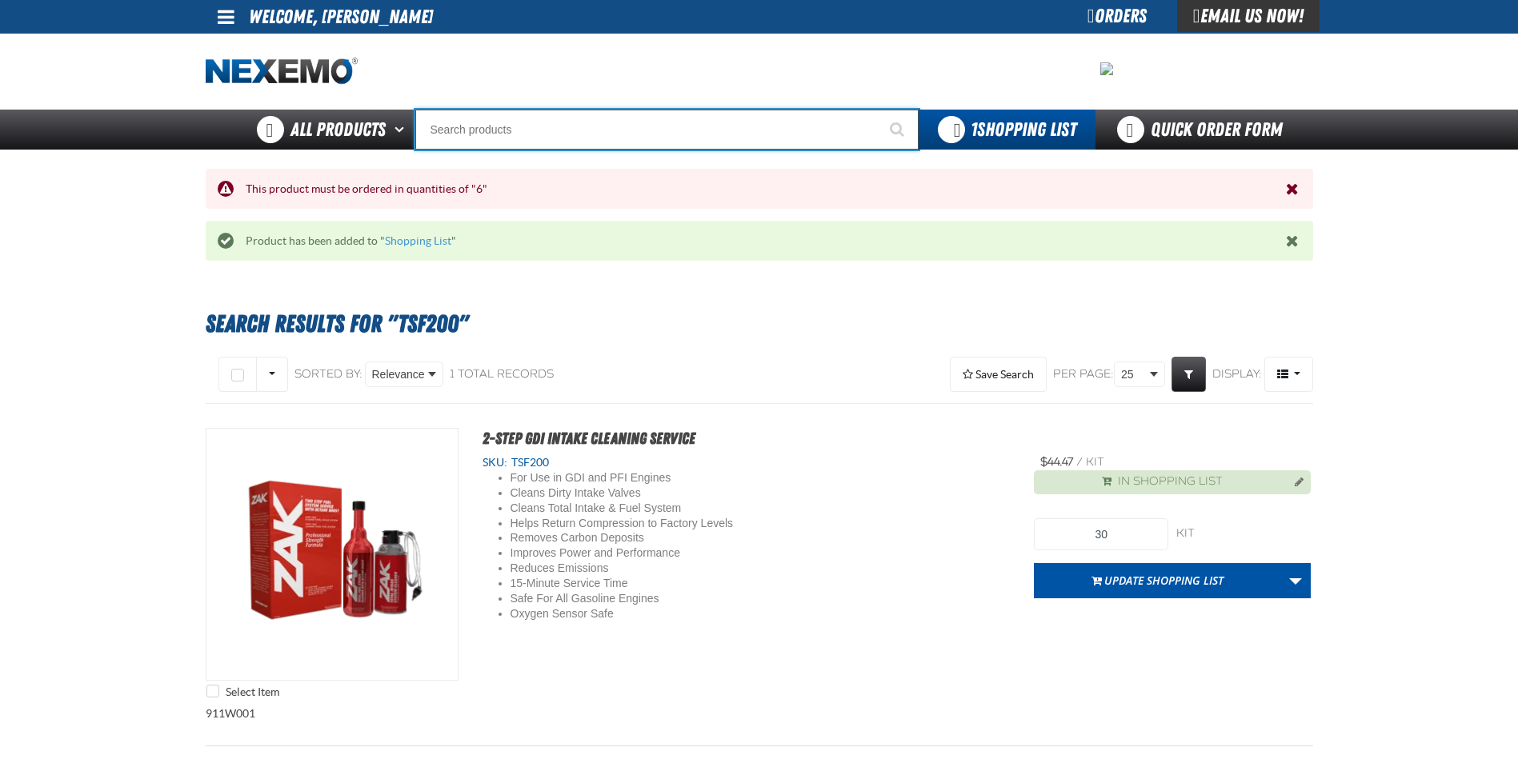
click at [586, 134] on input "Search" at bounding box center [666, 130] width 503 height 40
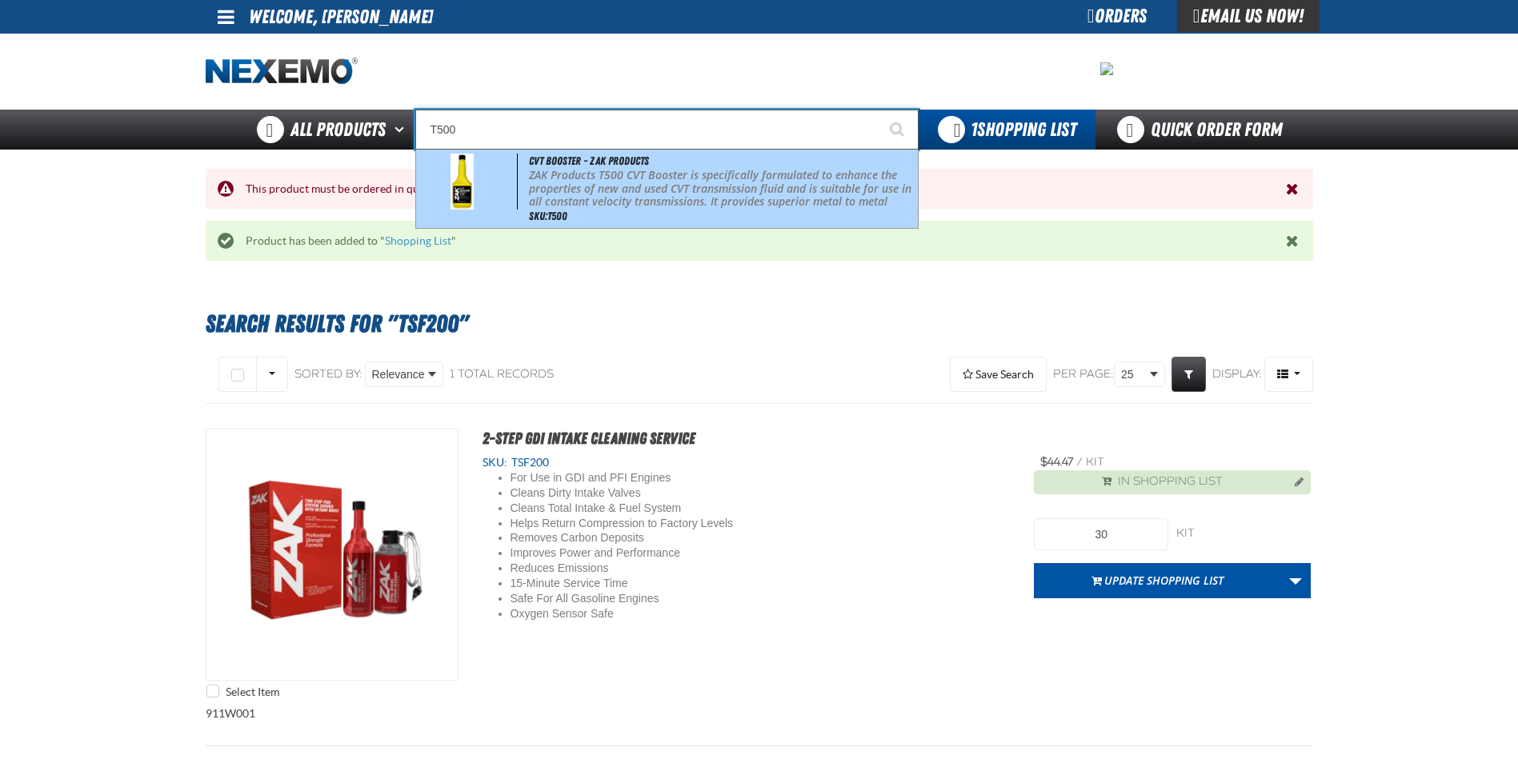
click at [579, 169] on p "ZAK Products T500 CVT Booster is specifically formulated to enhance the propert…" at bounding box center [721, 202] width 385 height 67
type input "CVT Booster - ZAK Products"
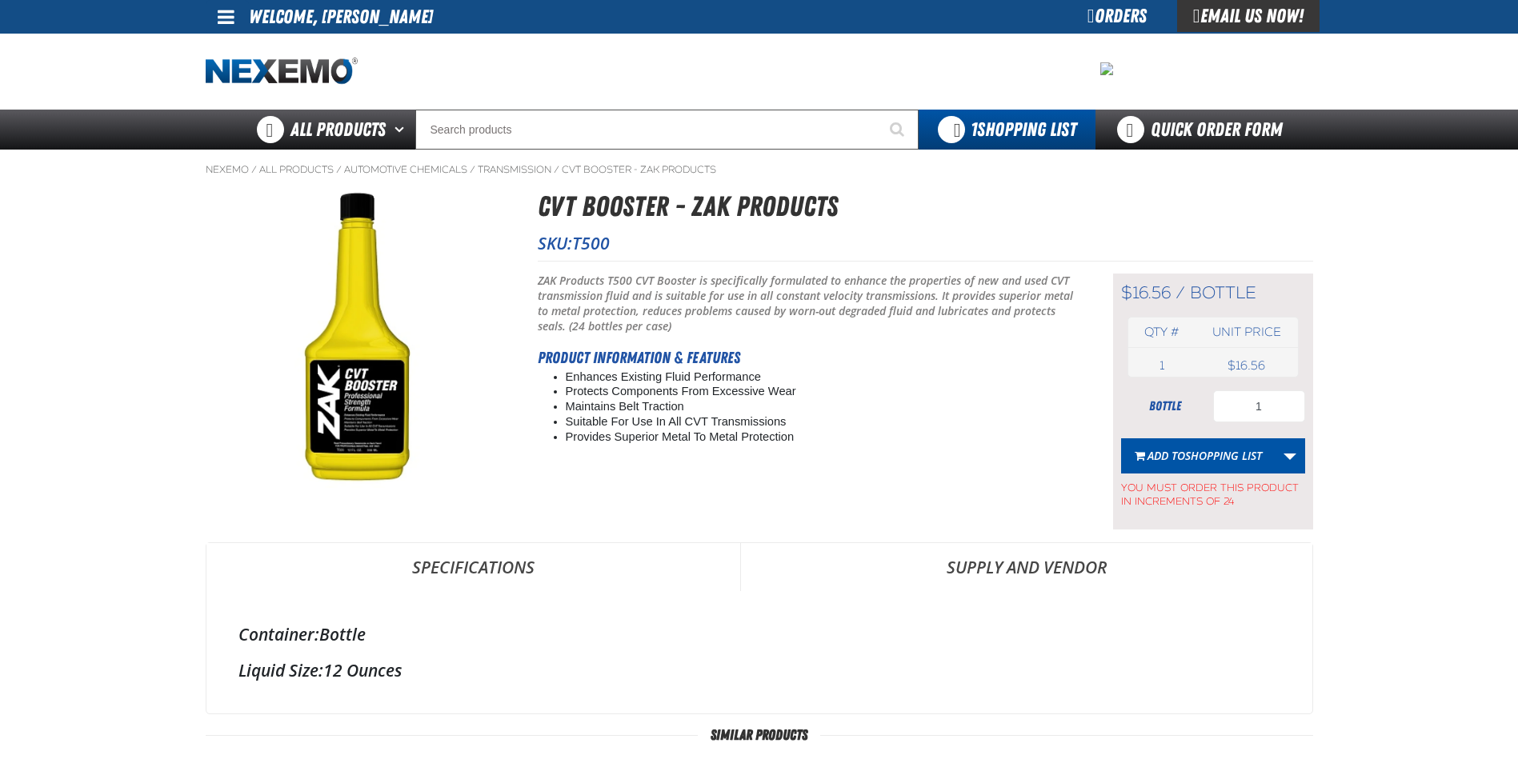
click at [994, 358] on div "Short Description: ZAK Products T500 CVT Booster is specifically formulated to …" at bounding box center [925, 395] width 775 height 269
click at [1292, 394] on input "1" at bounding box center [1259, 406] width 92 height 32
drag, startPoint x: 1254, startPoint y: 403, endPoint x: 1239, endPoint y: 402, distance: 14.4
click at [1239, 402] on input "1" at bounding box center [1259, 406] width 92 height 32
type input "48"
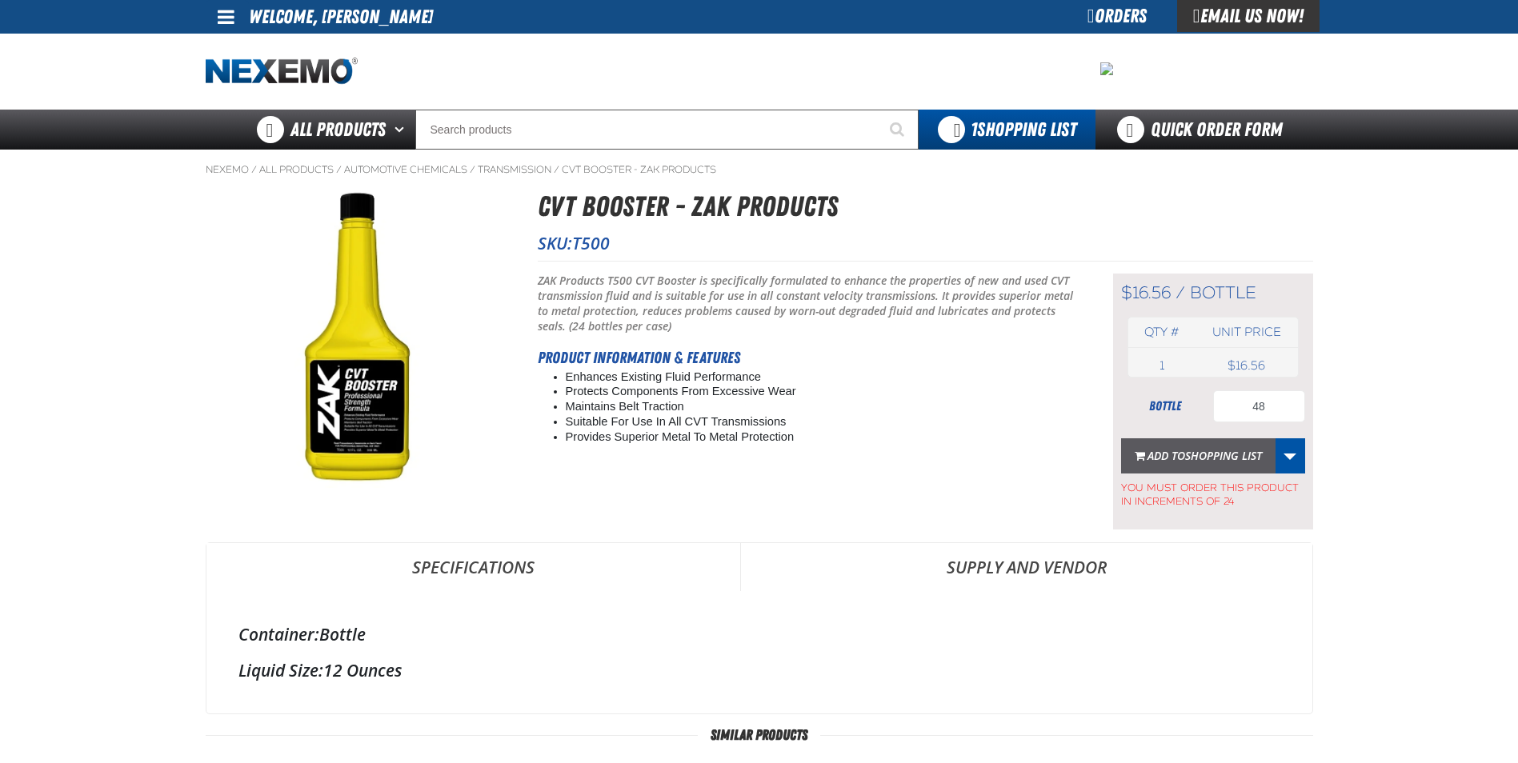
click at [1212, 450] on span "Shopping List" at bounding box center [1223, 455] width 77 height 15
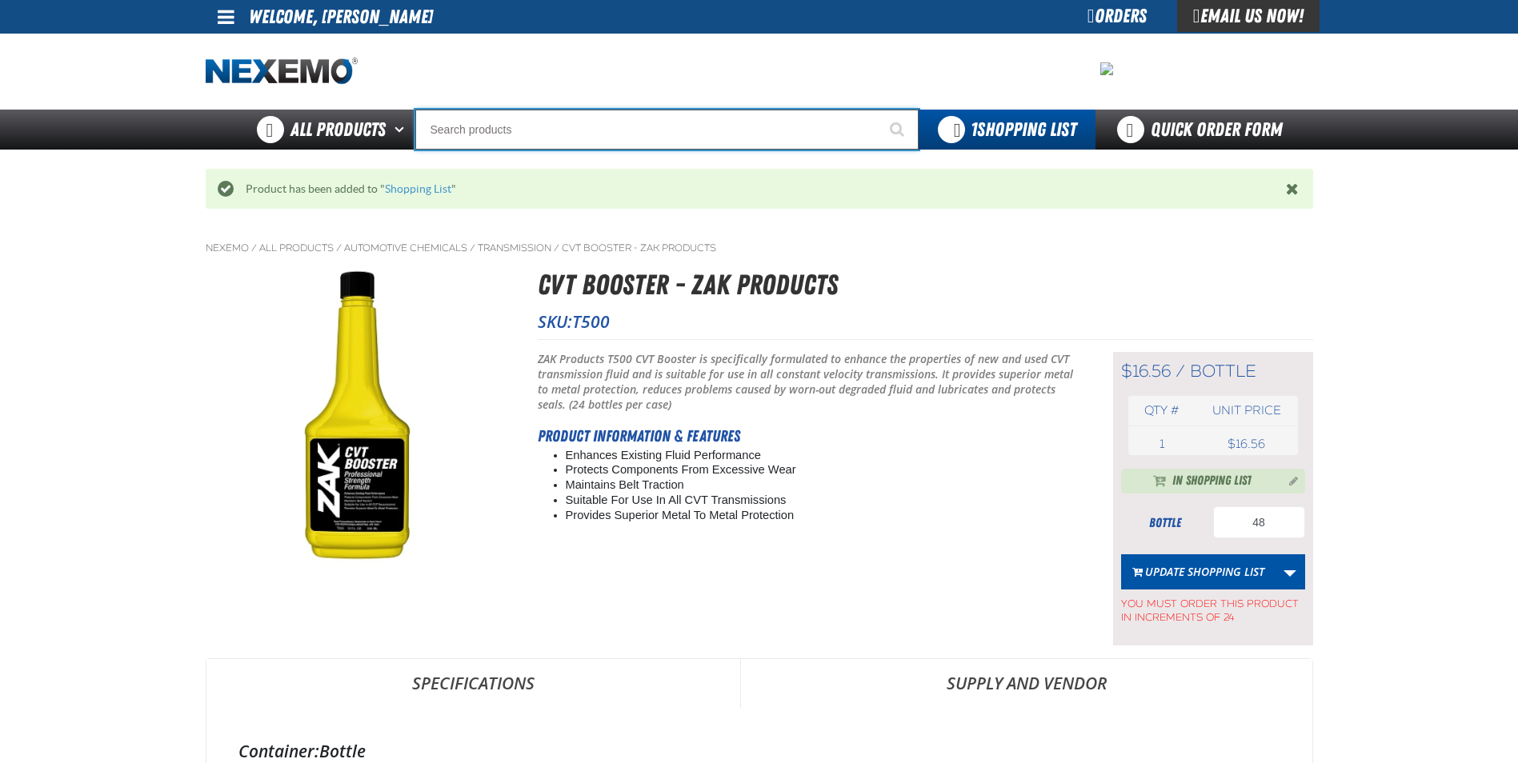
click at [550, 116] on input "Search" at bounding box center [666, 130] width 503 height 40
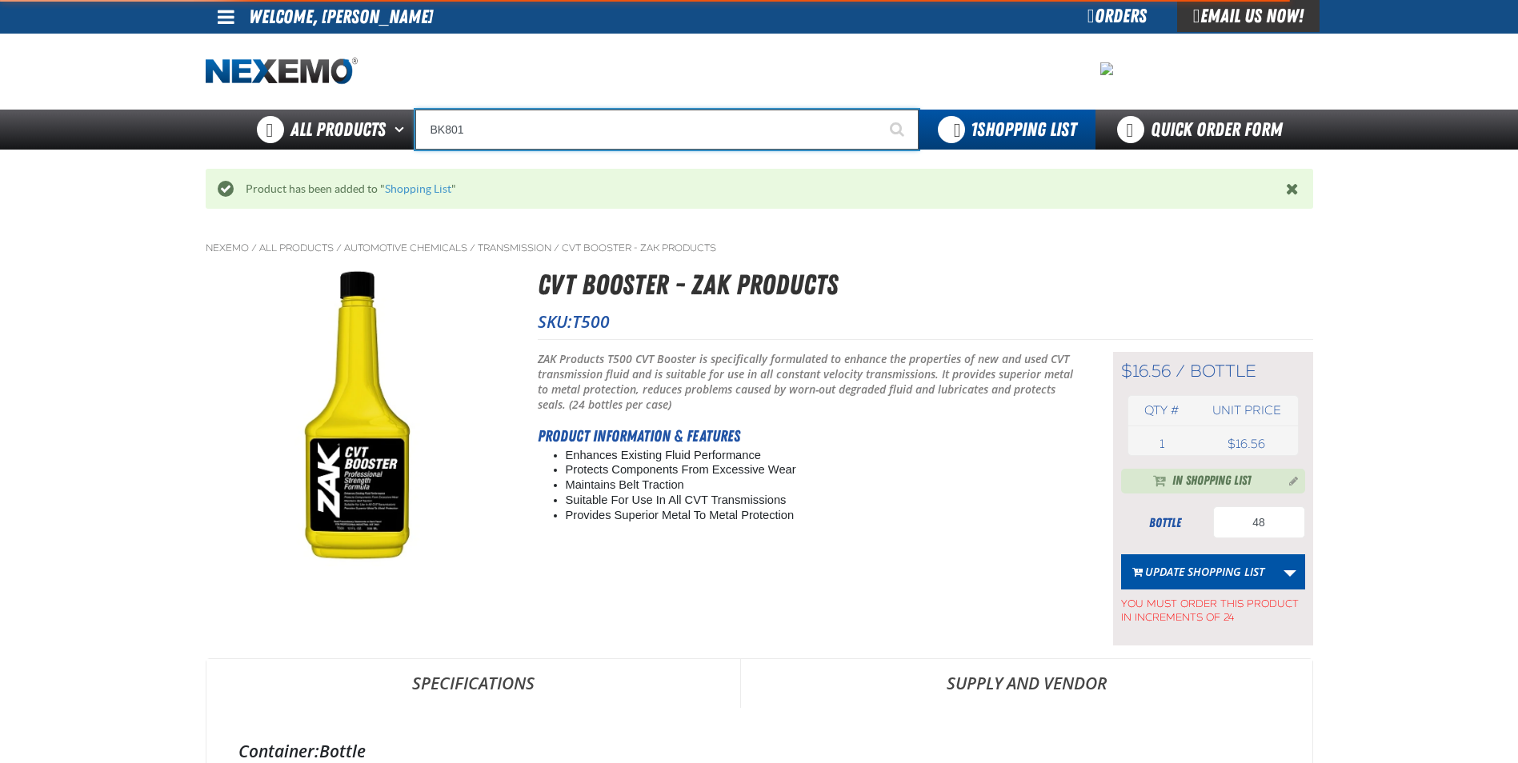
type input "BK801"
click at [879, 110] on button "Start Searching" at bounding box center [899, 130] width 40 height 40
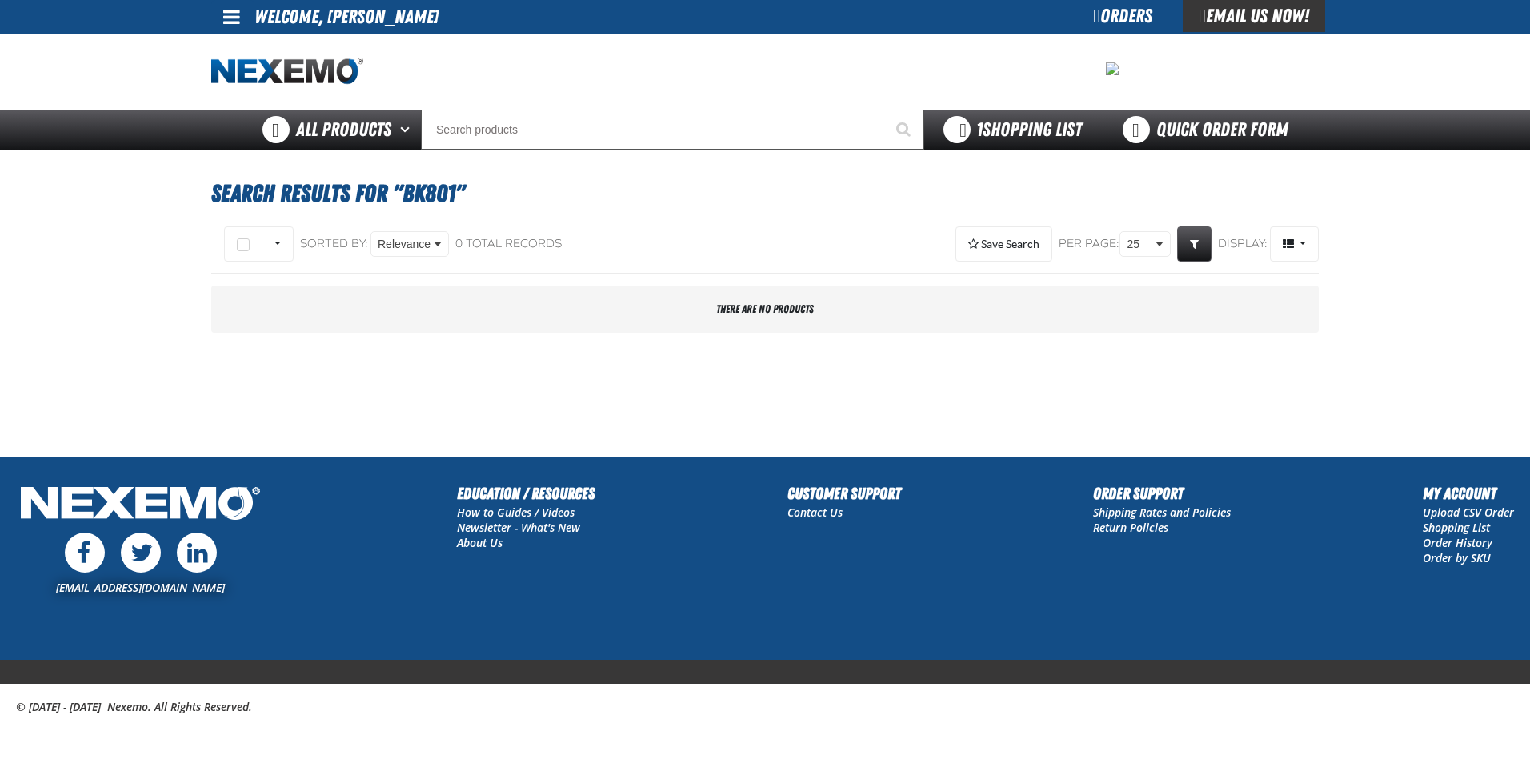
click at [968, 125] on div "1 Shopping List" at bounding box center [1012, 129] width 138 height 27
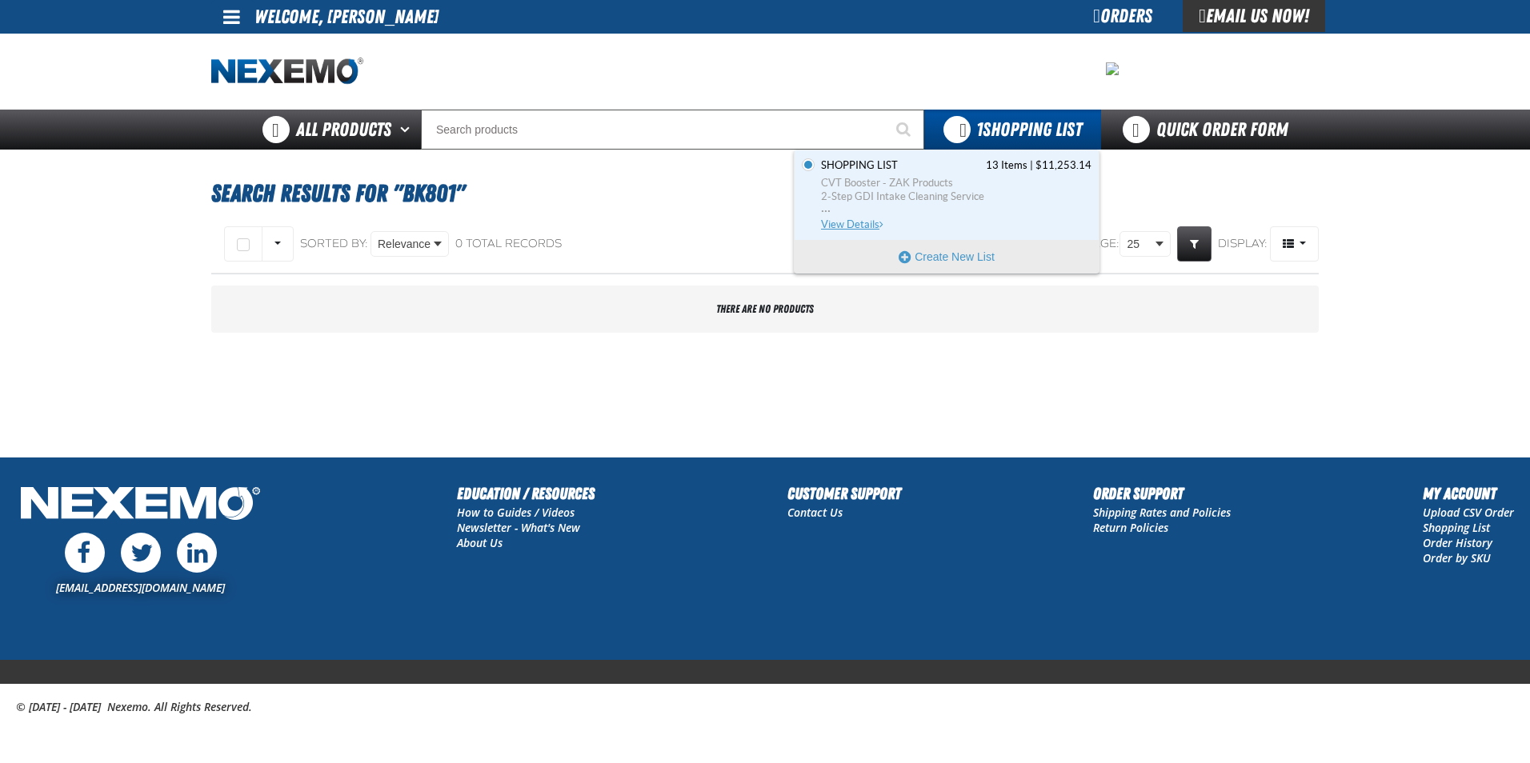
click at [837, 223] on span "View Details" at bounding box center [853, 224] width 65 height 12
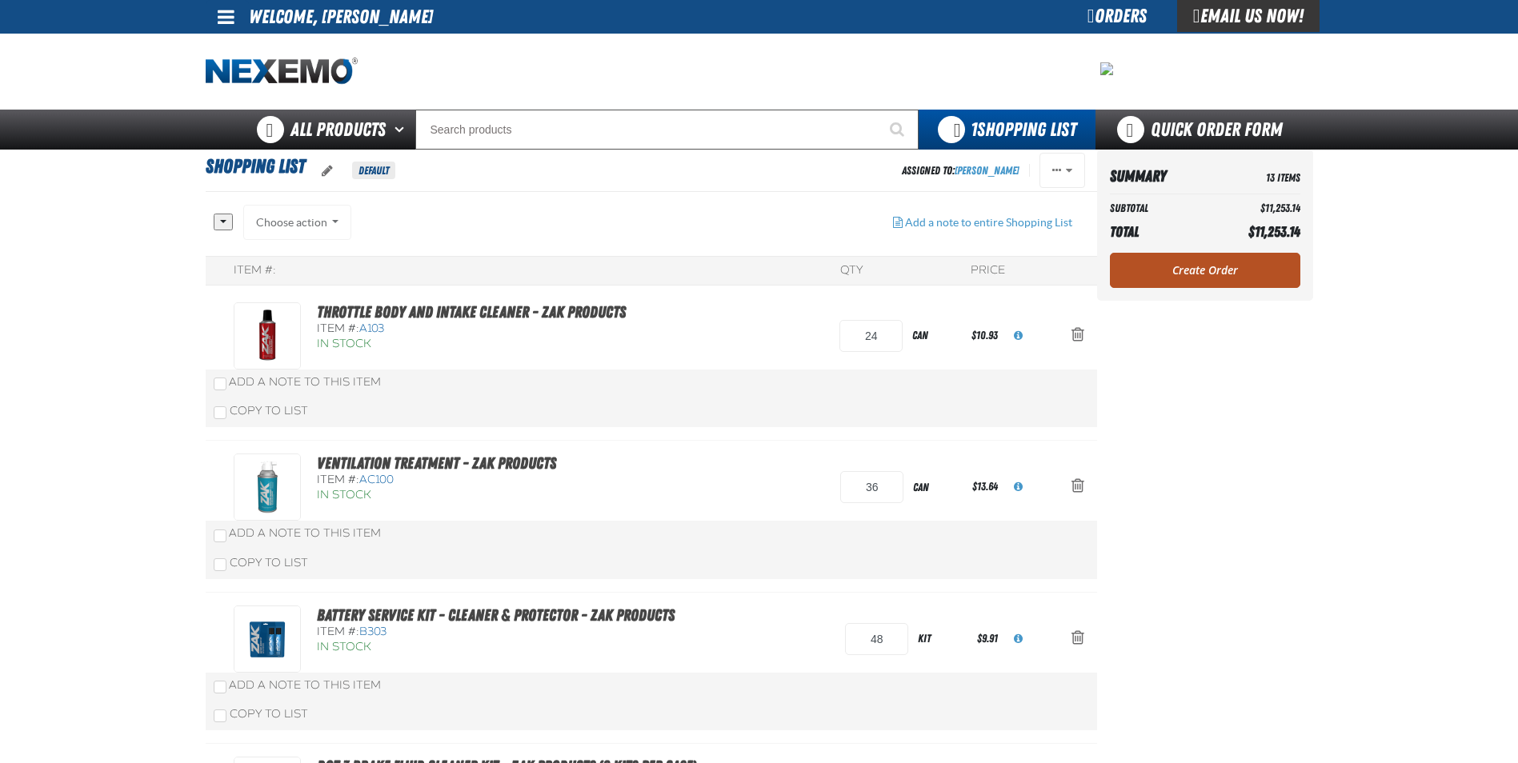
click at [1264, 282] on link "Create Order" at bounding box center [1205, 270] width 190 height 35
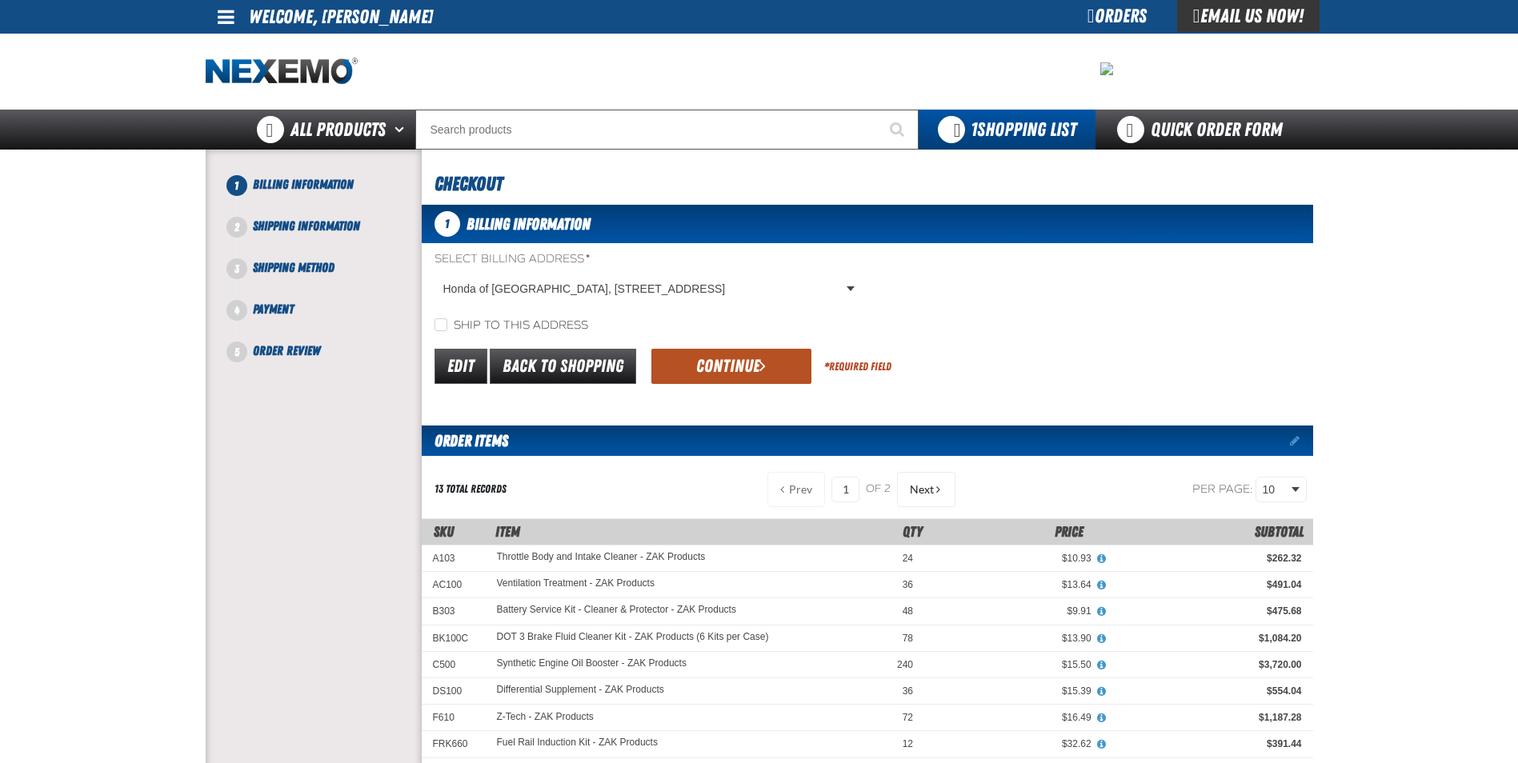
click at [739, 368] on button "Continue" at bounding box center [731, 366] width 160 height 35
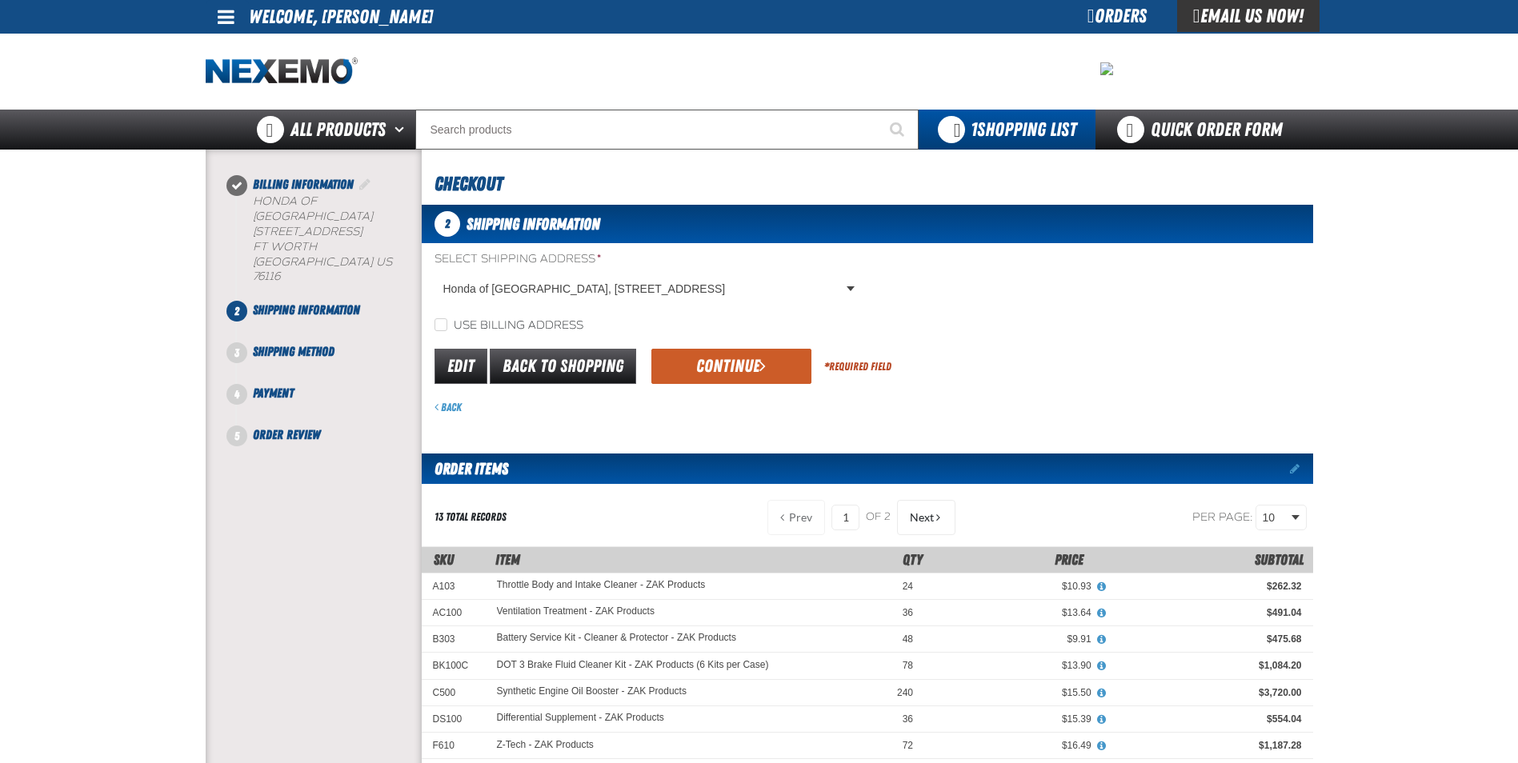
click at [699, 387] on form "Select Shipping Address * Honda of Fort Worth, 3400 West Loop 820 South, FT WOR…" at bounding box center [867, 333] width 891 height 164
click at [706, 370] on button "Continue" at bounding box center [731, 366] width 160 height 35
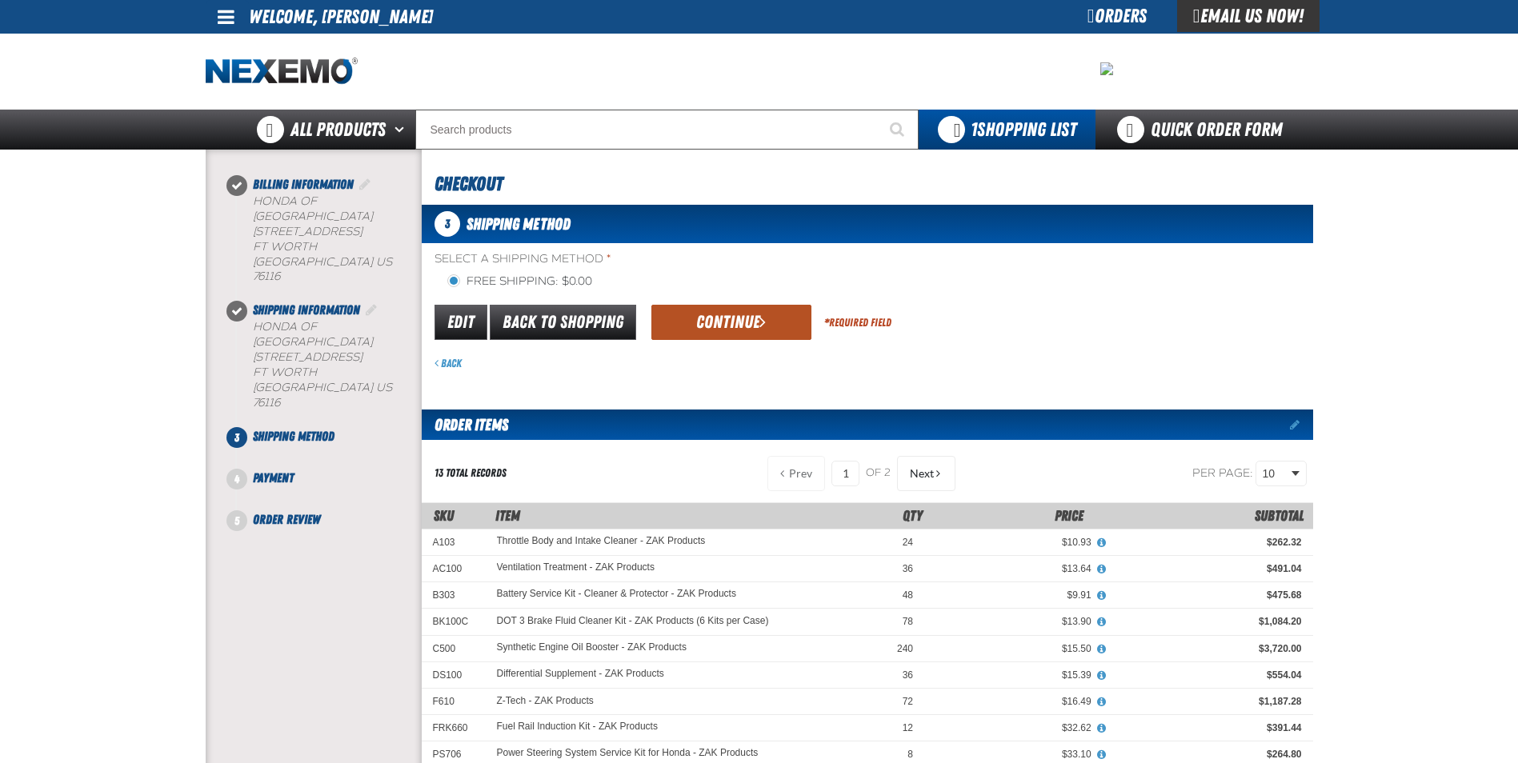
click at [718, 312] on button "Continue" at bounding box center [731, 322] width 160 height 35
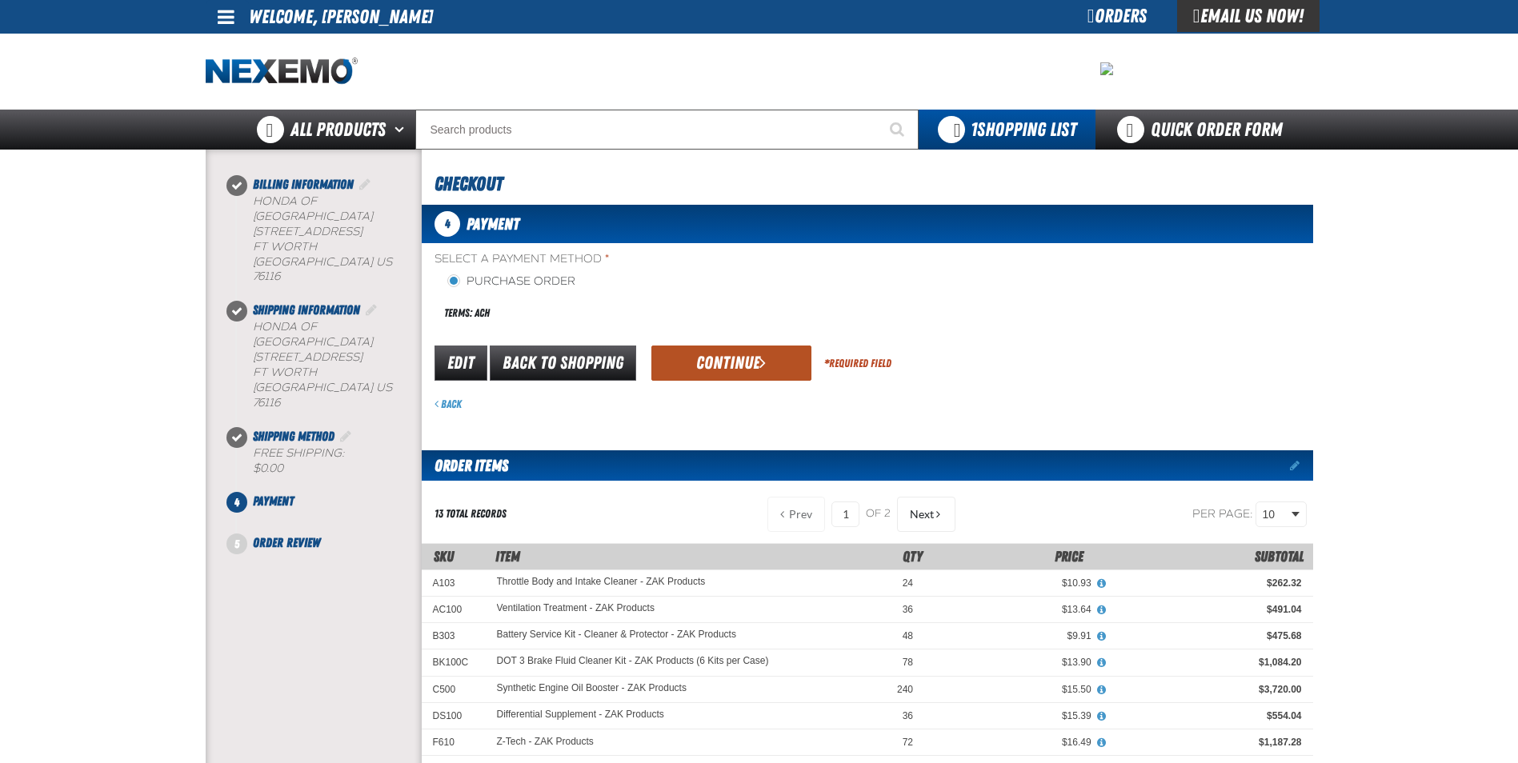
click at [707, 360] on button "Continue" at bounding box center [731, 363] width 160 height 35
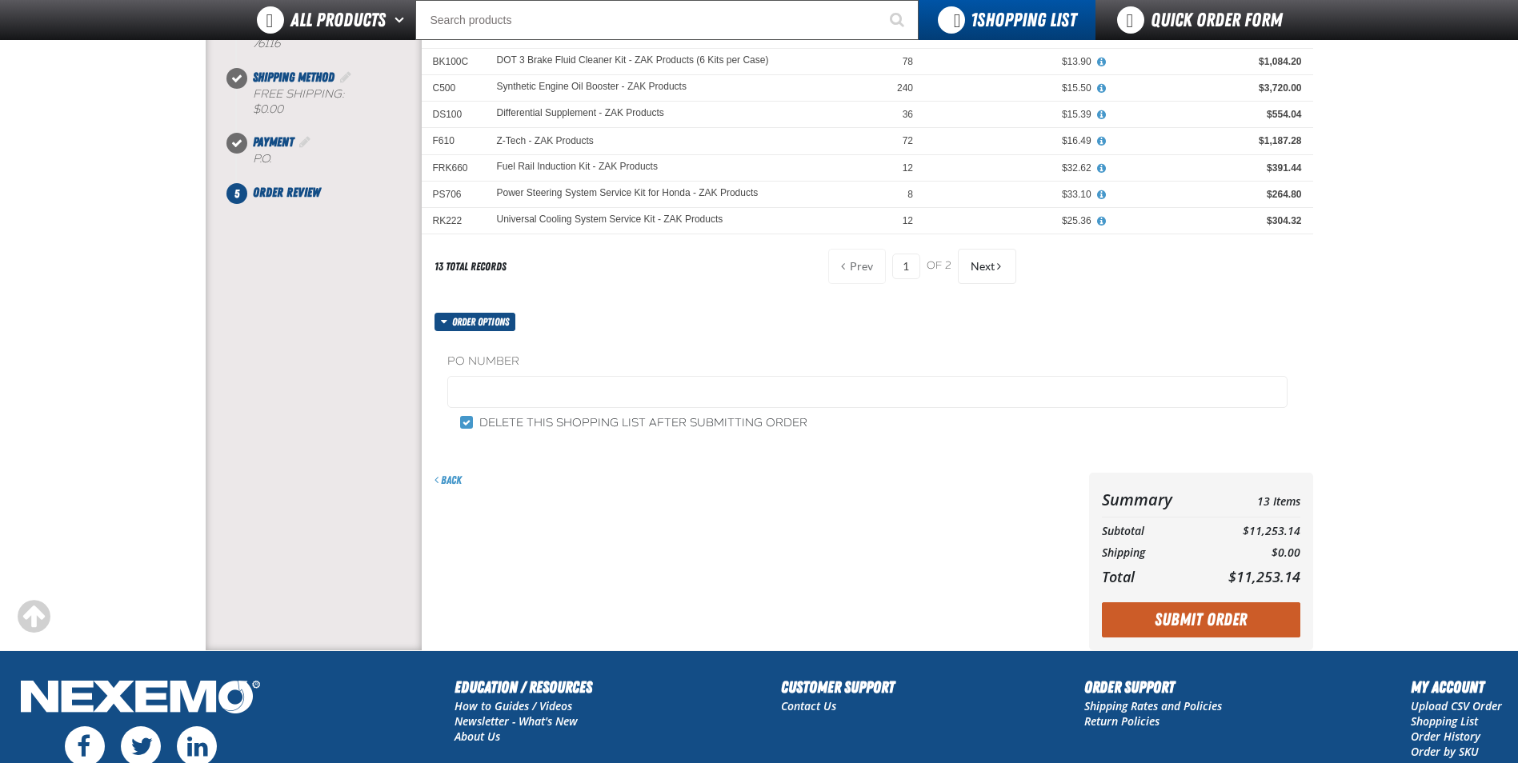
scroll to position [320, 0]
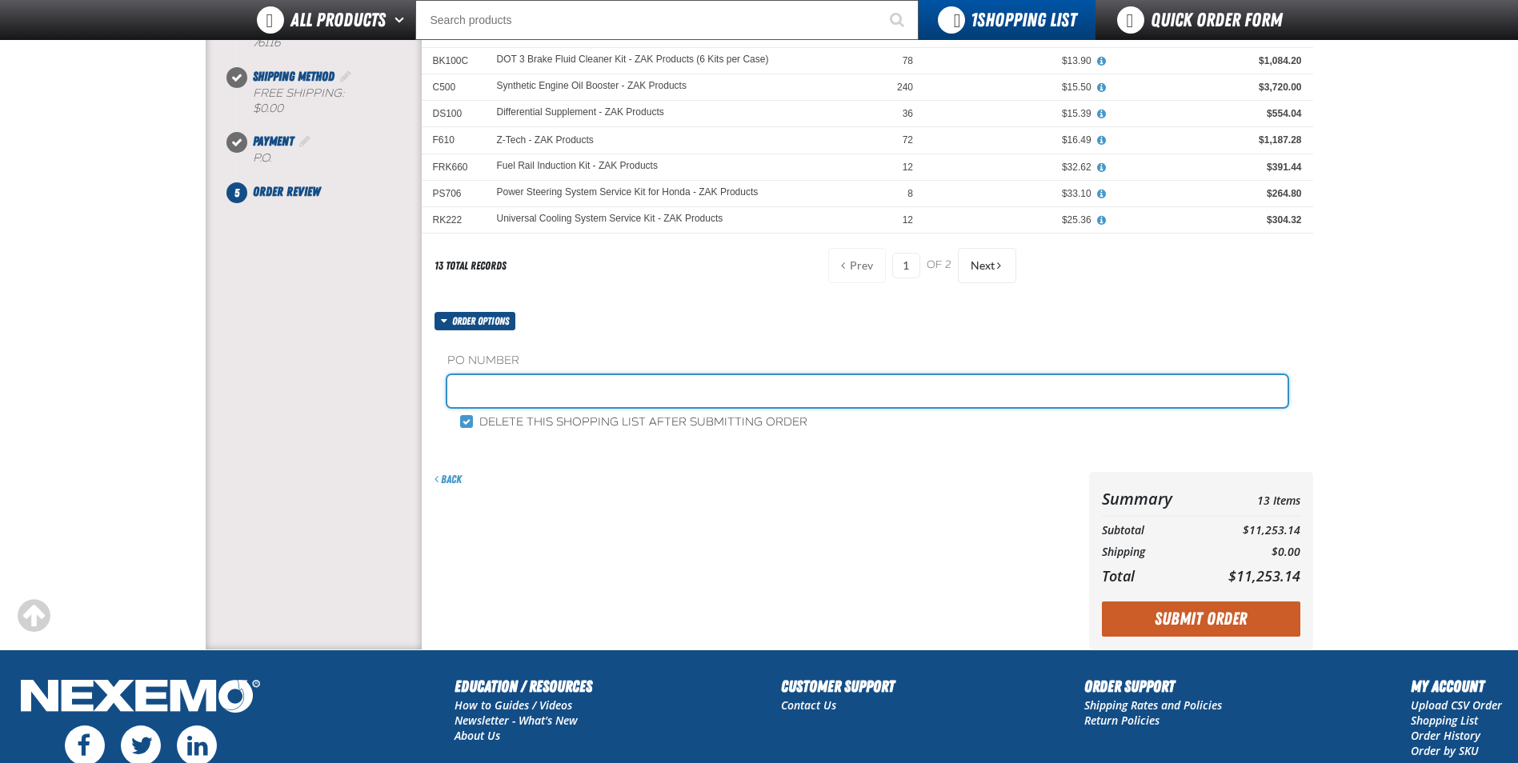
click at [521, 389] on input "text" at bounding box center [867, 391] width 840 height 32
type input "ZAK1006"
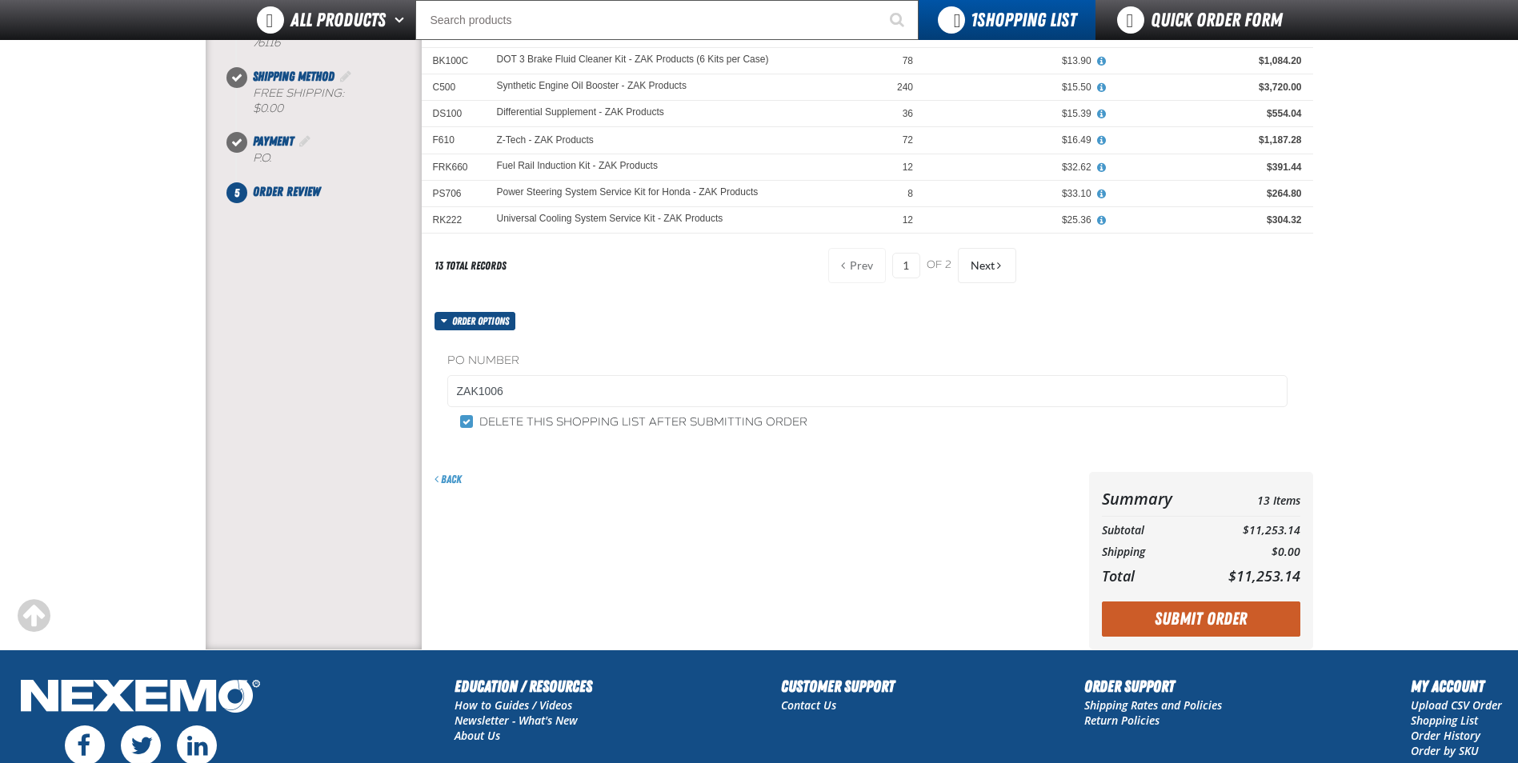
click at [1156, 621] on button "Submit Order" at bounding box center [1201, 619] width 198 height 35
